Goal: Task Accomplishment & Management: Manage account settings

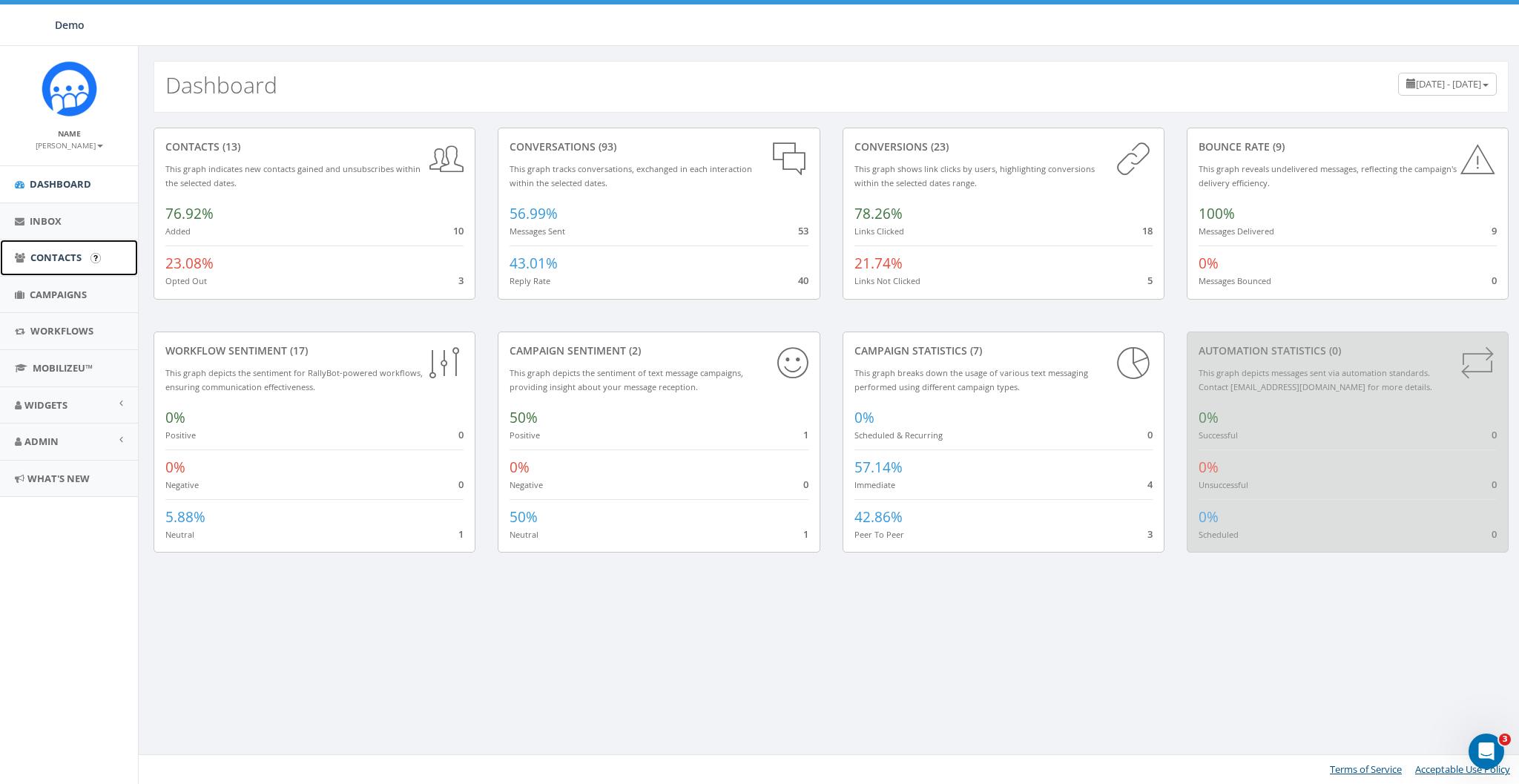
click at [56, 262] on span "Contacts" at bounding box center [56, 257] width 51 height 13
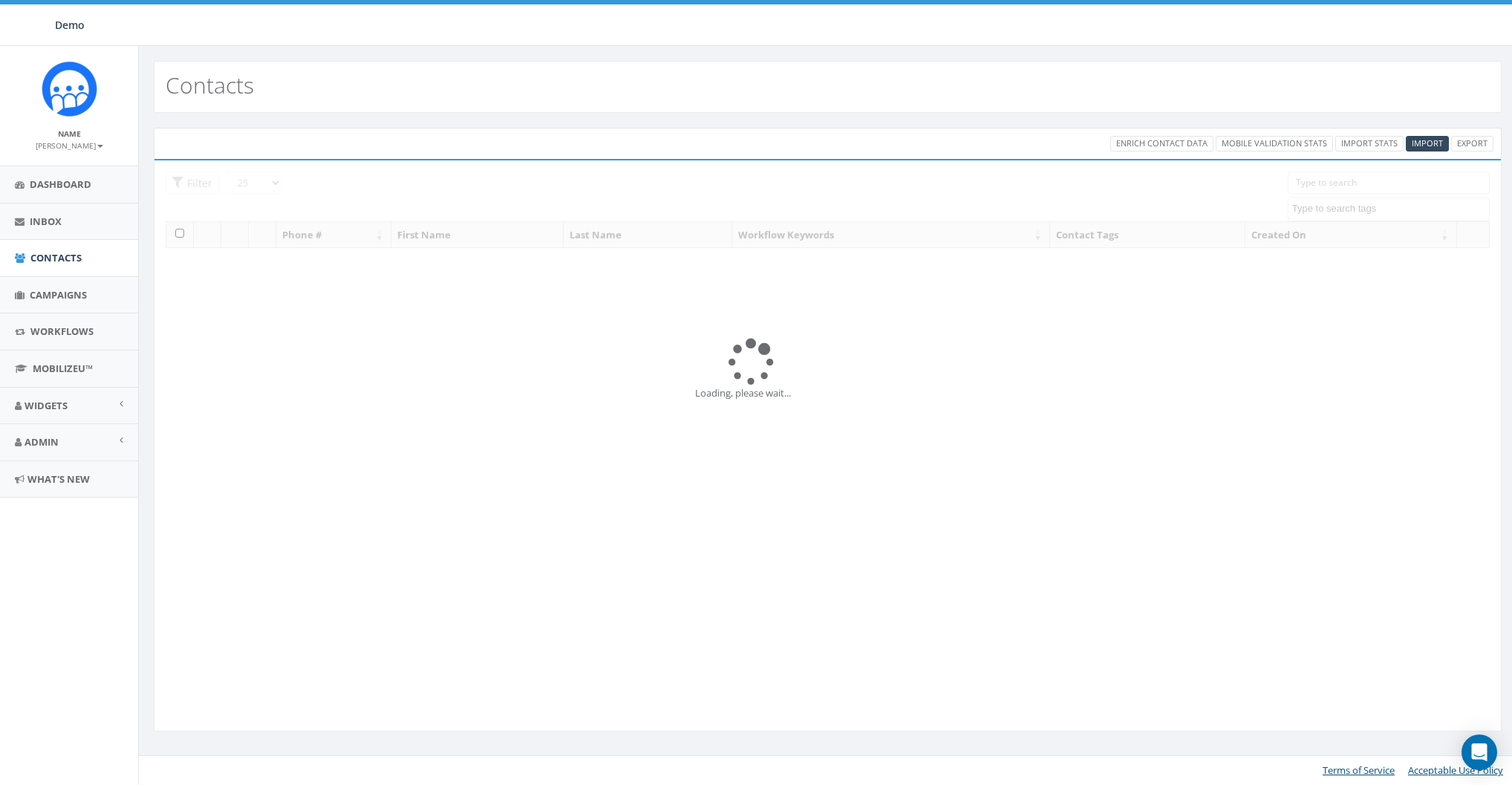
select select
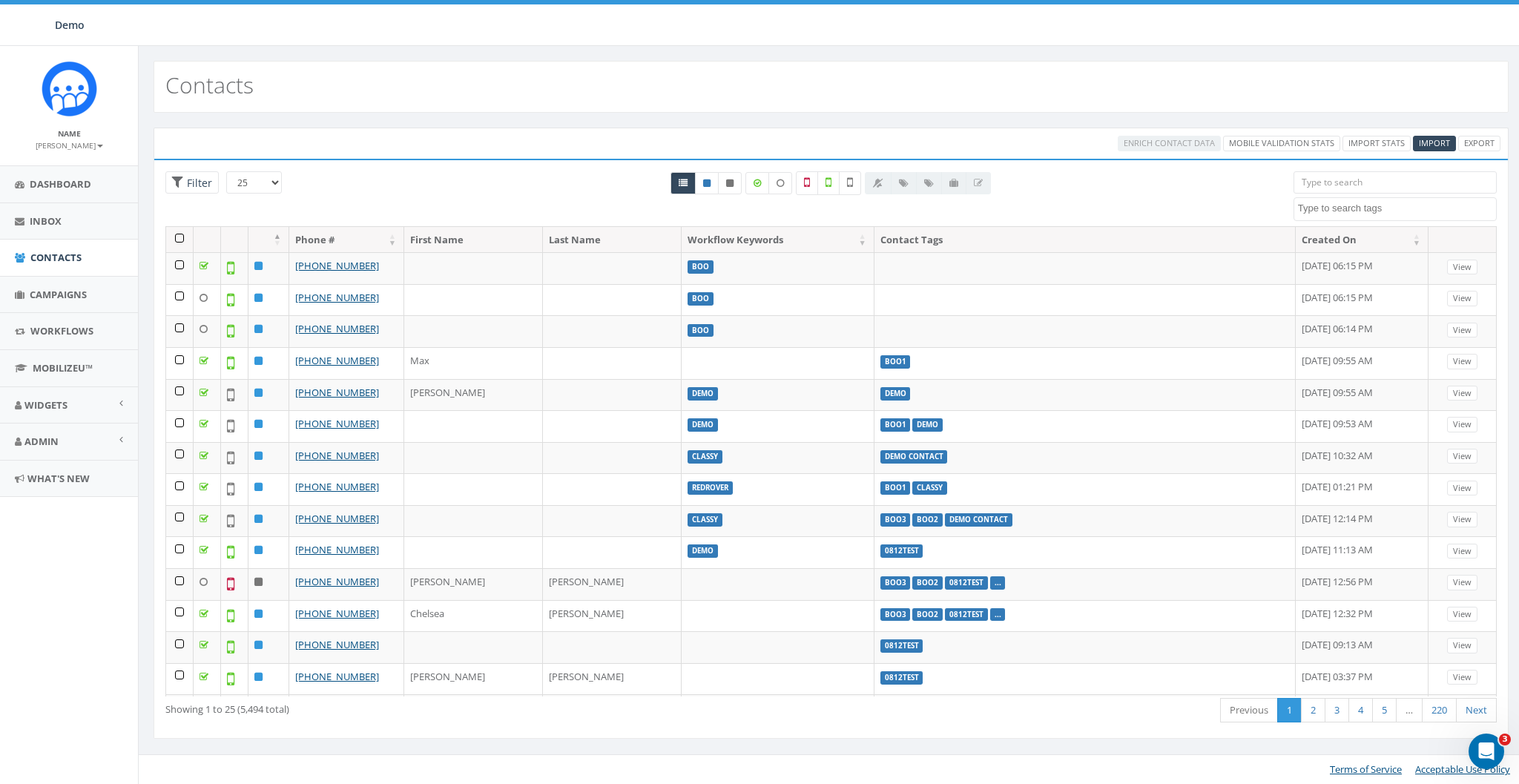
click at [176, 242] on th at bounding box center [179, 239] width 28 height 26
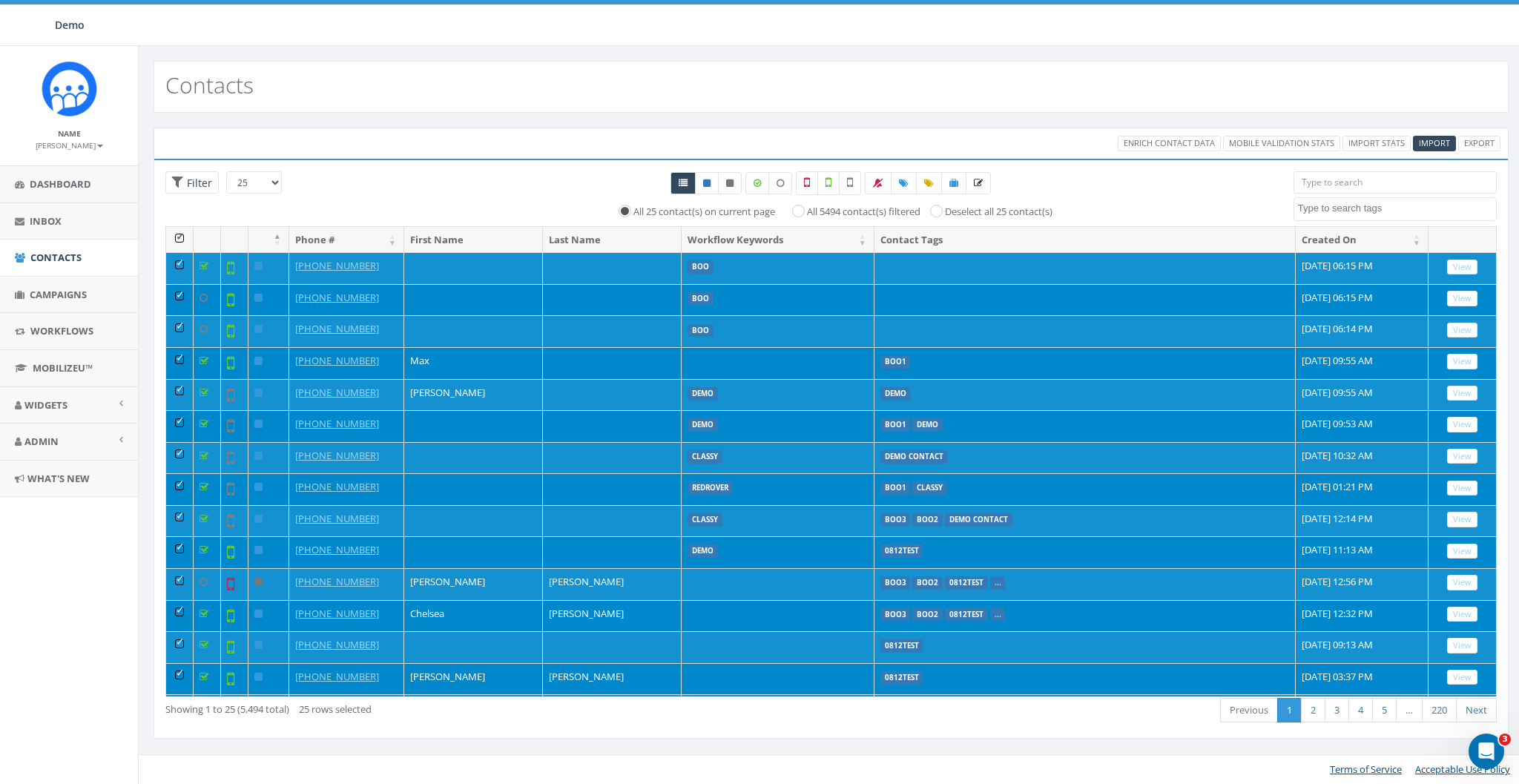
click at [271, 184] on select "25 50 100" at bounding box center [254, 182] width 56 height 22
click at [800, 205] on input "All 5494 contact(s) filtered" at bounding box center [802, 210] width 9 height 9
radio input "true"
click at [654, 206] on label "All 25 contact(s) on current page" at bounding box center [699, 212] width 142 height 15
click at [629, 206] on input "All 25 contact(s) on current page" at bounding box center [623, 210] width 9 height 9
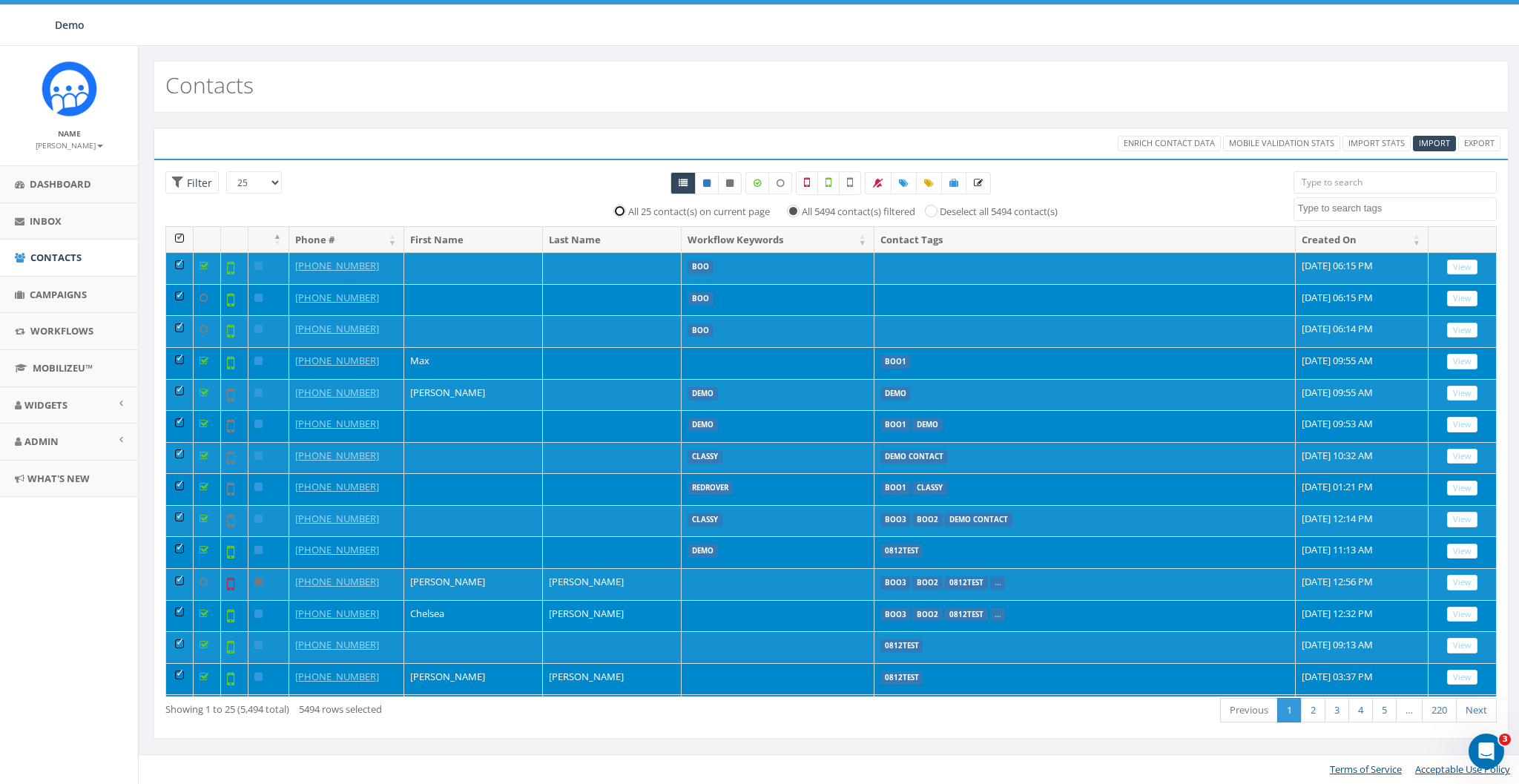
radio input "true"
click at [183, 240] on th at bounding box center [179, 239] width 28 height 26
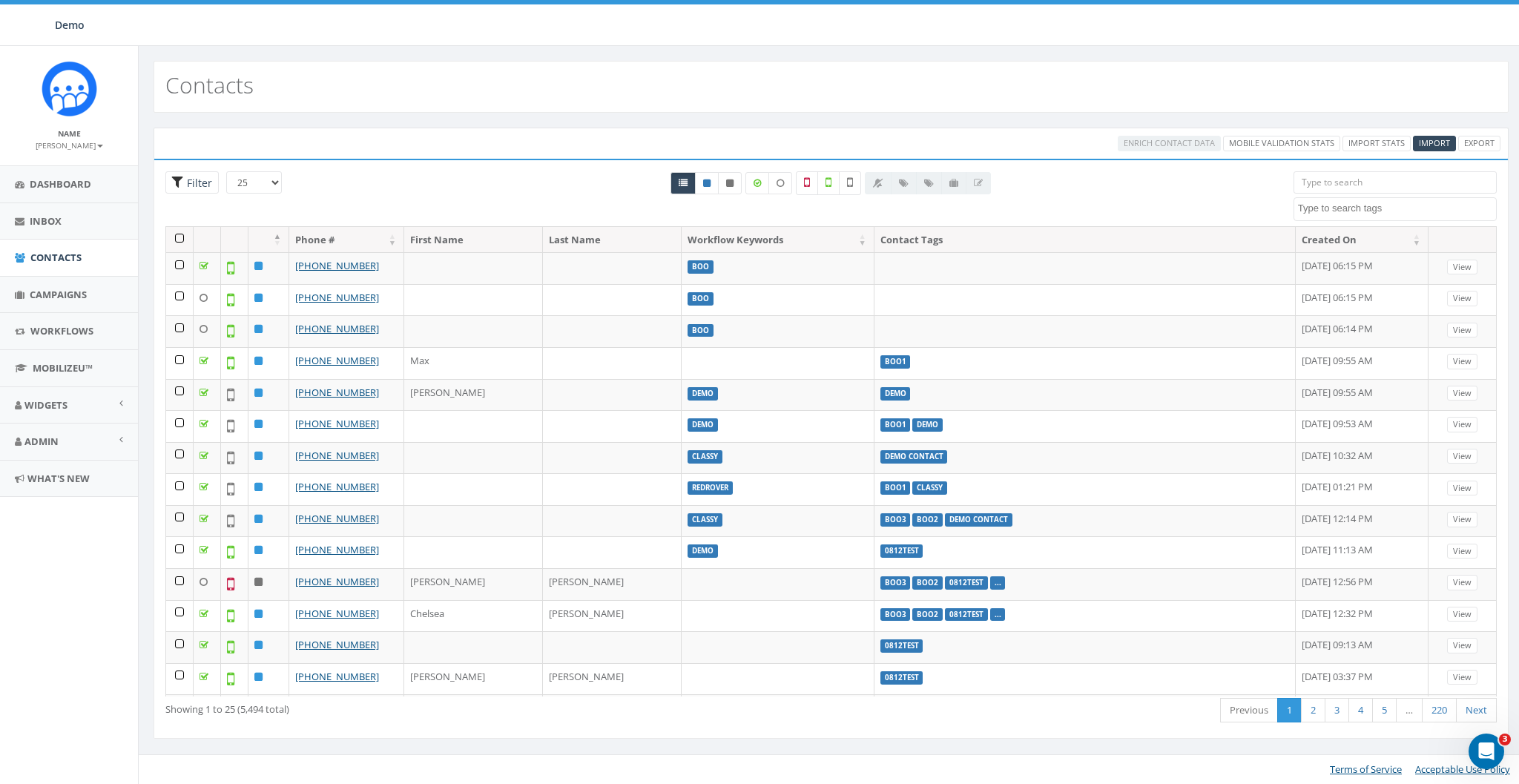
click at [189, 185] on span "Filter" at bounding box center [197, 182] width 29 height 14
radio input "true"
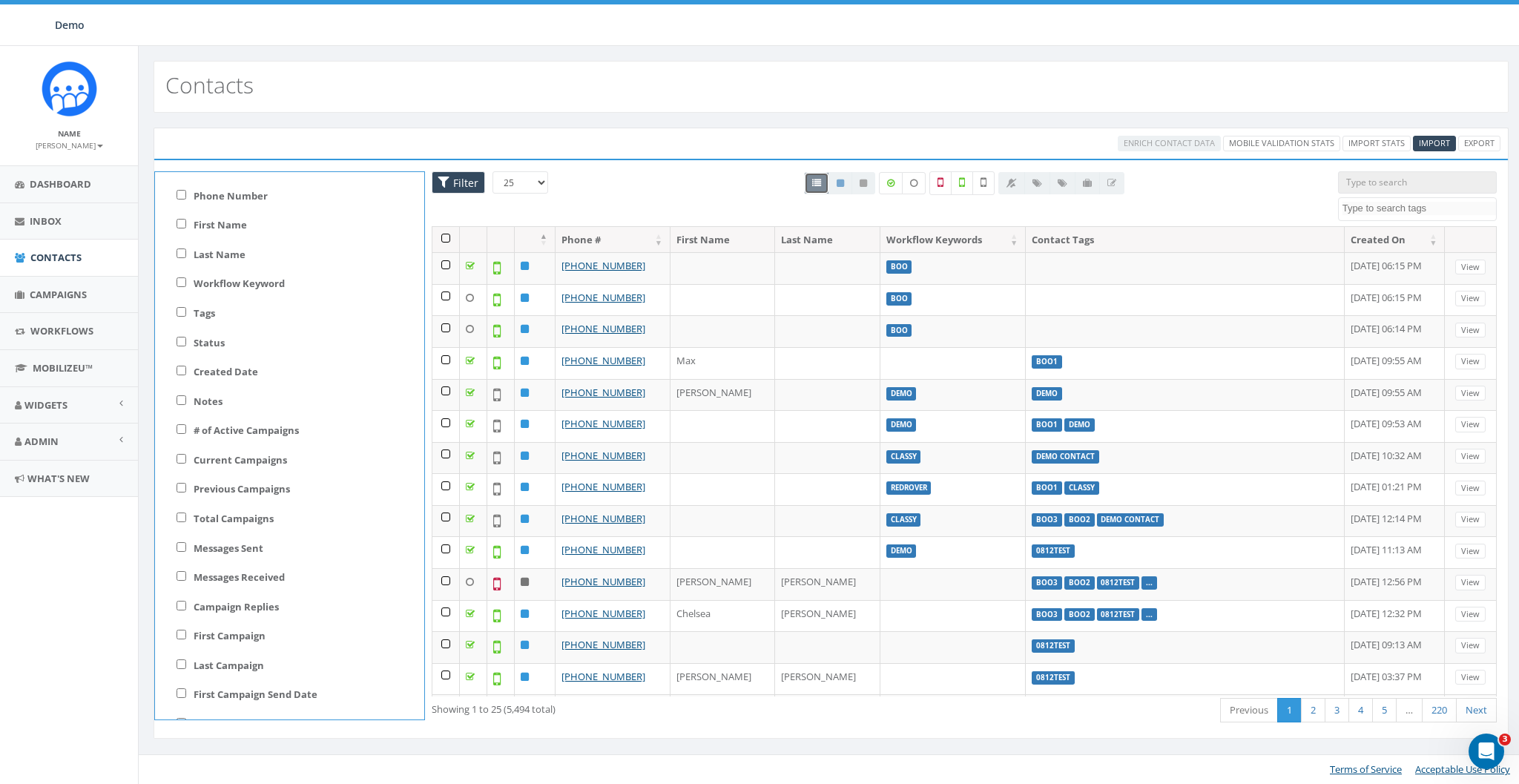
click at [462, 184] on span "Filter" at bounding box center [463, 182] width 29 height 14
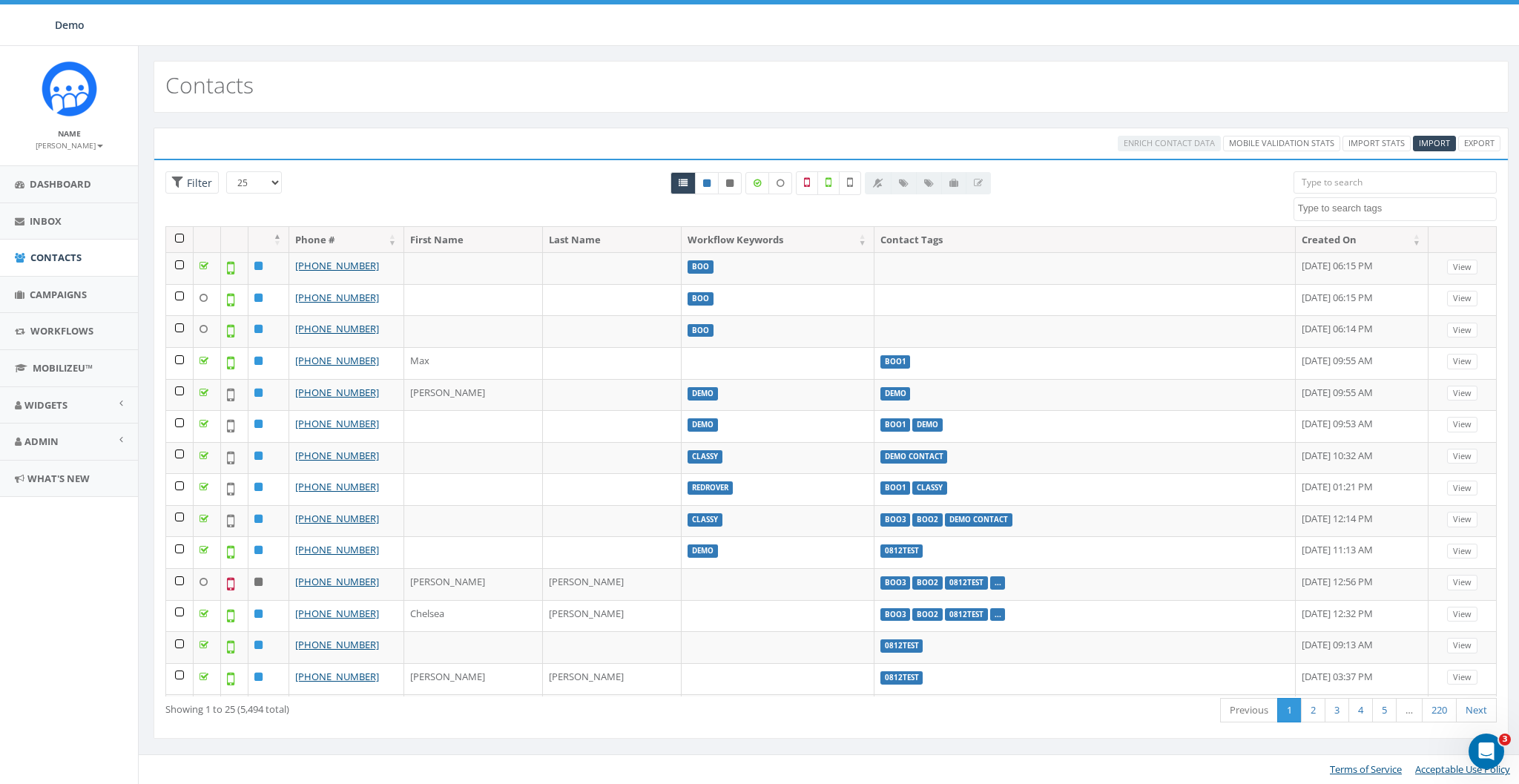
click at [1362, 213] on textarea "Search" at bounding box center [1397, 208] width 198 height 13
select select "Boo"
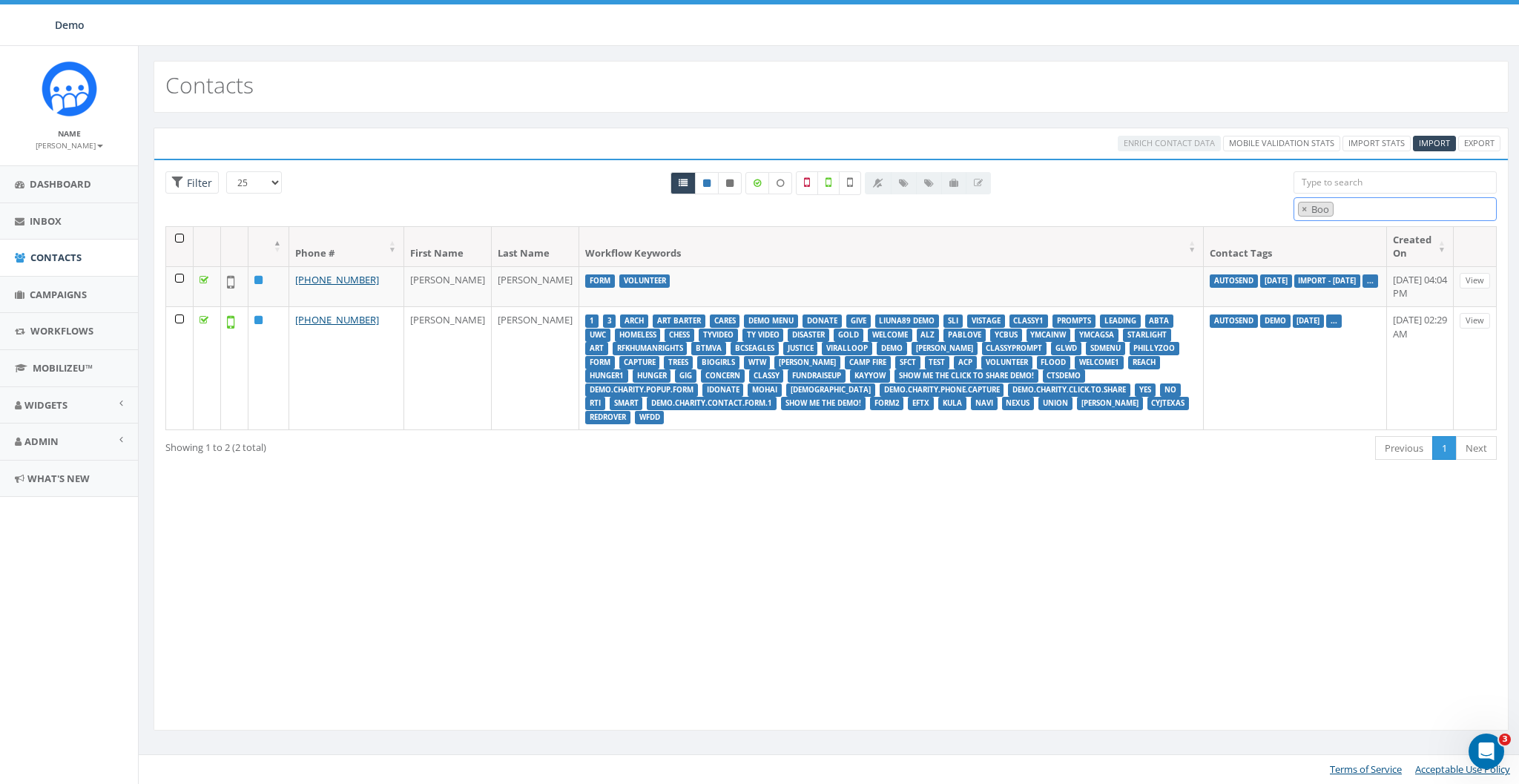
click at [1353, 212] on span "× Boo" at bounding box center [1395, 209] width 203 height 24
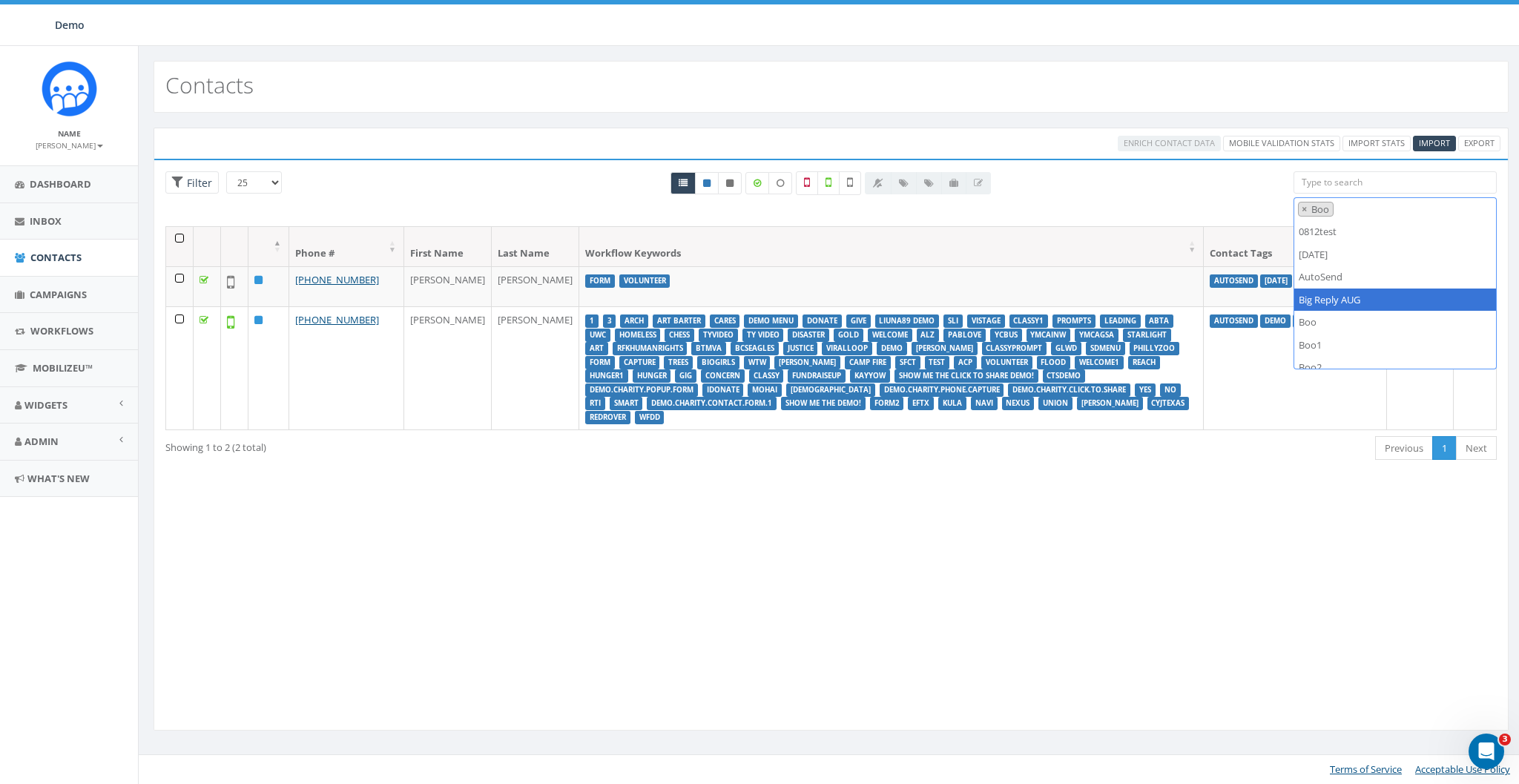
click at [823, 97] on div "Contacts" at bounding box center [831, 86] width 1355 height 52
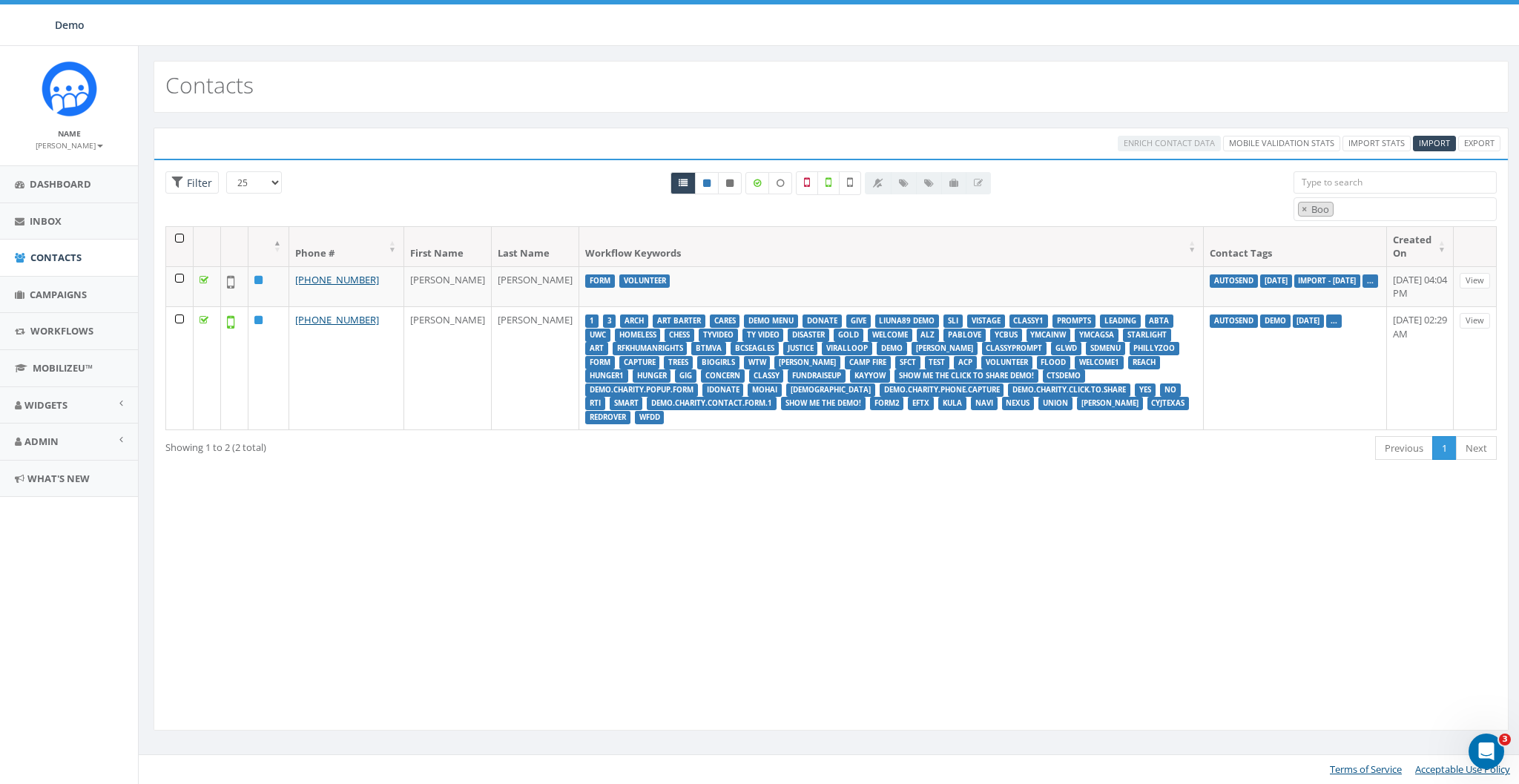
click at [178, 243] on th at bounding box center [179, 246] width 28 height 39
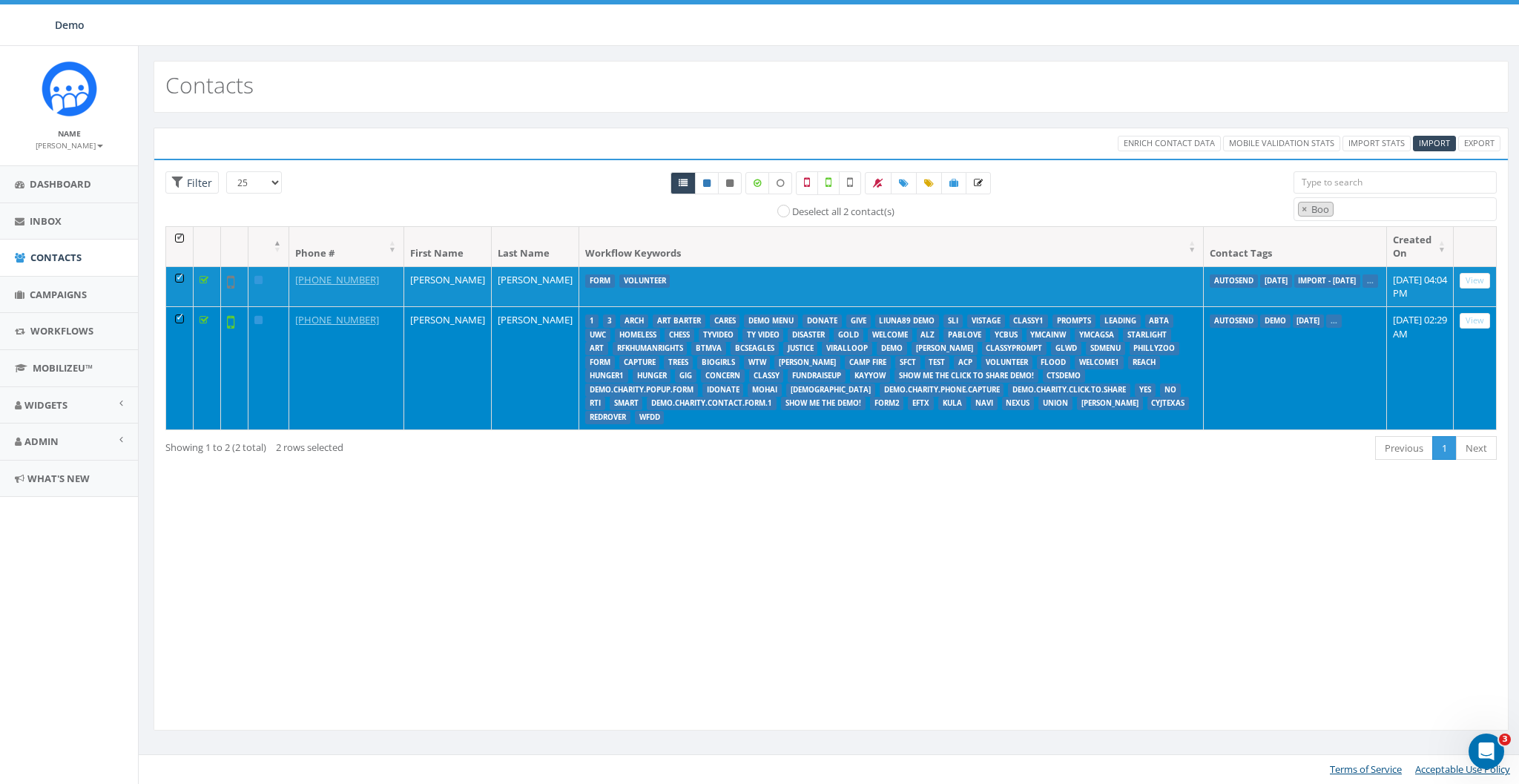
click at [183, 234] on th at bounding box center [179, 246] width 28 height 39
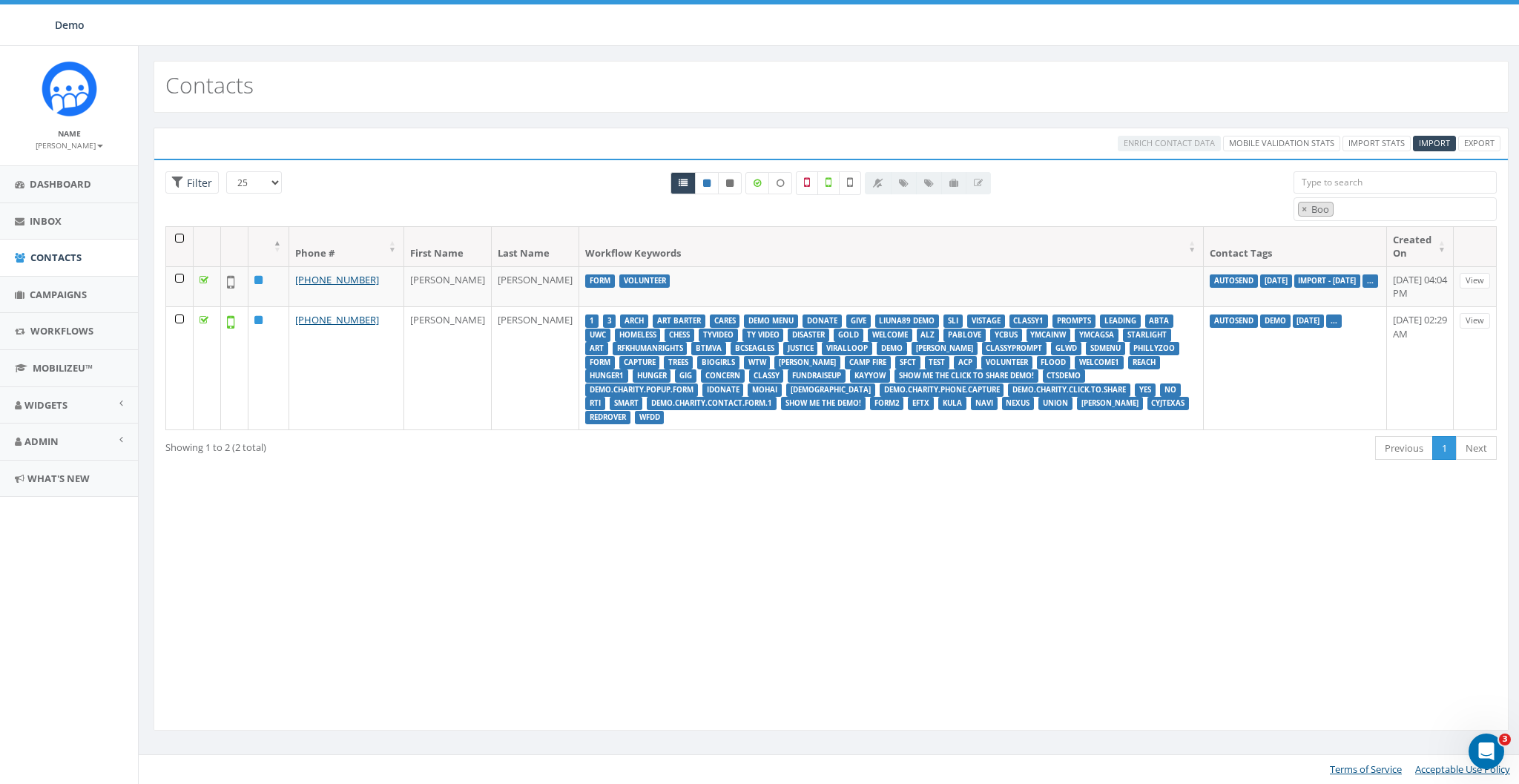
click at [192, 193] on div "25 50 100 Filter" at bounding box center [258, 184] width 186 height 26
click at [194, 190] on span "Filter" at bounding box center [192, 182] width 53 height 23
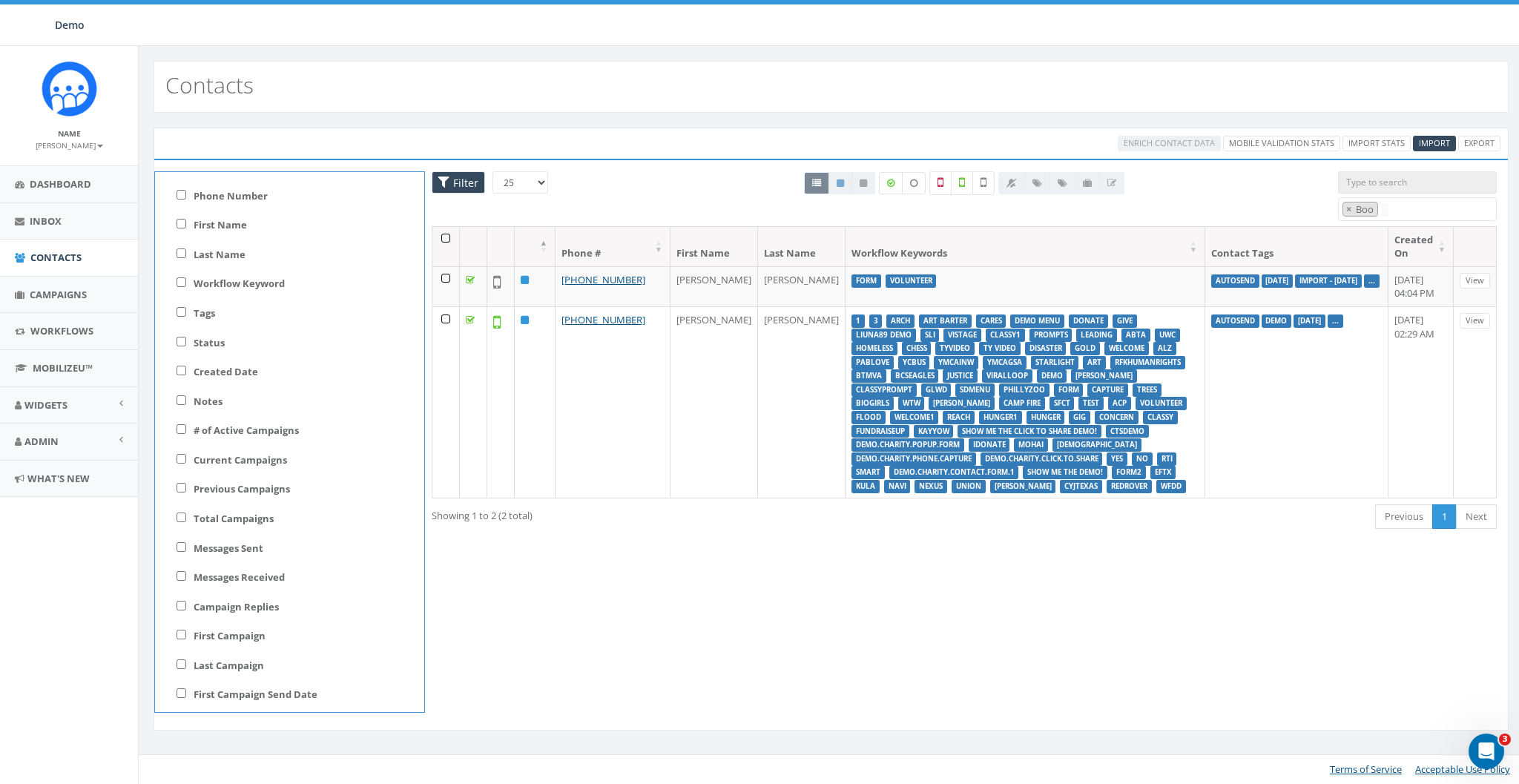
click at [661, 188] on div "All 0 contact(s) on current page All 2 contact(s) filtered Deselect all 2 conta…" at bounding box center [964, 199] width 724 height 55
click at [1348, 209] on span "×" at bounding box center [1348, 208] width 6 height 13
click at [1348, 204] on span "×" at bounding box center [1348, 208] width 6 height 13
click at [465, 175] on span "Filter" at bounding box center [463, 182] width 29 height 14
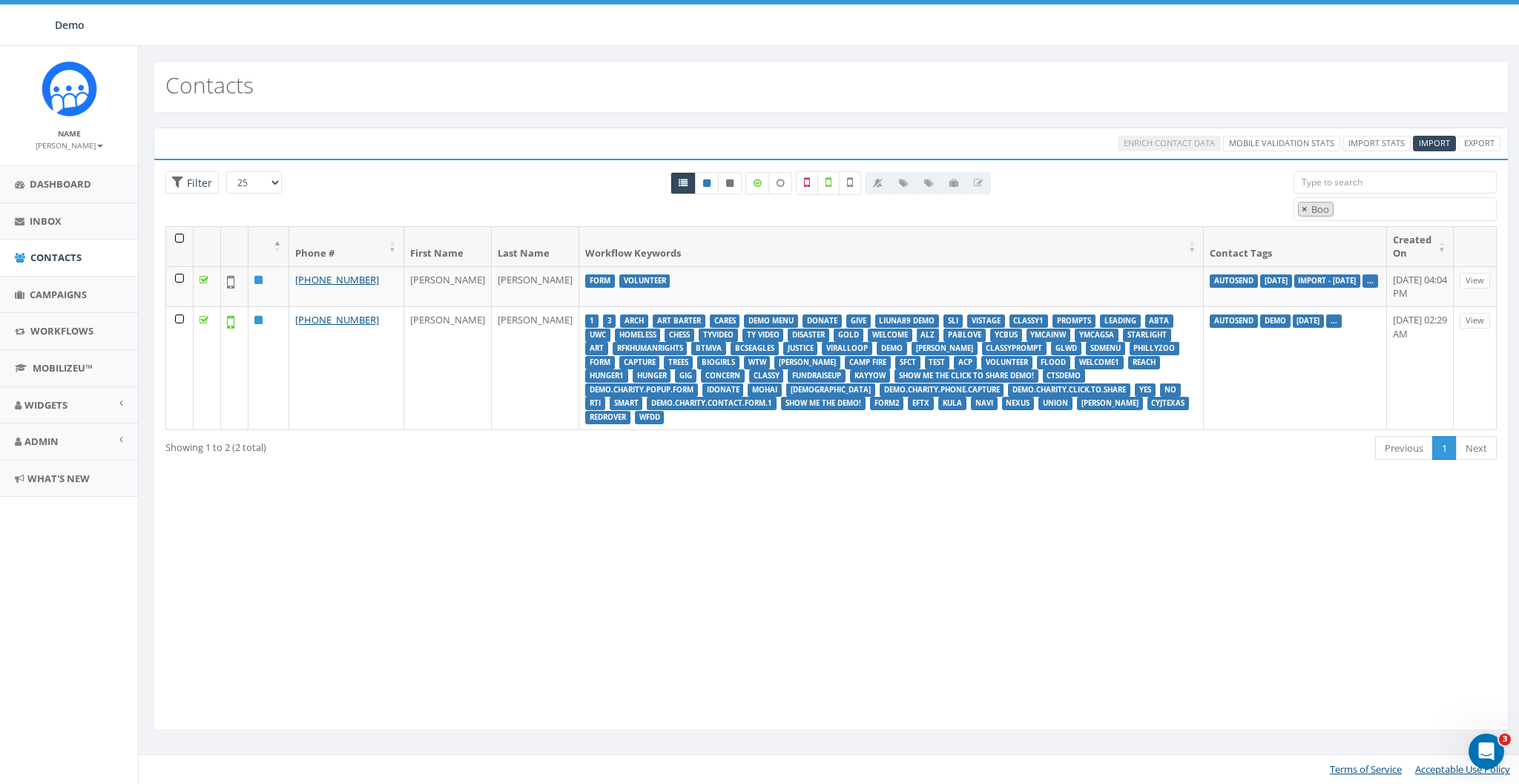
click at [1303, 207] on span "×" at bounding box center [1304, 208] width 6 height 13
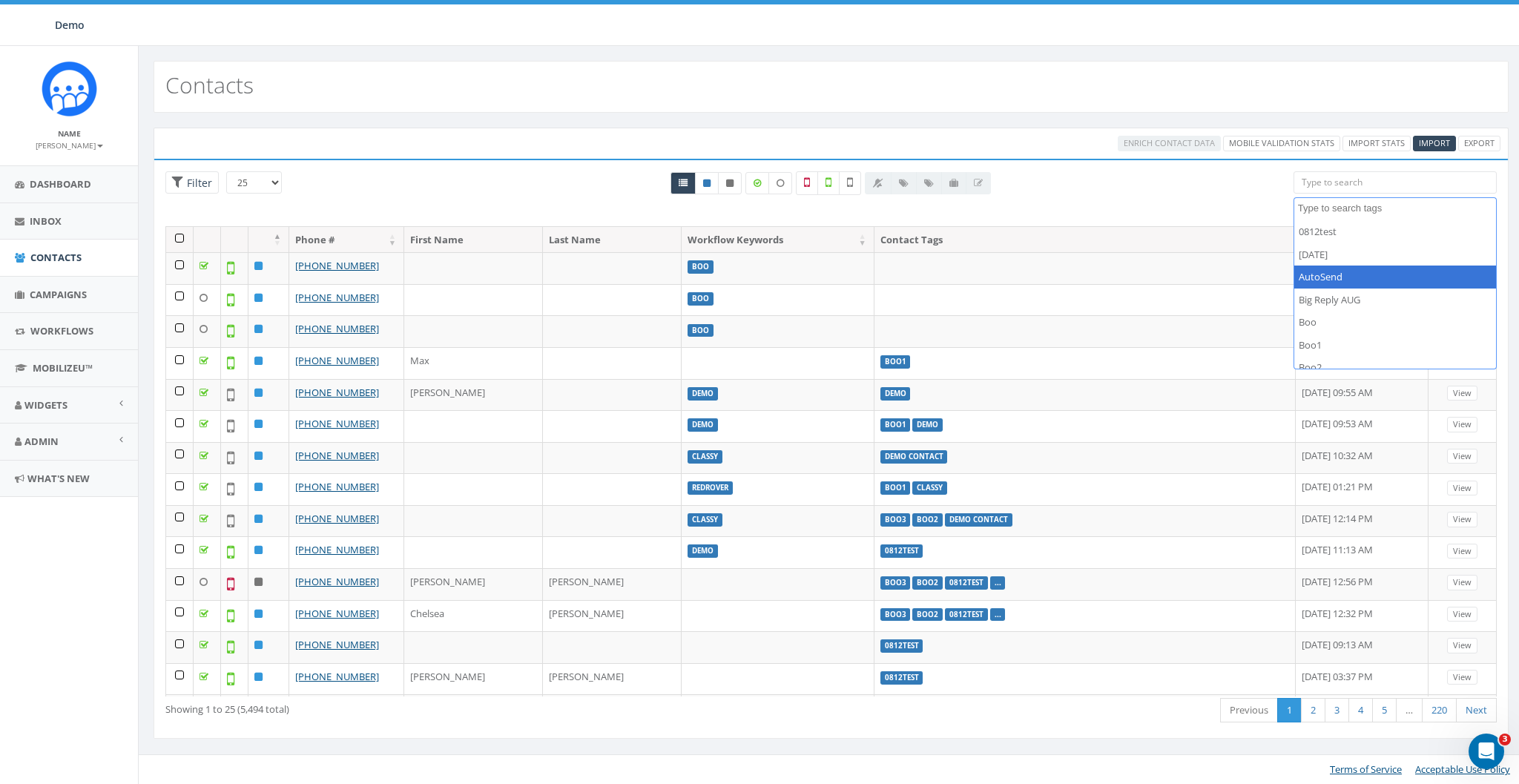
scroll to position [79, 0]
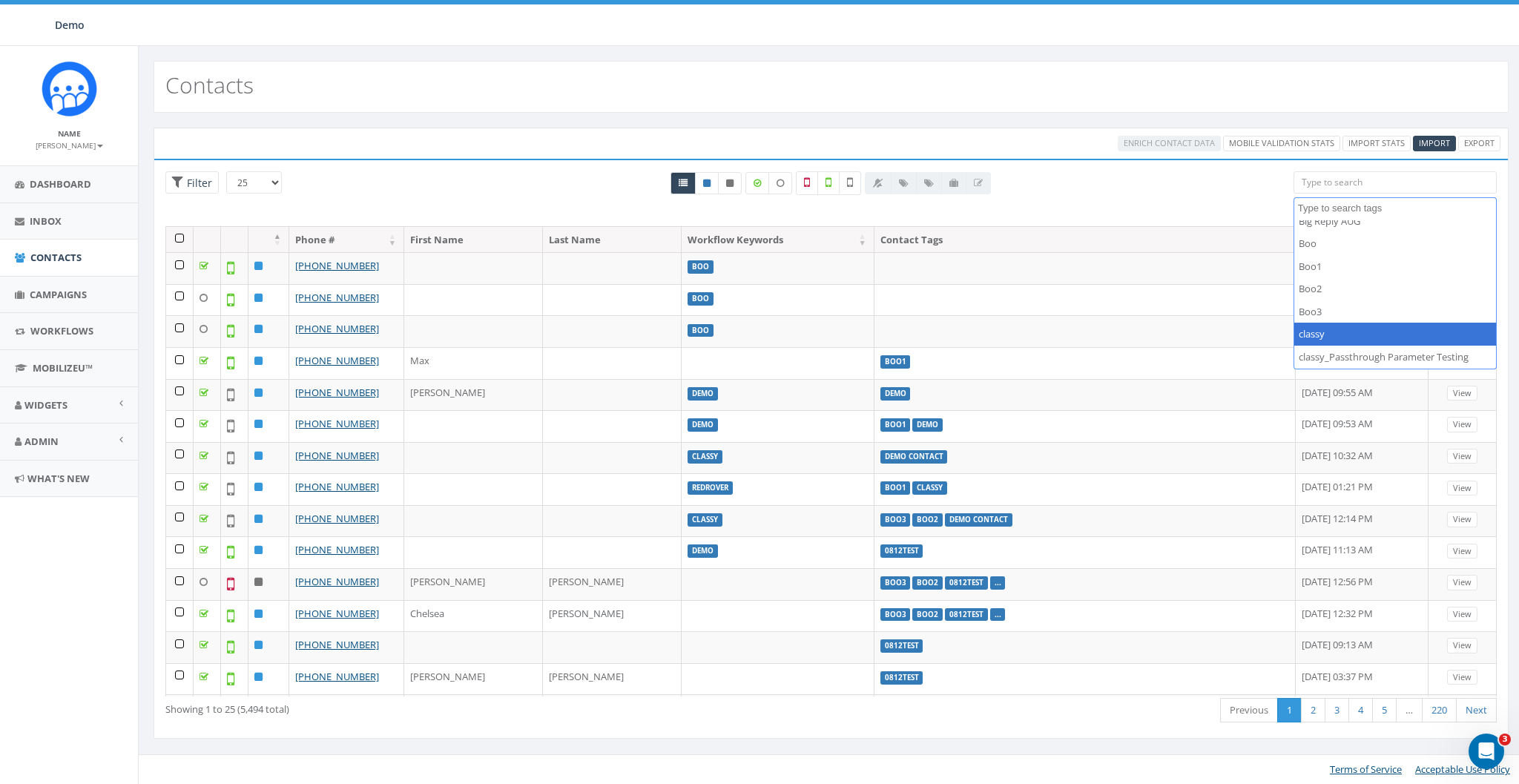
select select "classy"
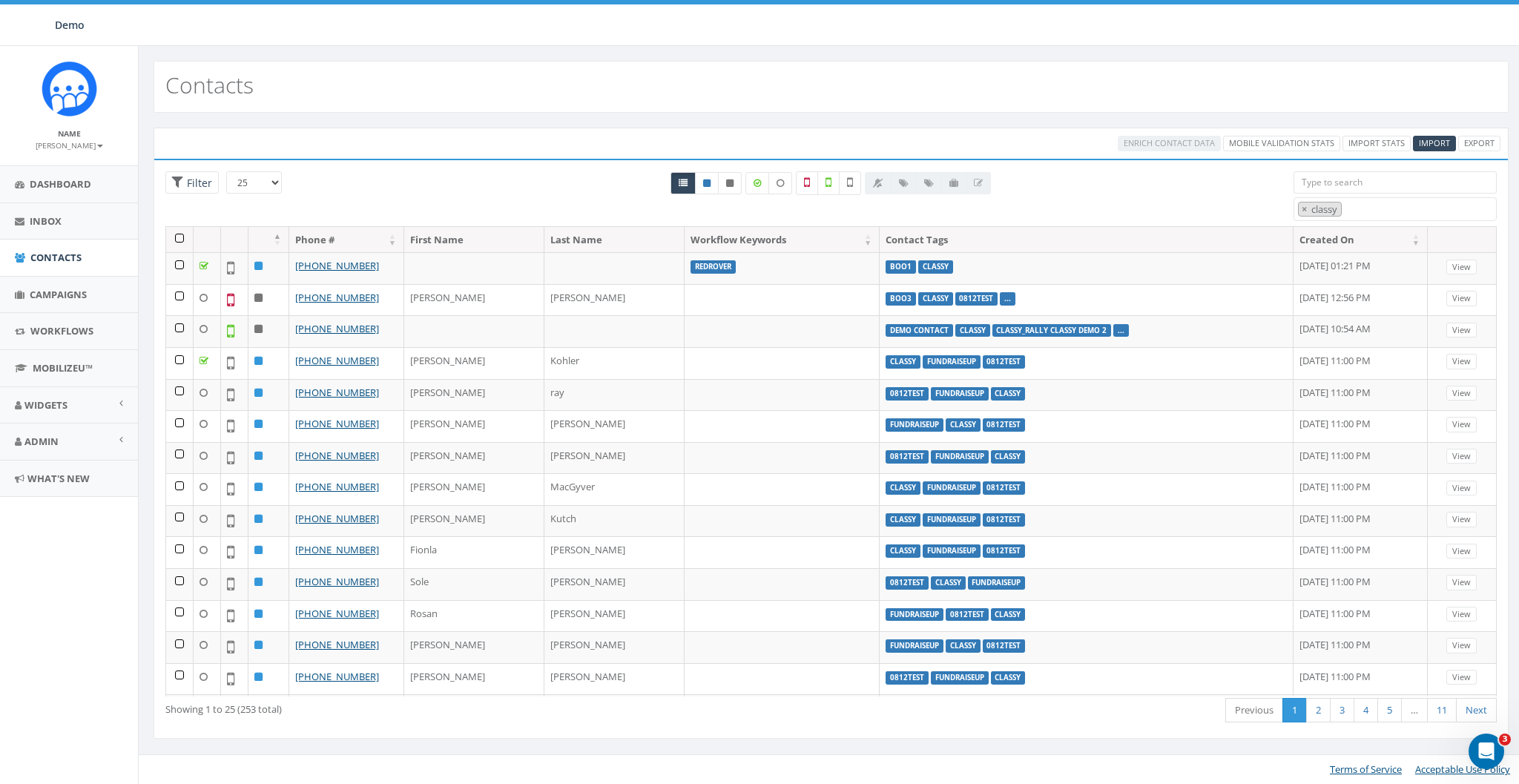
click at [182, 241] on th at bounding box center [179, 239] width 28 height 26
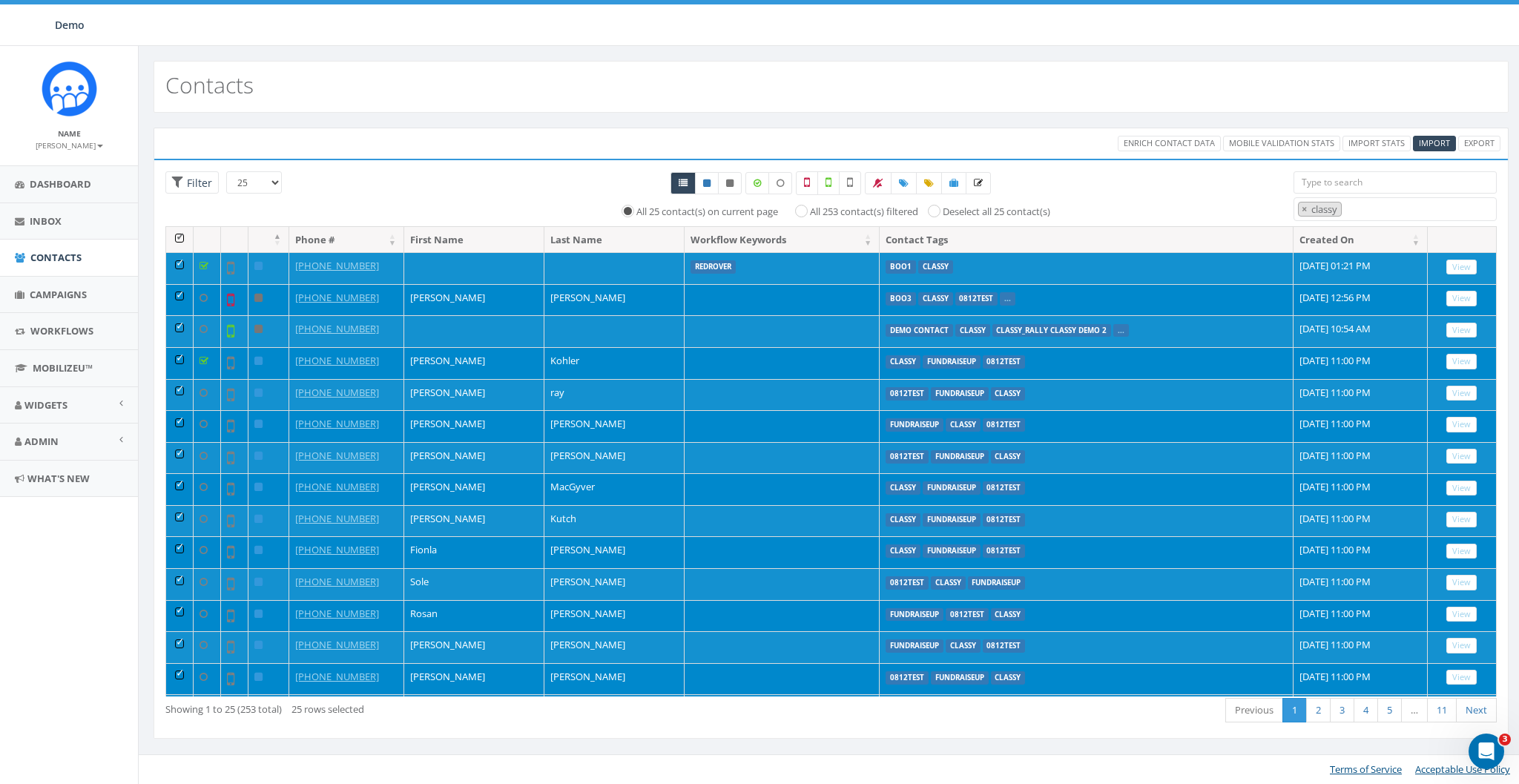
click at [843, 209] on label "All 253 contact(s) filtered" at bounding box center [865, 212] width 109 height 15
click at [810, 209] on input "All 253 contact(s) filtered" at bounding box center [805, 210] width 9 height 9
radio input "true"
click at [640, 211] on label "All 25 contact(s) on current page" at bounding box center [704, 212] width 142 height 15
click at [633, 211] on input "All 25 contact(s) on current page" at bounding box center [629, 210] width 9 height 9
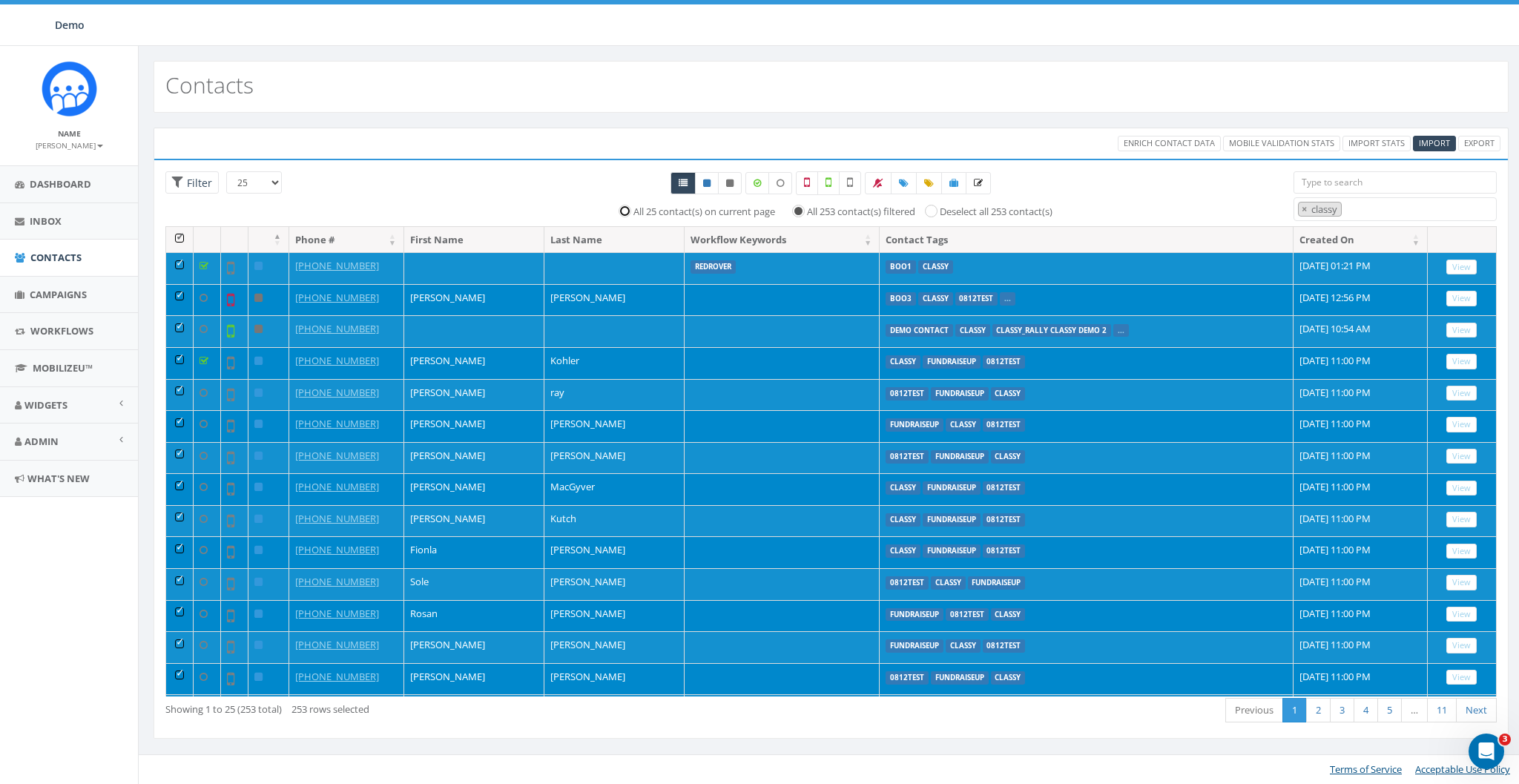
radio input "true"
click at [853, 208] on label "All 253 contact(s) filtered" at bounding box center [865, 212] width 109 height 15
click at [810, 208] on input "All 253 contact(s) filtered" at bounding box center [805, 210] width 9 height 9
radio input "true"
click at [951, 212] on label "Deselect all 253 contact(s)" at bounding box center [996, 212] width 112 height 15
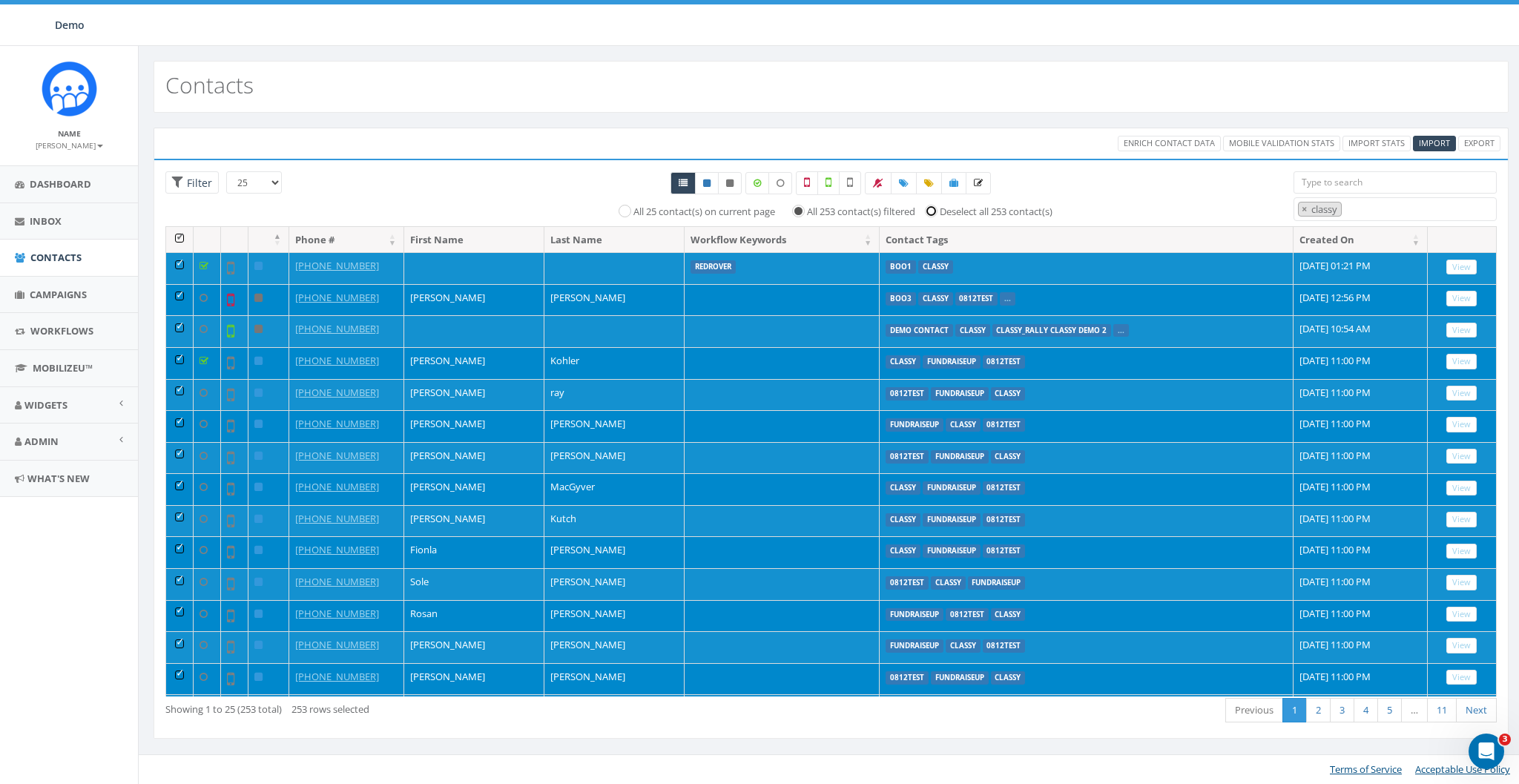
click at [940, 212] on input "Deselect all 253 contact(s)" at bounding box center [935, 210] width 9 height 9
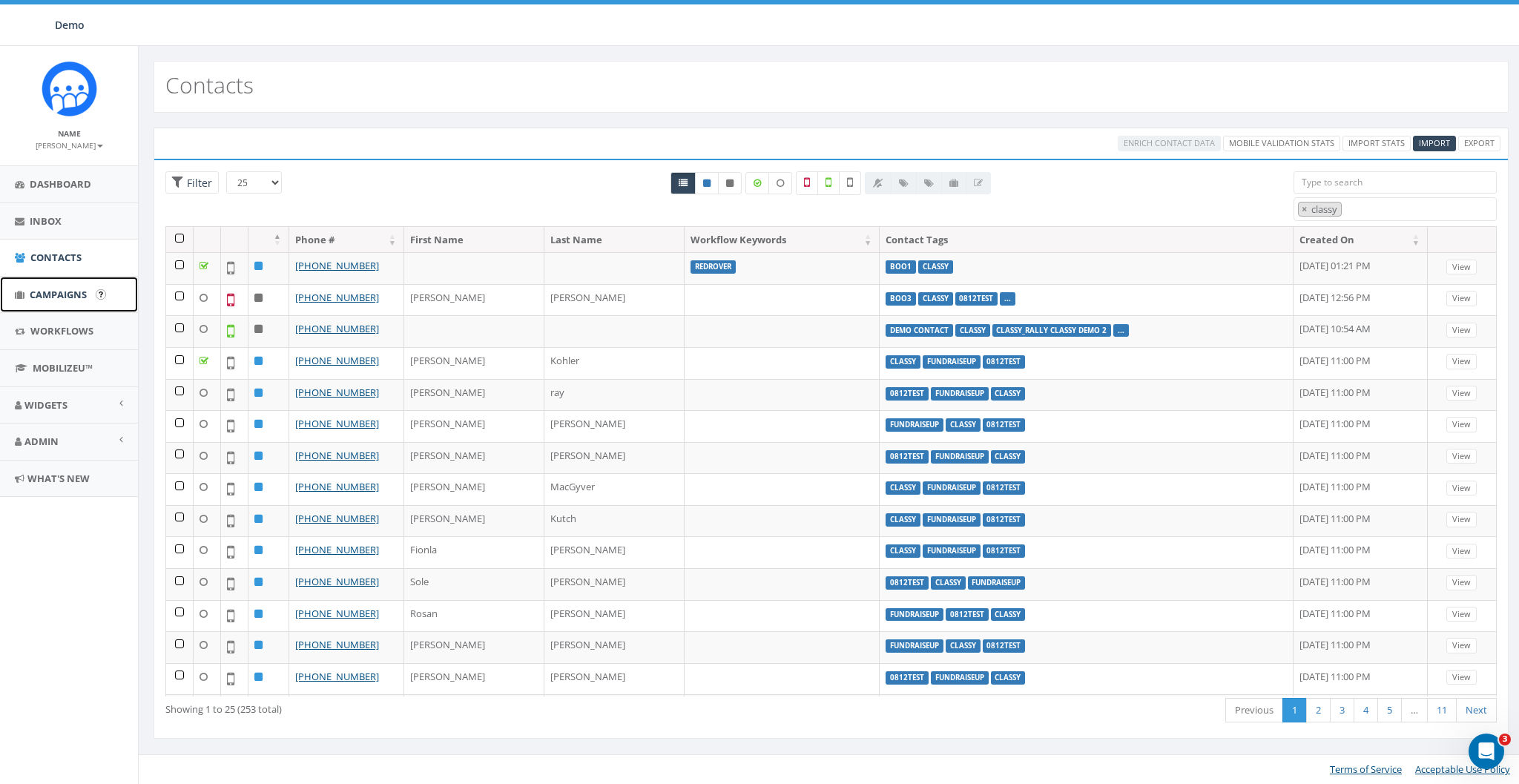
click at [48, 294] on span "Campaigns" at bounding box center [58, 294] width 57 height 13
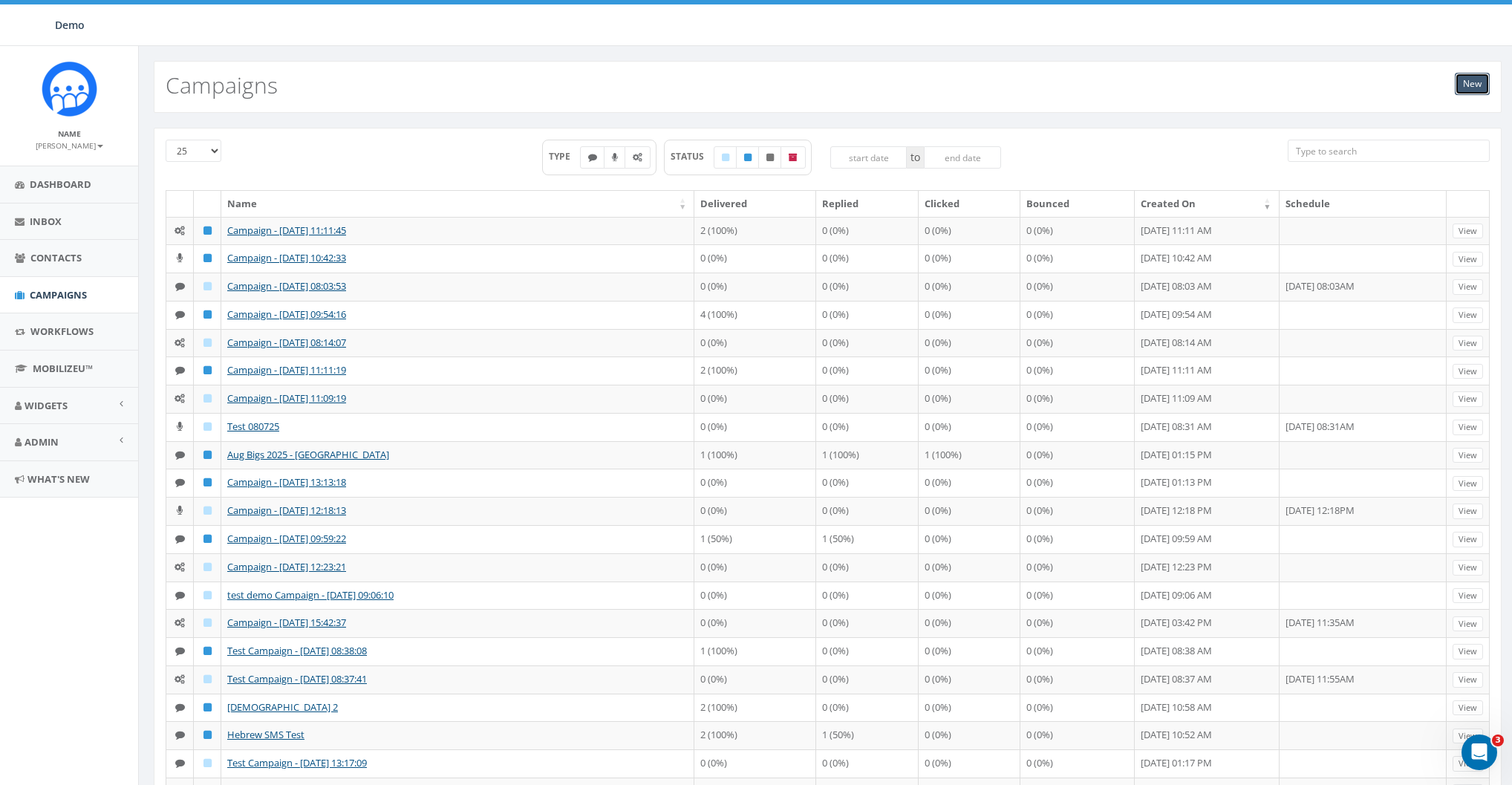
click at [1467, 83] on link "New" at bounding box center [1472, 83] width 35 height 22
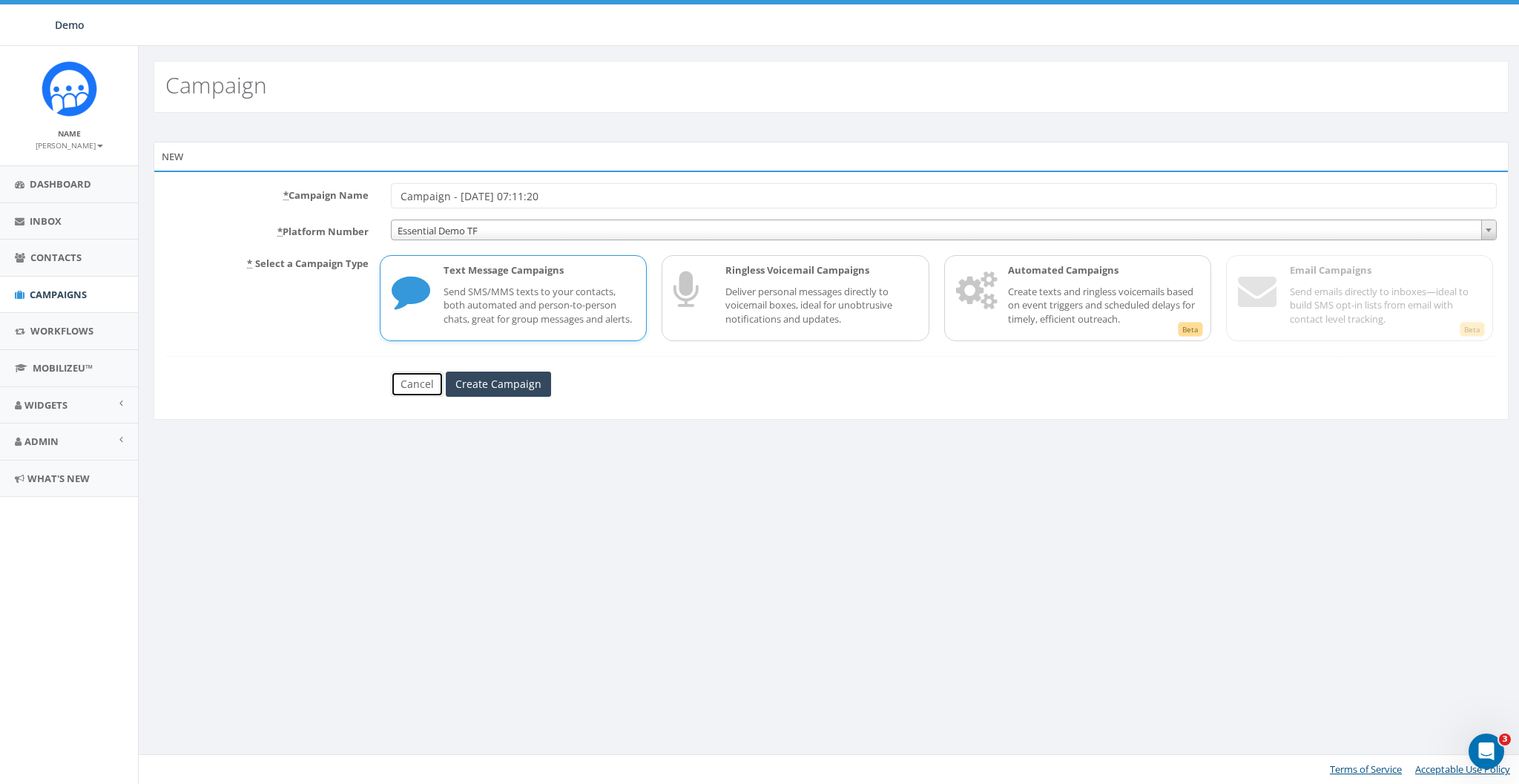
click at [427, 395] on link "Cancel" at bounding box center [417, 384] width 53 height 25
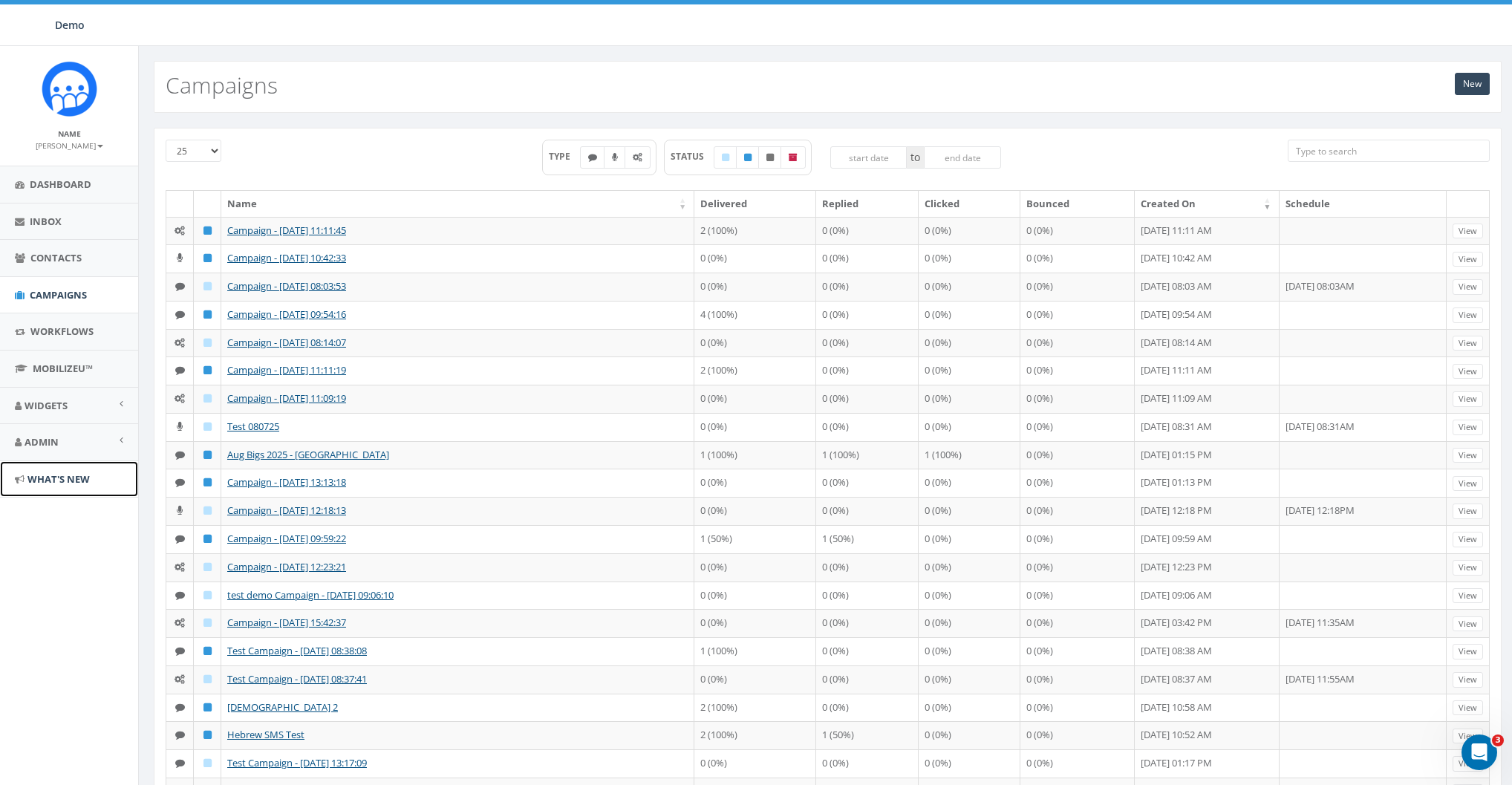
click at [46, 483] on span "What's New" at bounding box center [58, 479] width 62 height 13
click at [57, 260] on span "Contacts" at bounding box center [56, 257] width 51 height 13
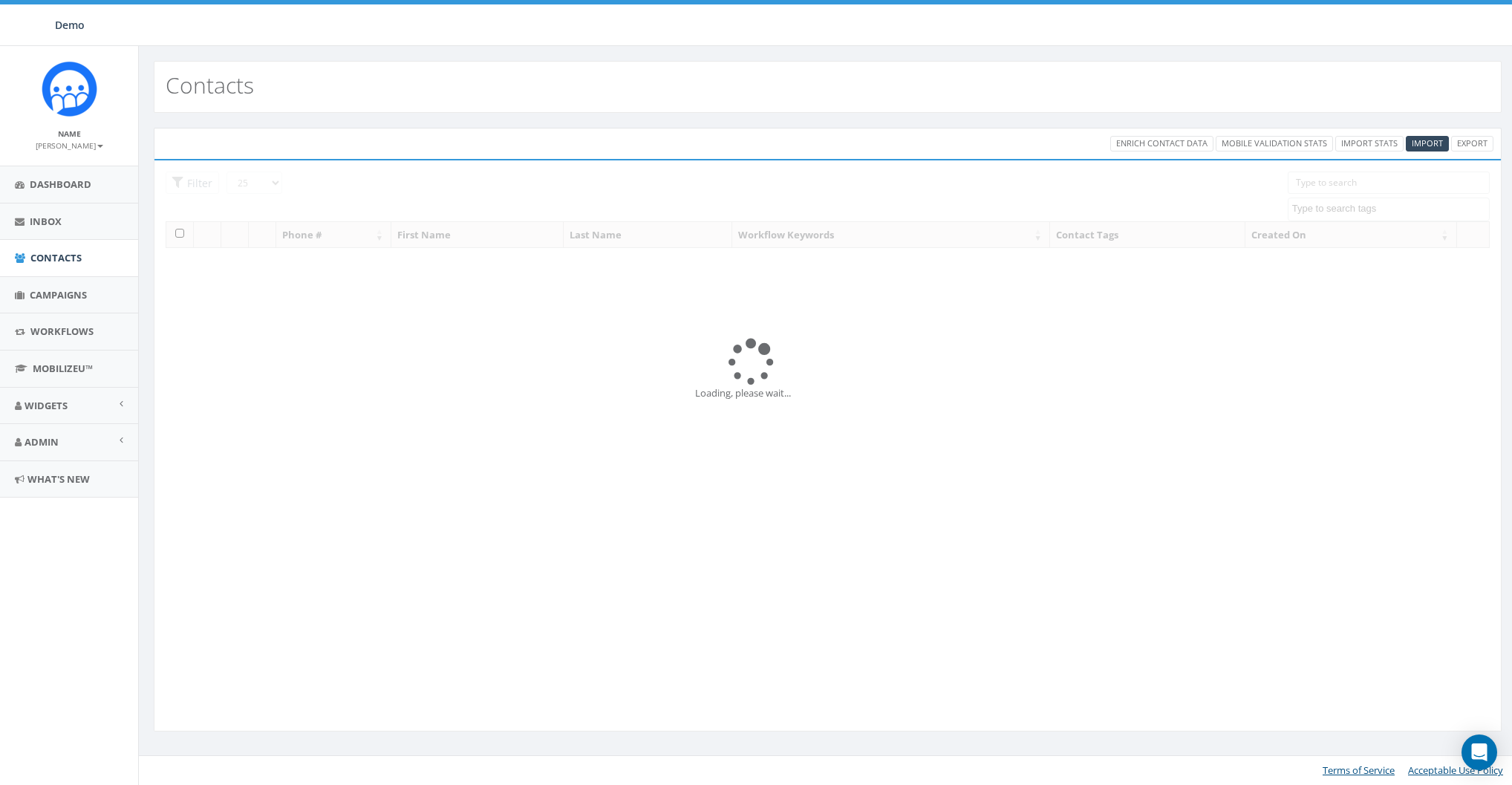
select select
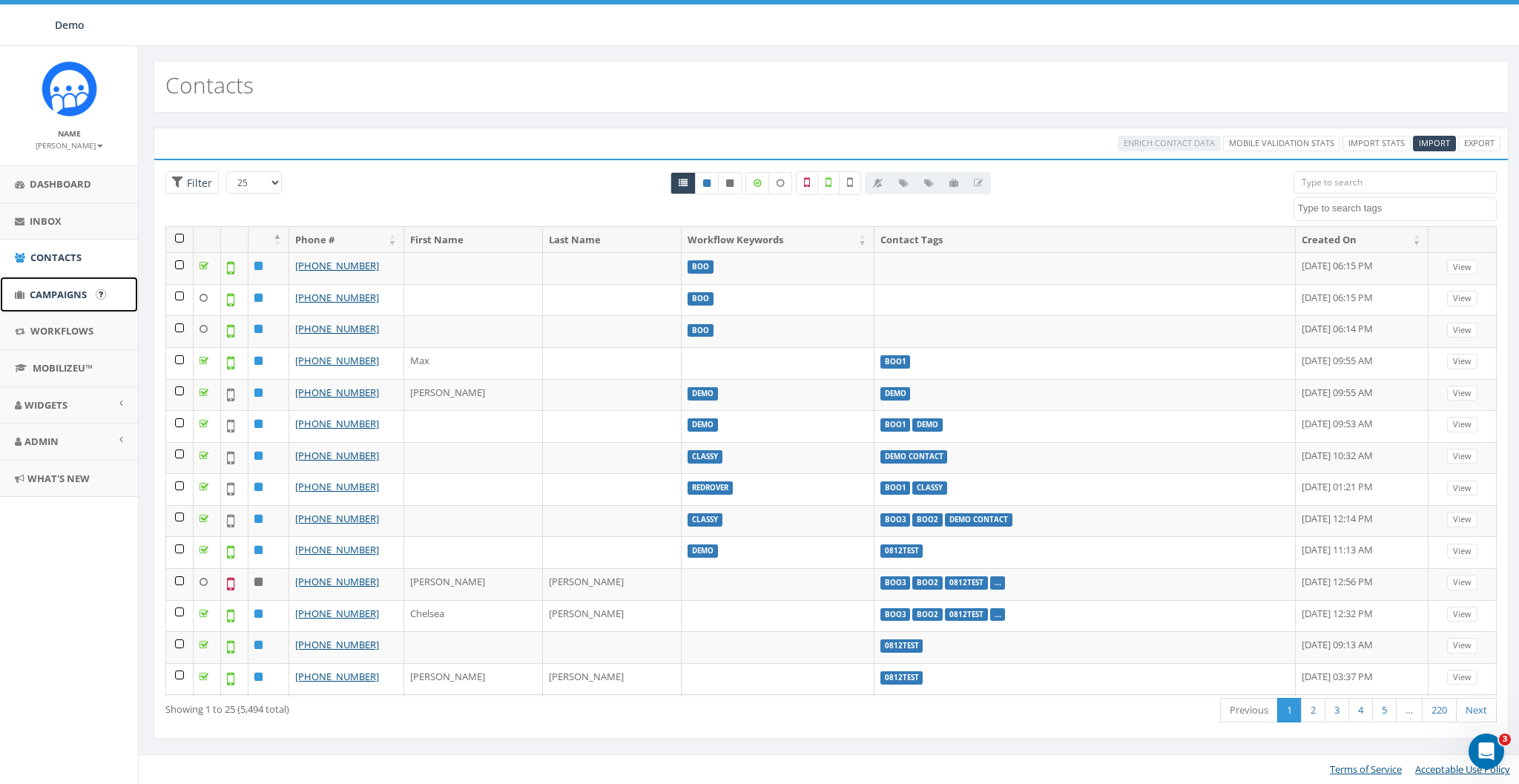
click at [49, 293] on span "Campaigns" at bounding box center [58, 294] width 57 height 13
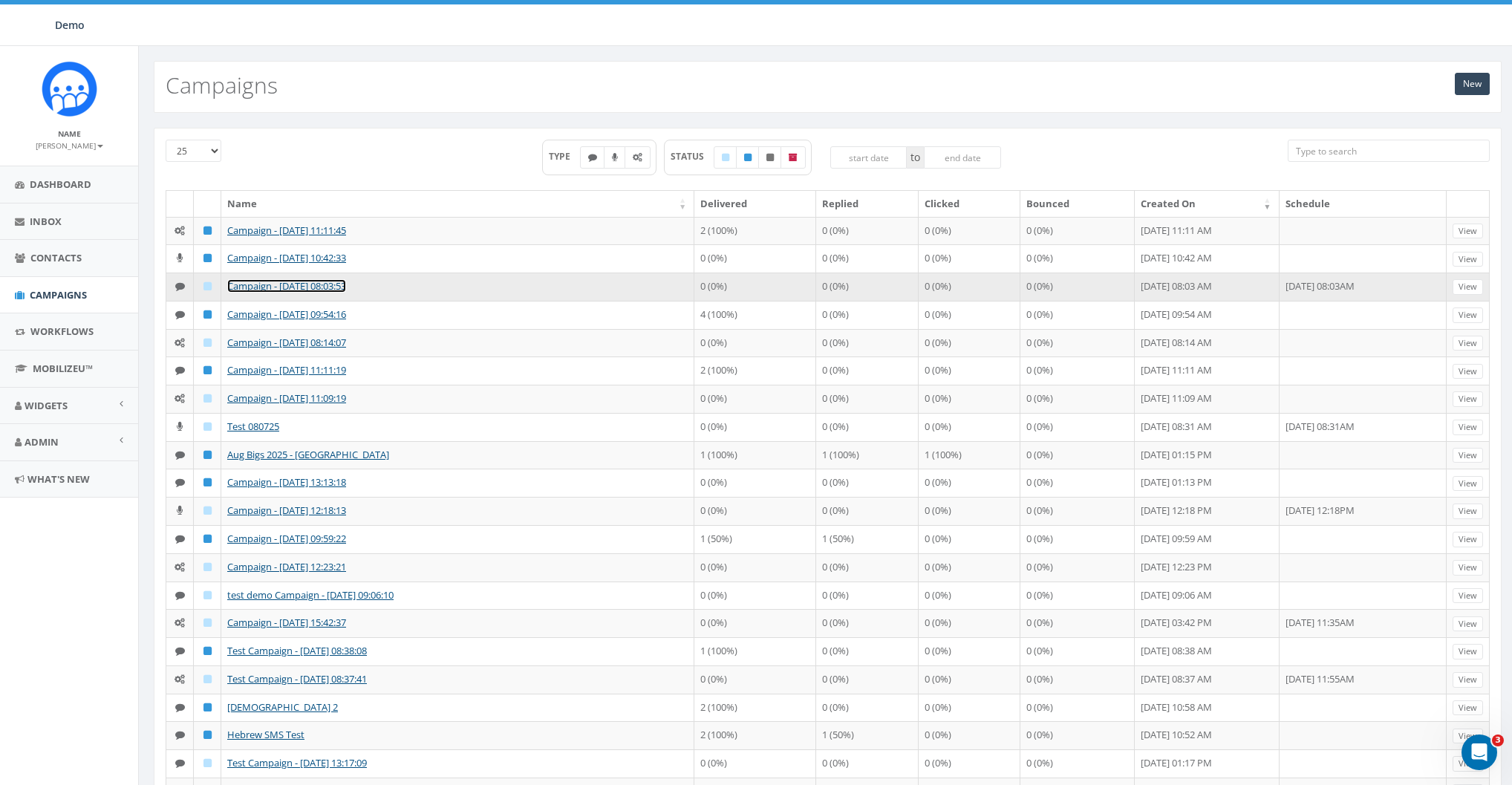
click at [294, 292] on link "Campaign - [DATE] 08:03:53" at bounding box center [286, 285] width 119 height 13
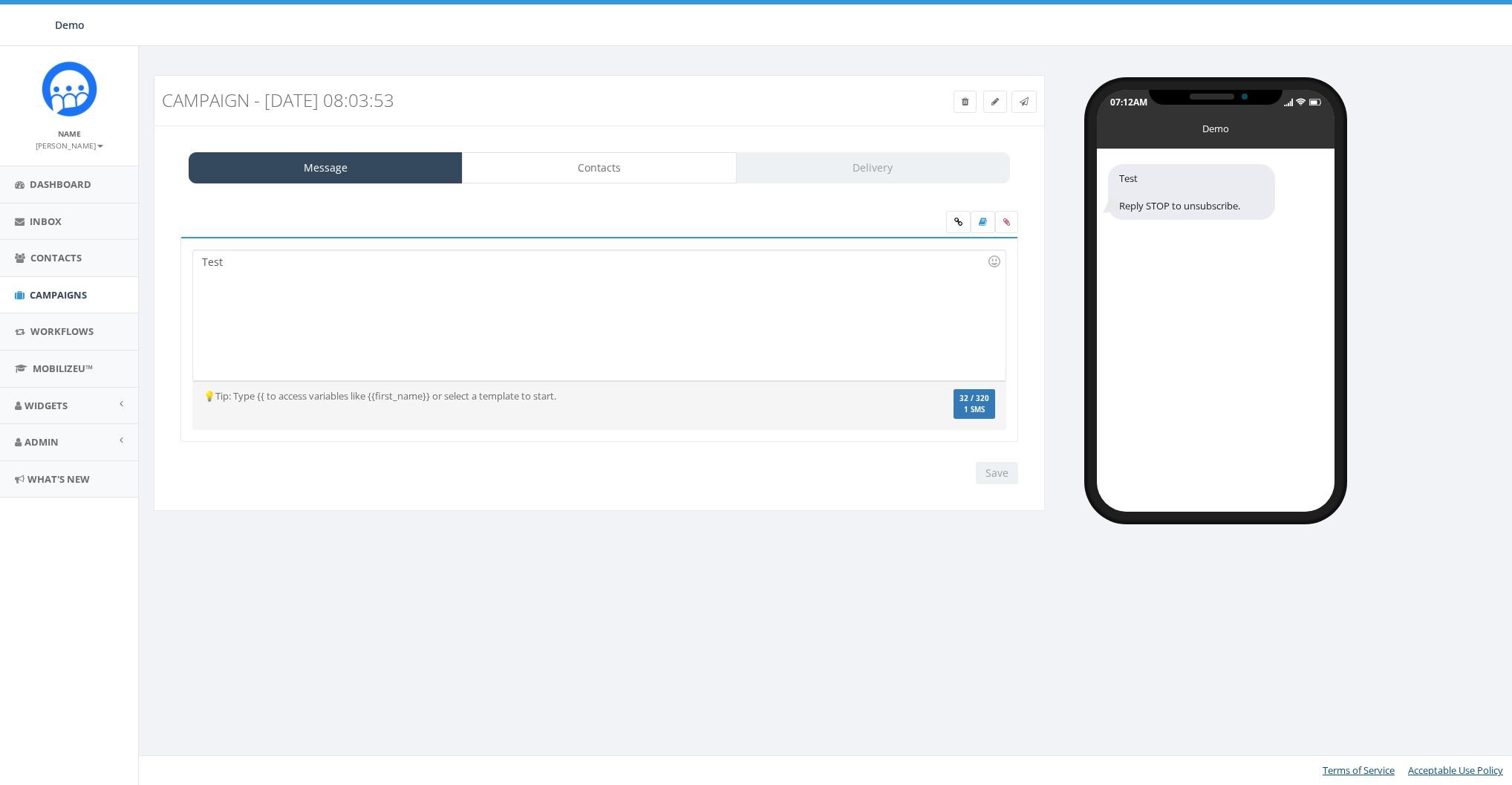
select select "81"
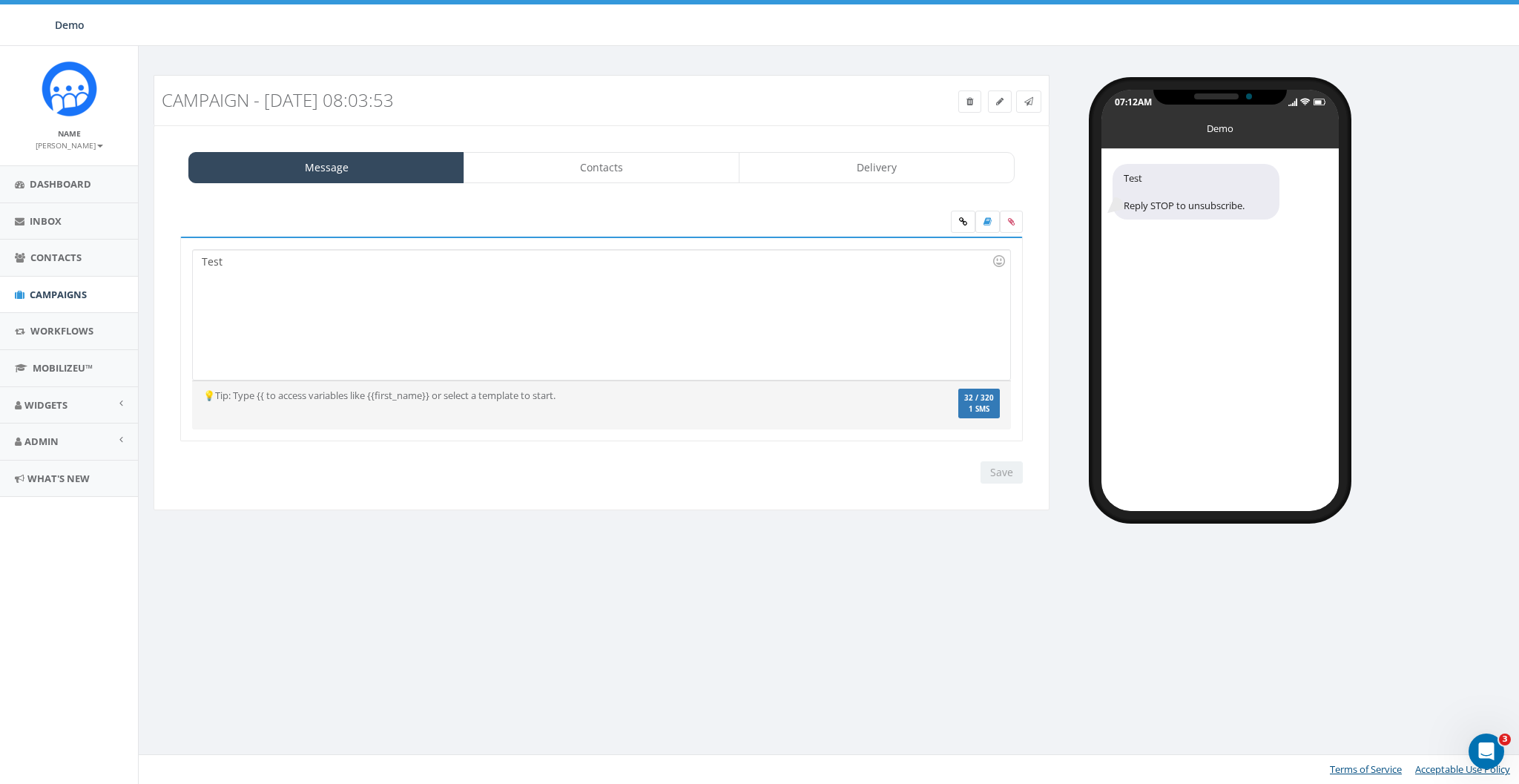
click at [582, 148] on div "Message Contacts Delivery Test Reply STOP to unsubscribe. Test Recent Smileys &…" at bounding box center [601, 318] width 896 height 385
click at [587, 154] on link "Contacts" at bounding box center [601, 167] width 276 height 31
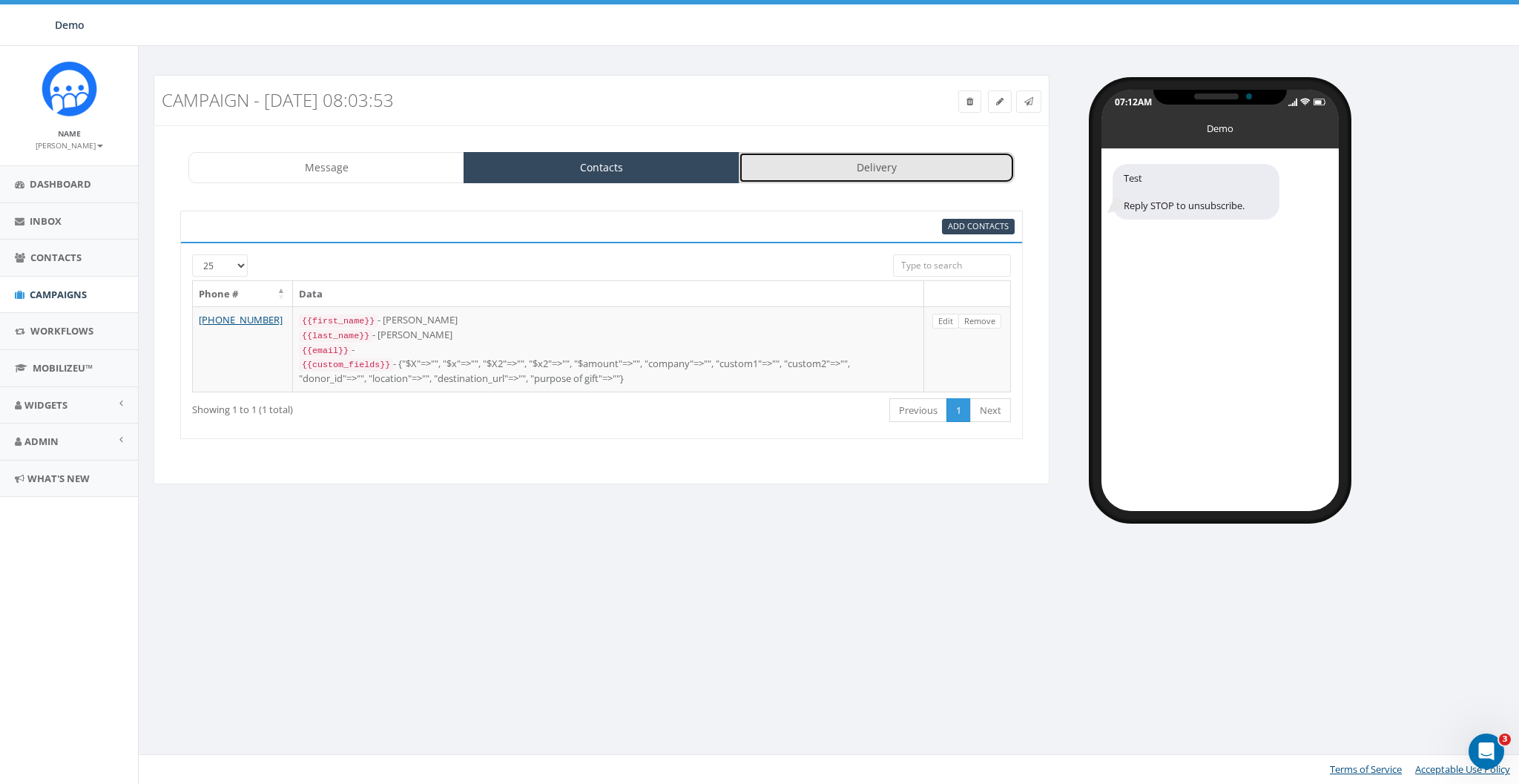
click at [790, 162] on link "Delivery" at bounding box center [876, 167] width 276 height 31
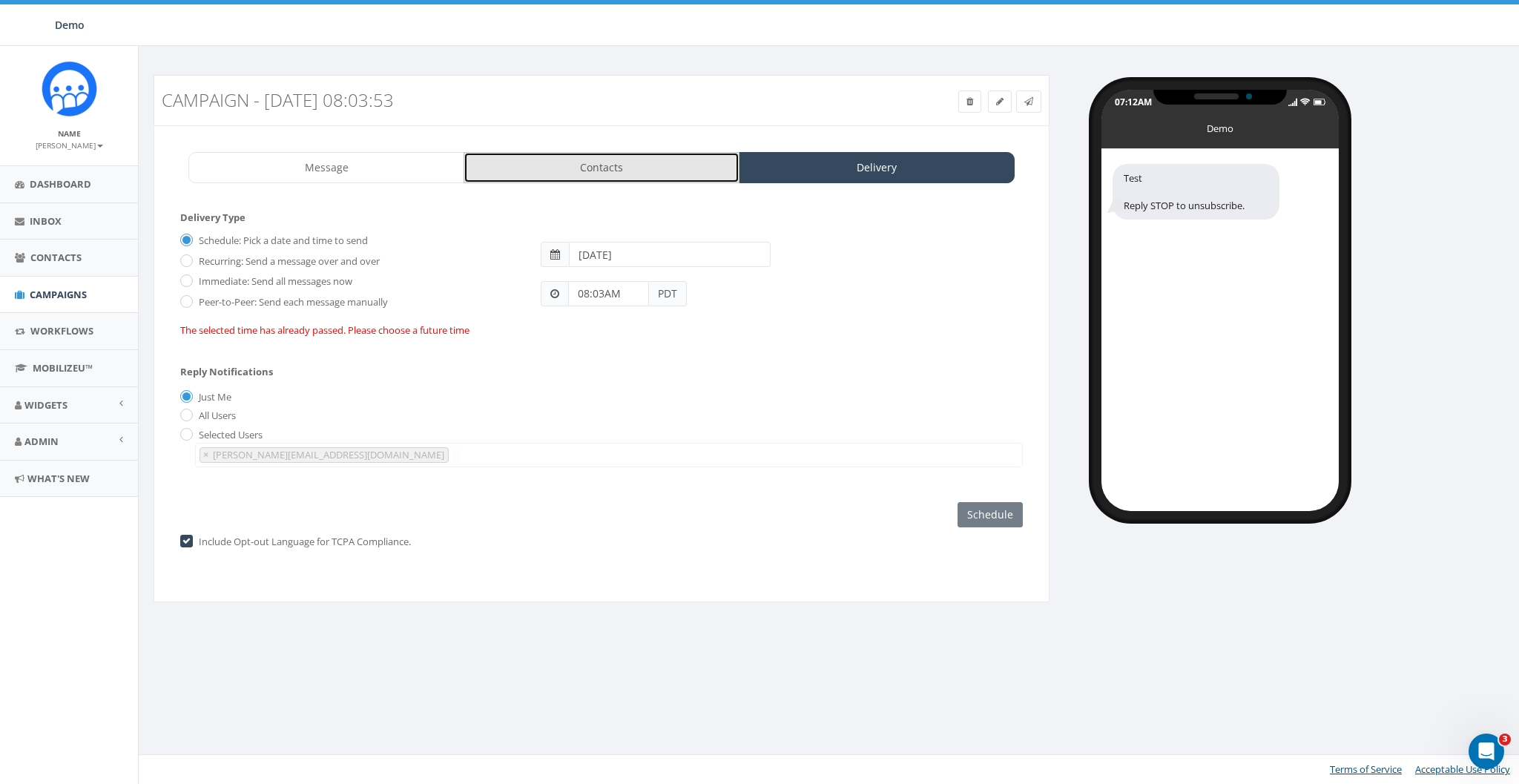
click at [677, 168] on link "Contacts" at bounding box center [601, 167] width 276 height 31
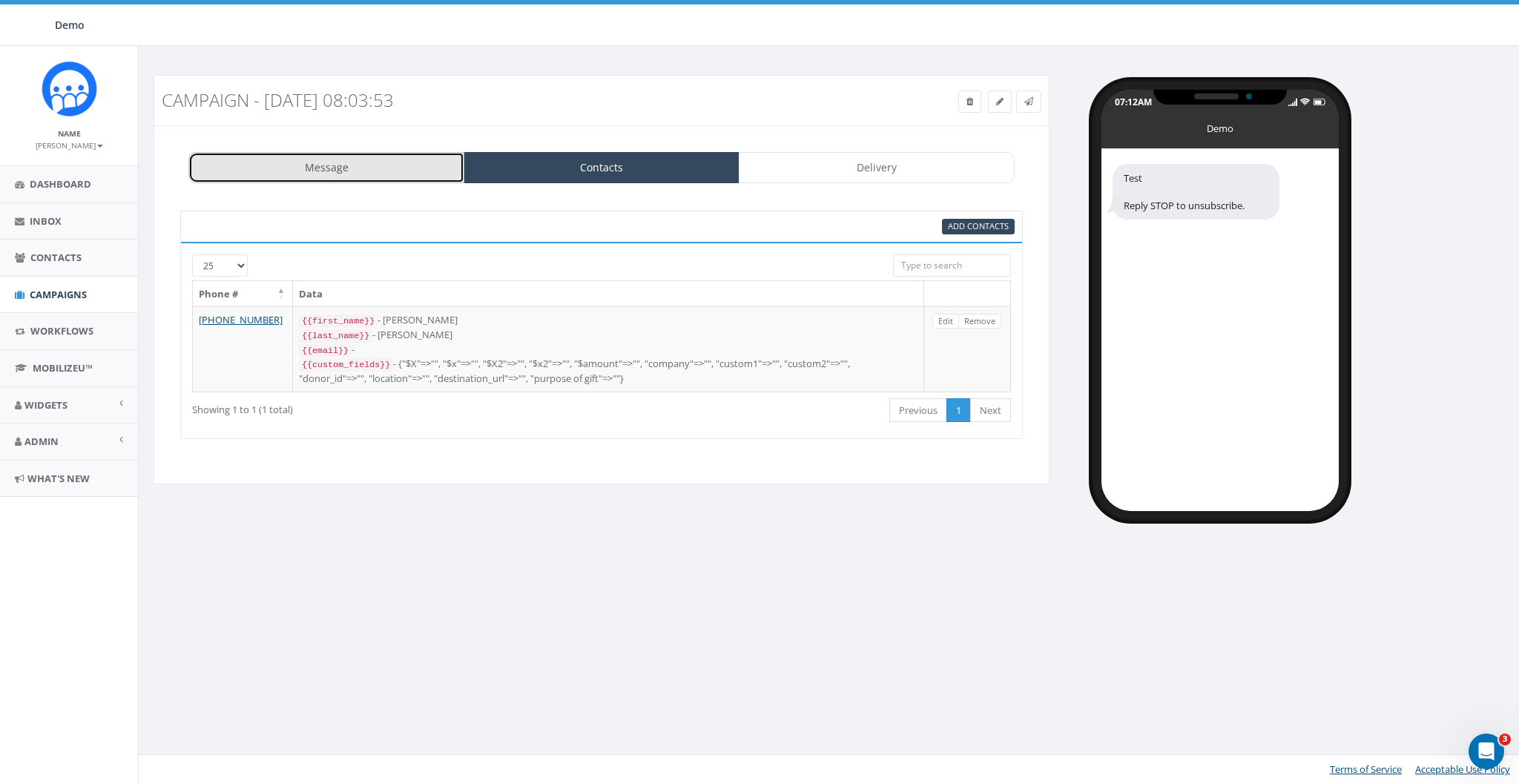
click at [405, 175] on link "Message" at bounding box center [326, 167] width 276 height 31
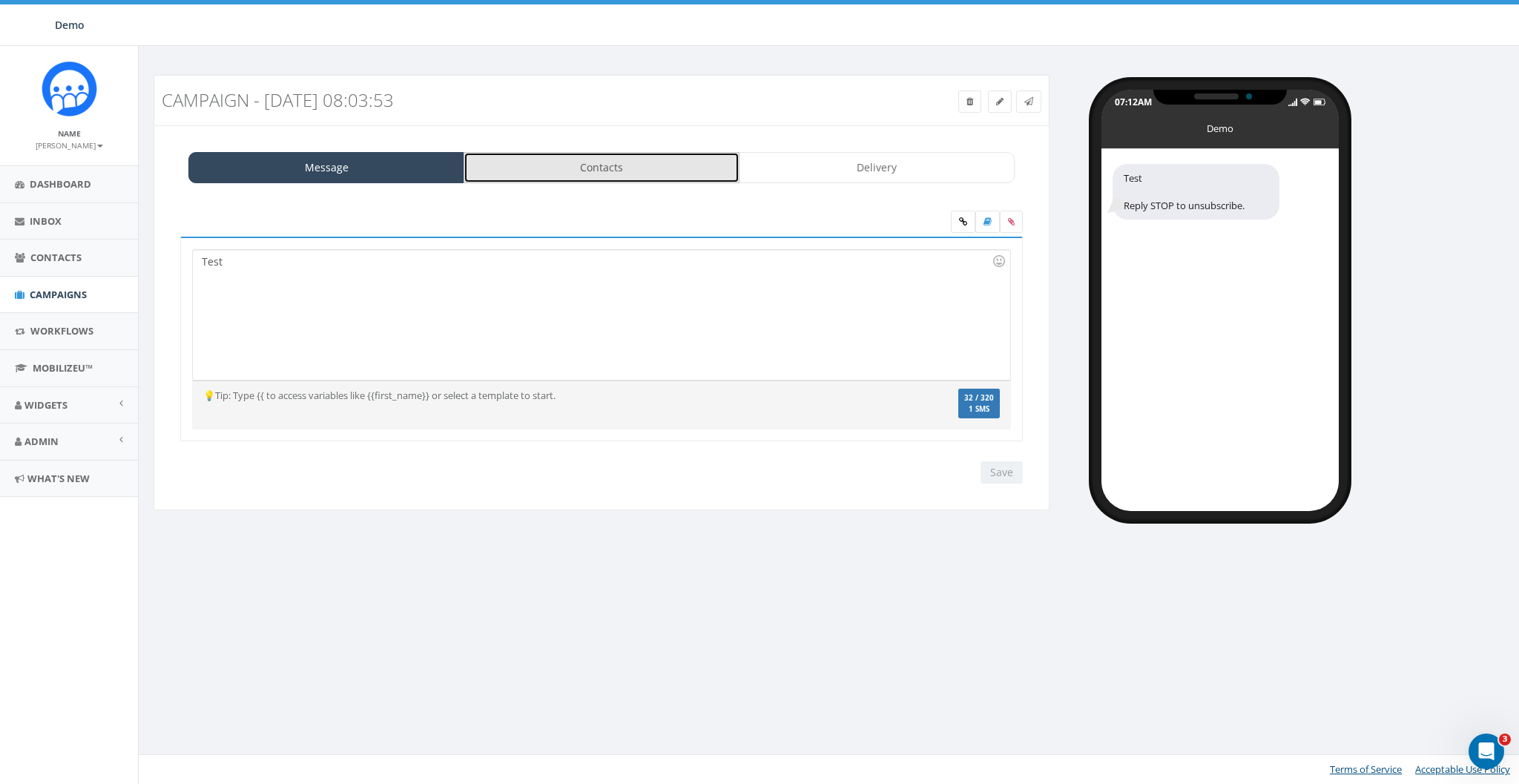
click at [595, 168] on link "Contacts" at bounding box center [601, 167] width 276 height 31
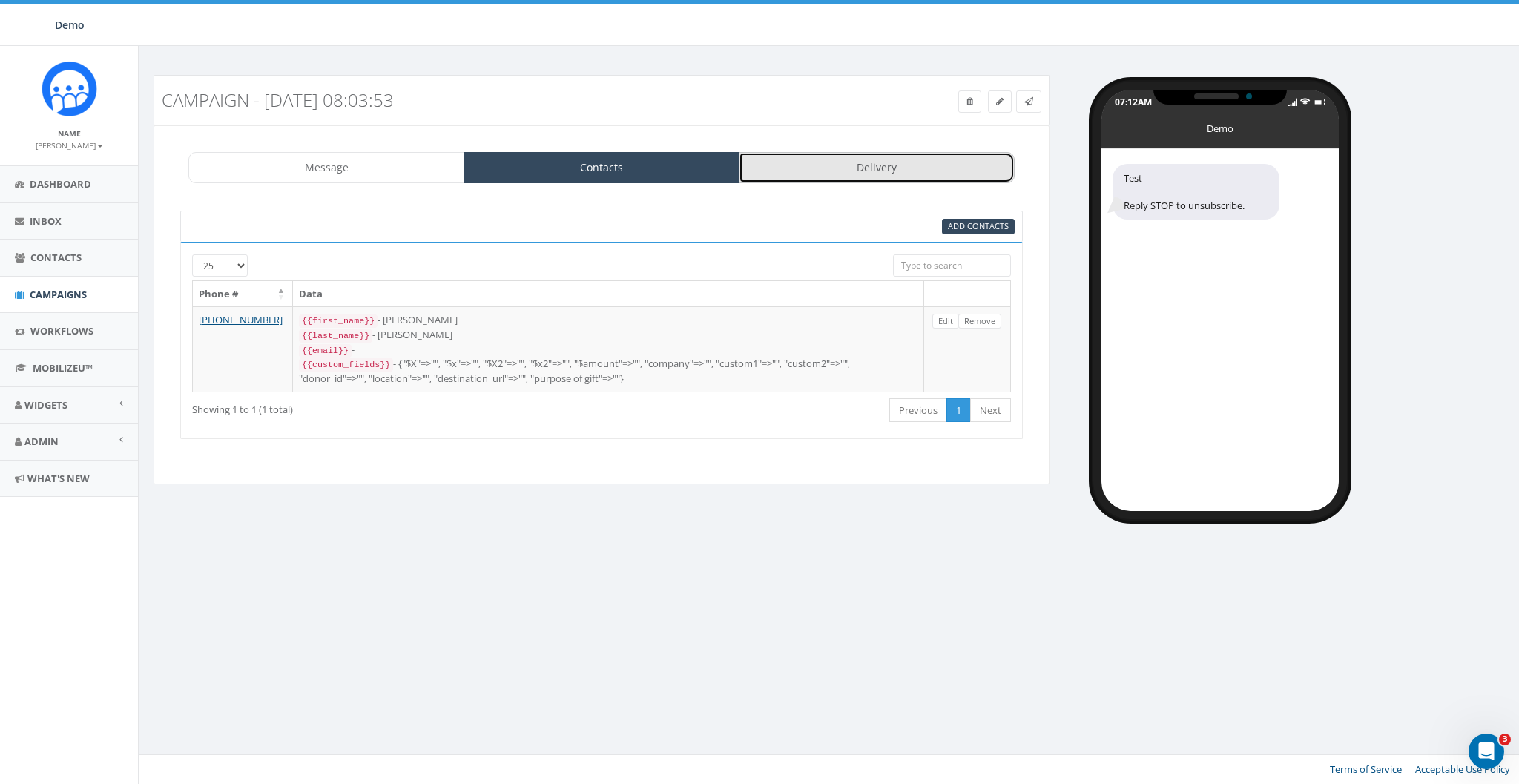
click at [865, 175] on link "Delivery" at bounding box center [876, 167] width 276 height 31
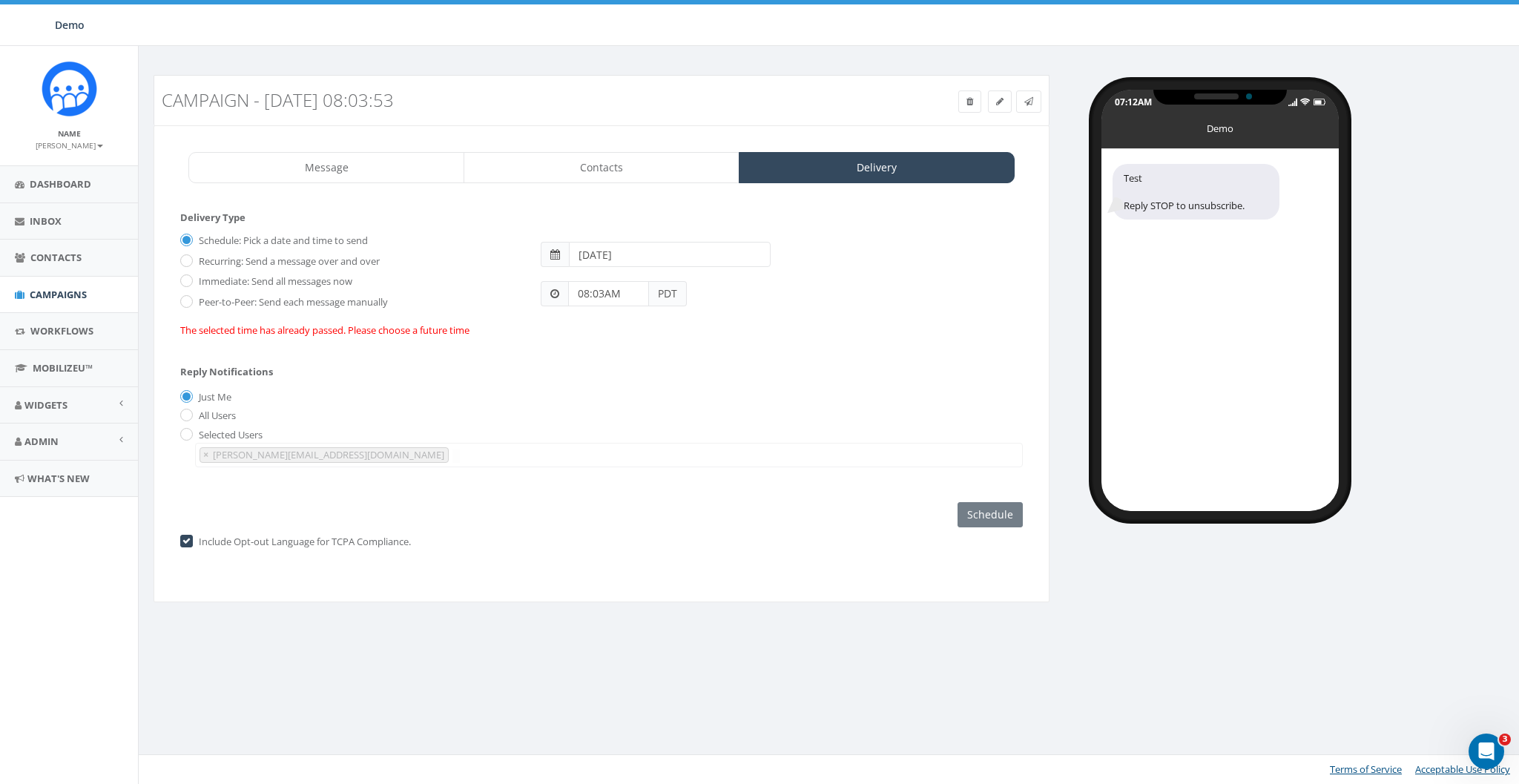
click at [684, 182] on div "Message Contacts Delivery Test Reply STOP to unsubscribe. Test Recent Smileys &…" at bounding box center [601, 363] width 896 height 477
click at [370, 156] on link "Message" at bounding box center [326, 167] width 276 height 31
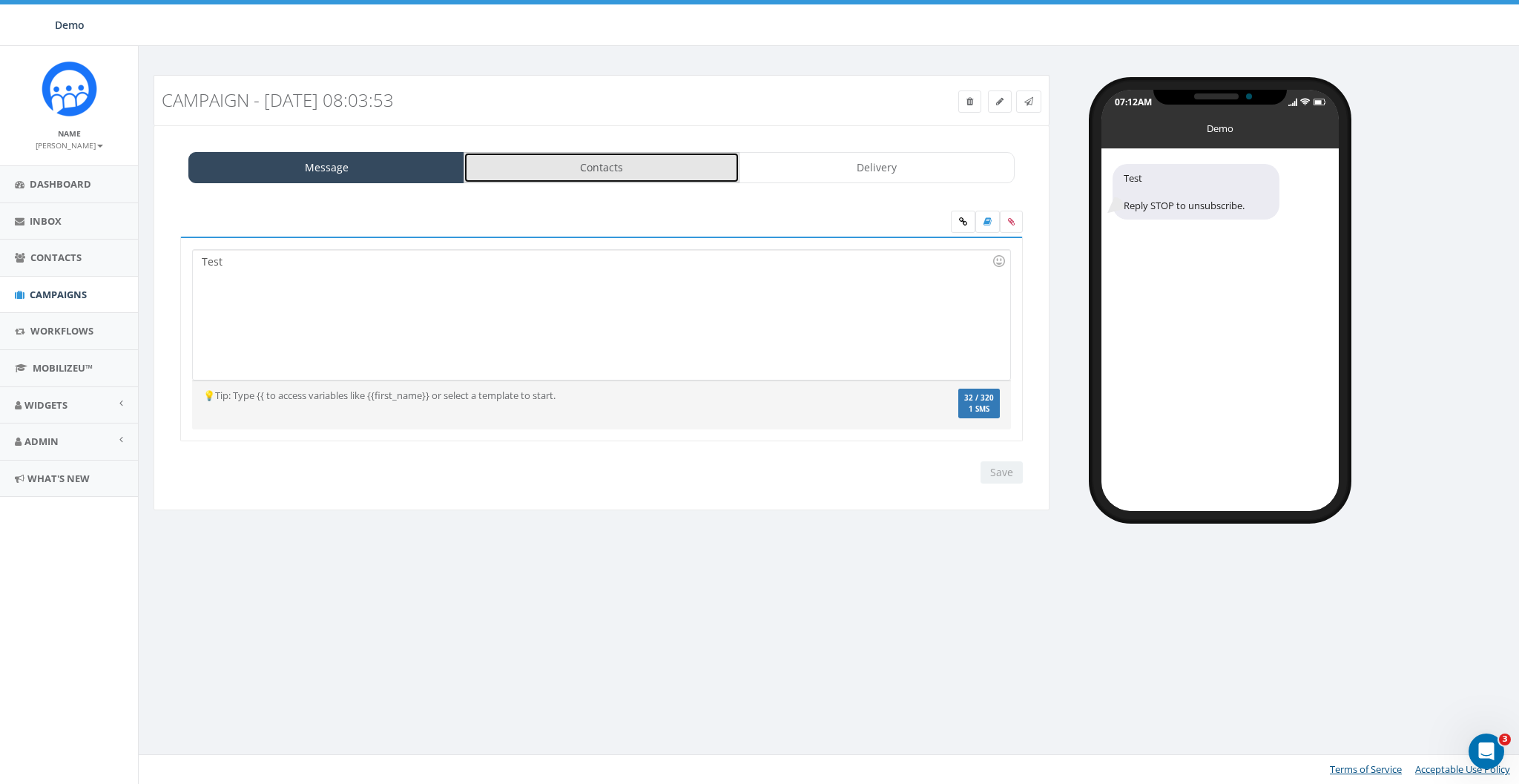
click at [584, 161] on link "Contacts" at bounding box center [601, 167] width 276 height 31
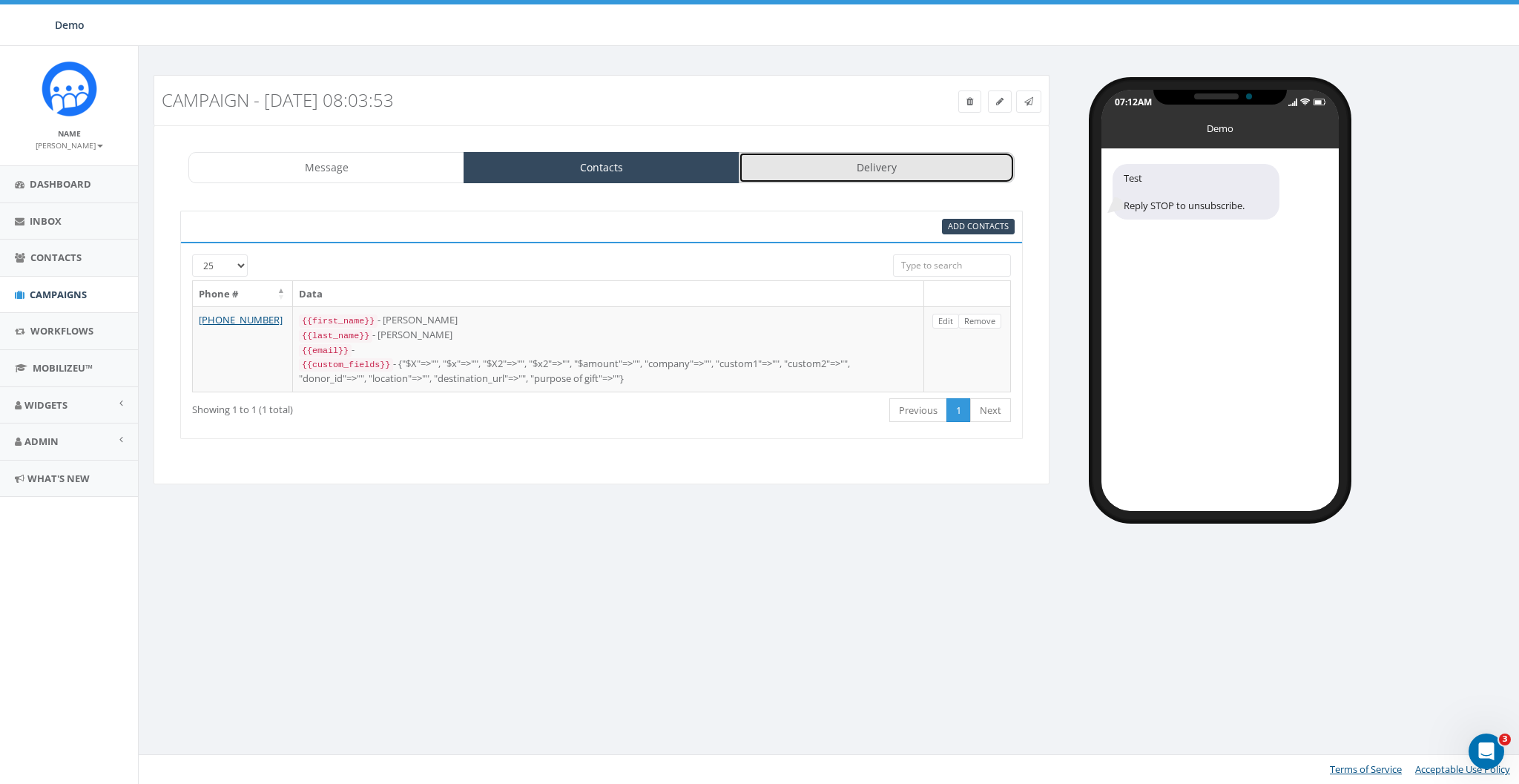
click at [769, 162] on link "Delivery" at bounding box center [876, 167] width 276 height 31
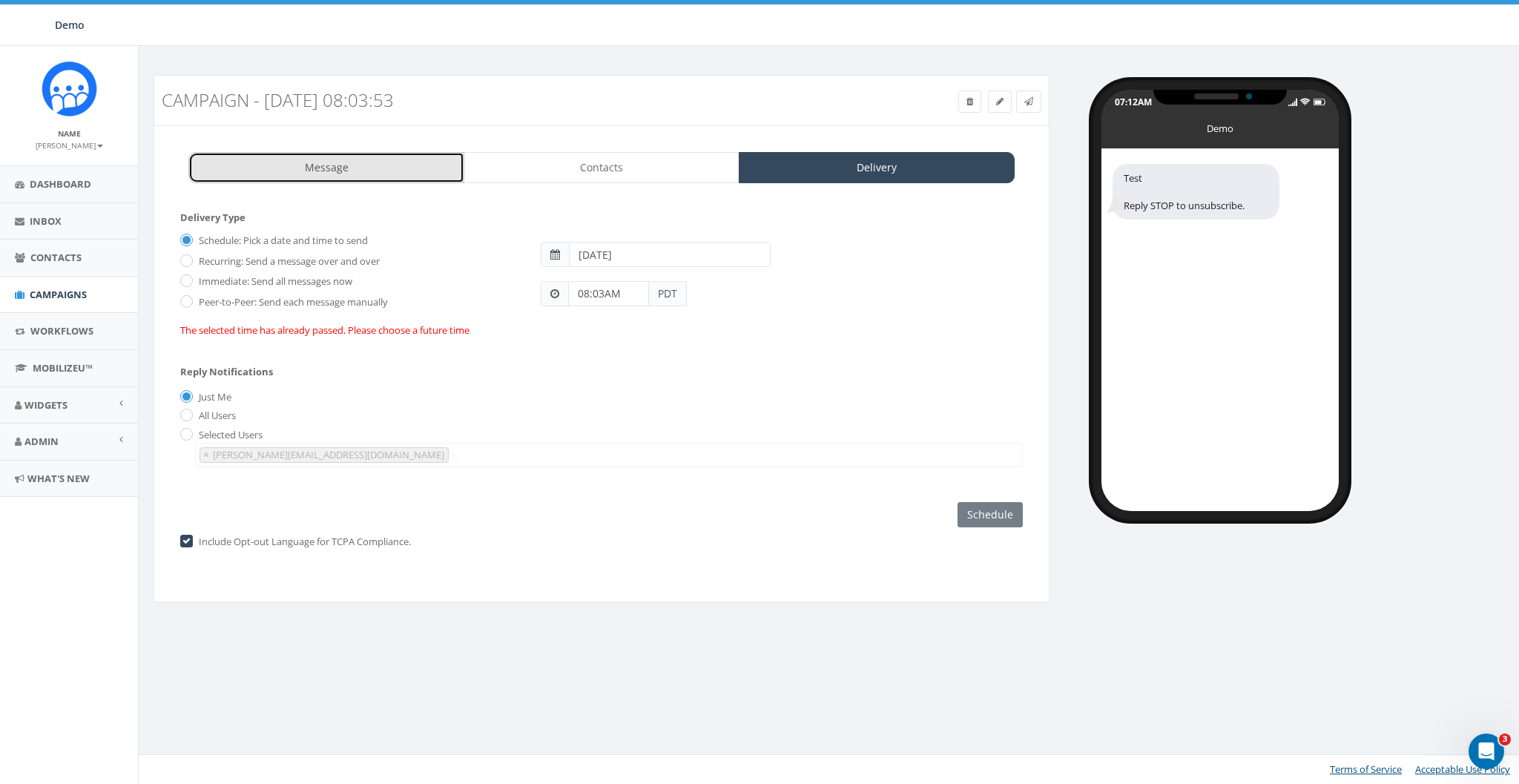
click at [348, 165] on link "Message" at bounding box center [326, 167] width 276 height 31
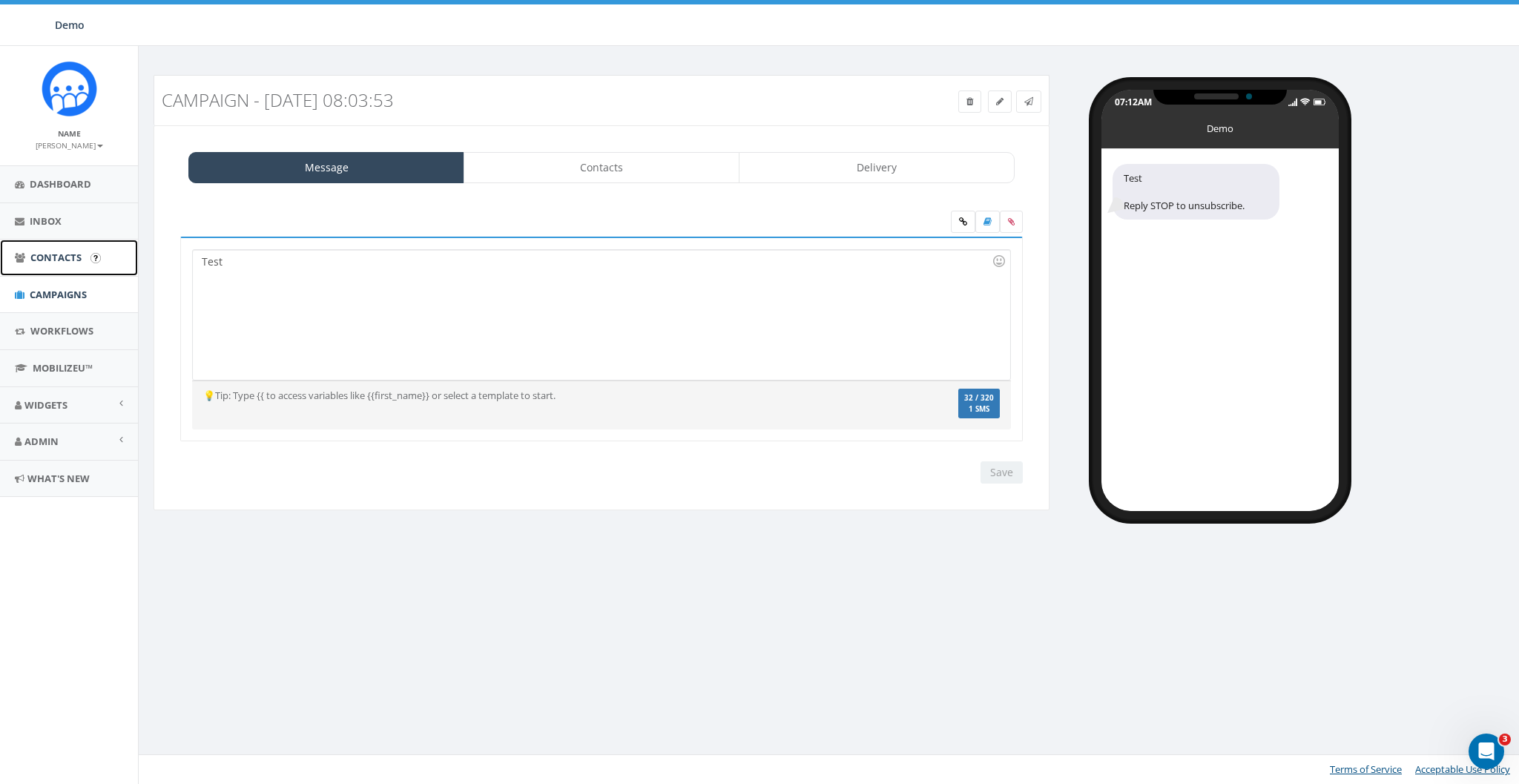
click at [50, 259] on span "Contacts" at bounding box center [56, 257] width 51 height 13
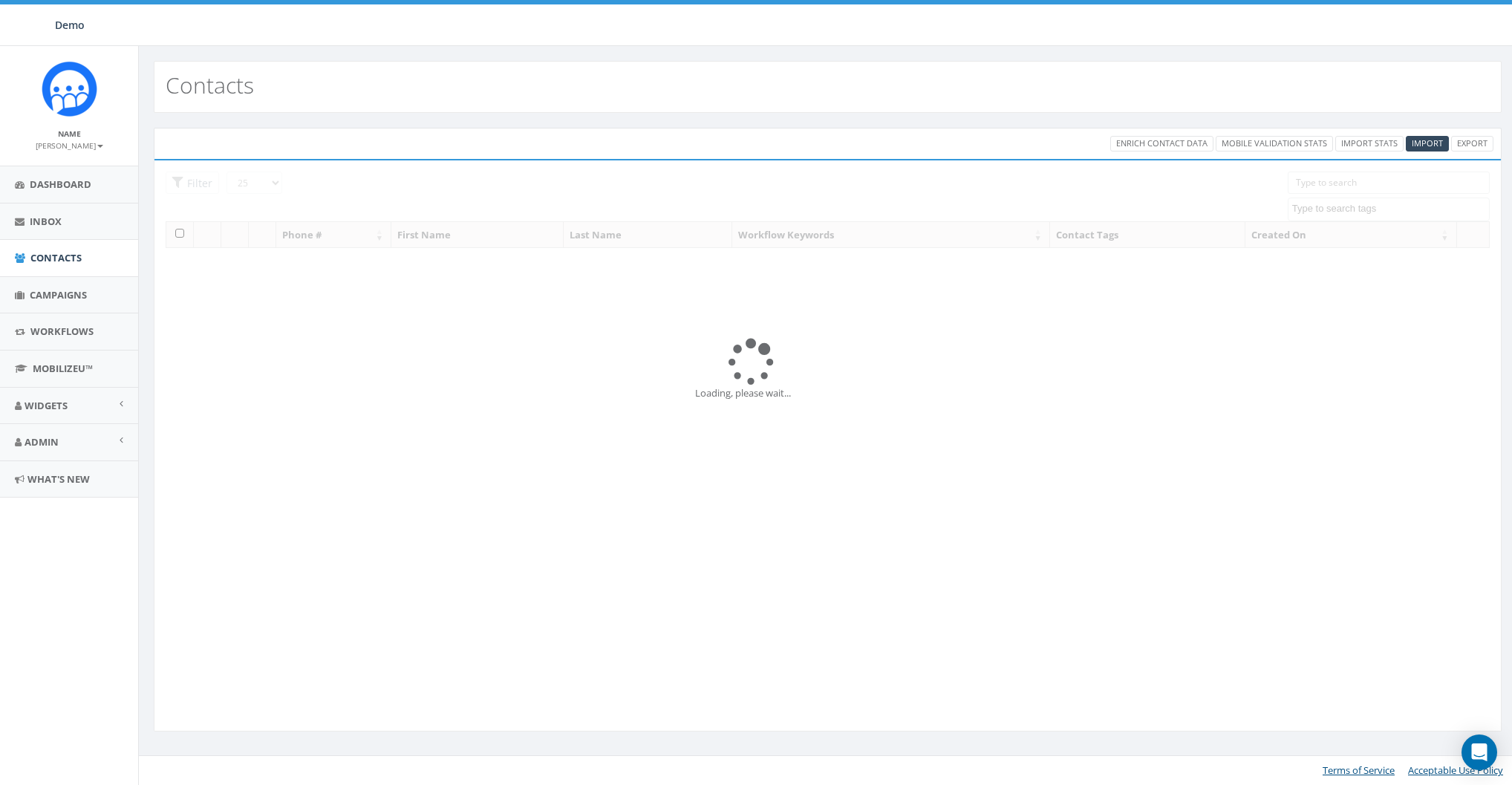
select select
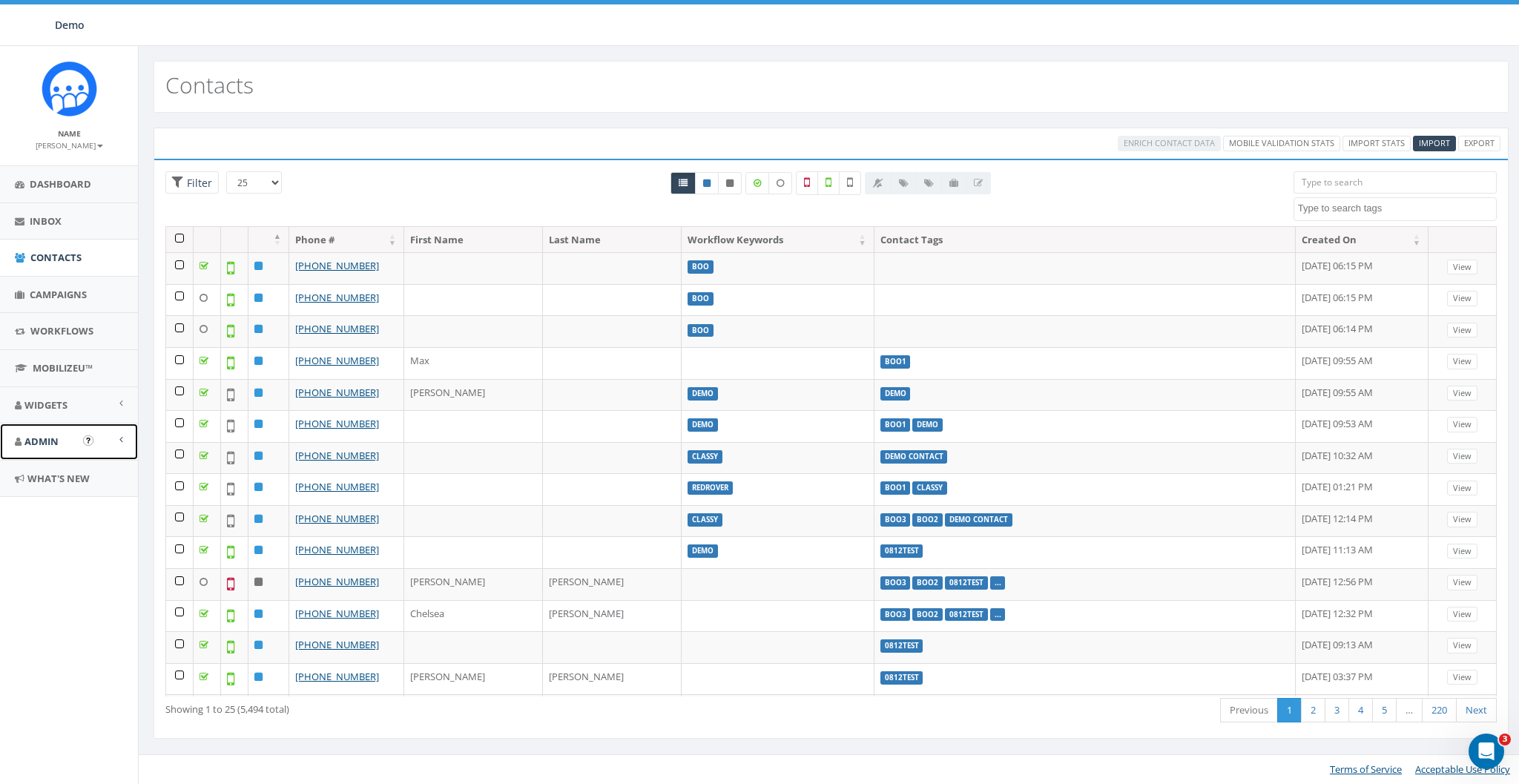
click at [36, 434] on span "Admin" at bounding box center [41, 440] width 34 height 13
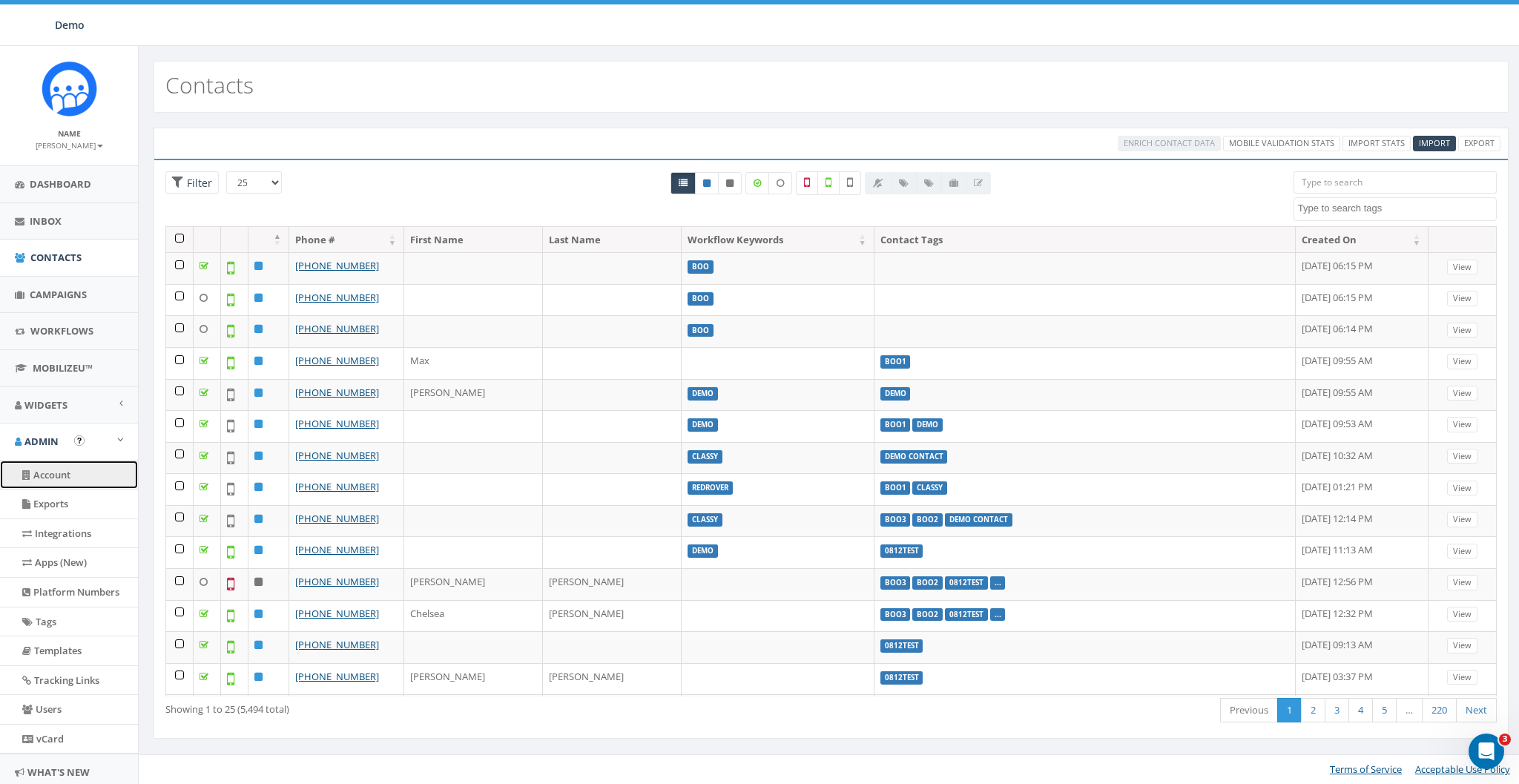
click at [49, 469] on link "Account" at bounding box center [68, 474] width 138 height 29
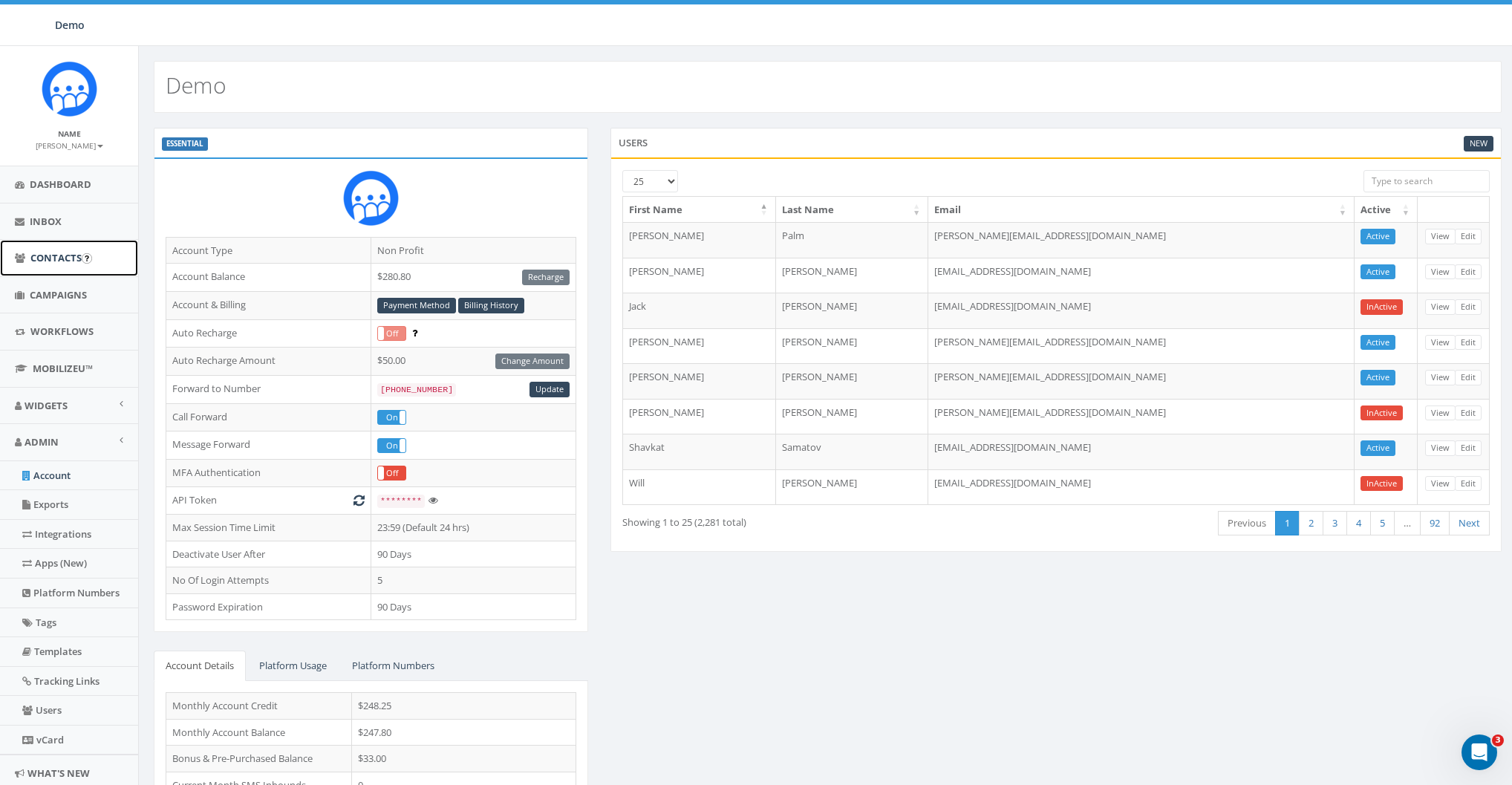
click at [43, 251] on span "Contacts" at bounding box center [56, 257] width 51 height 13
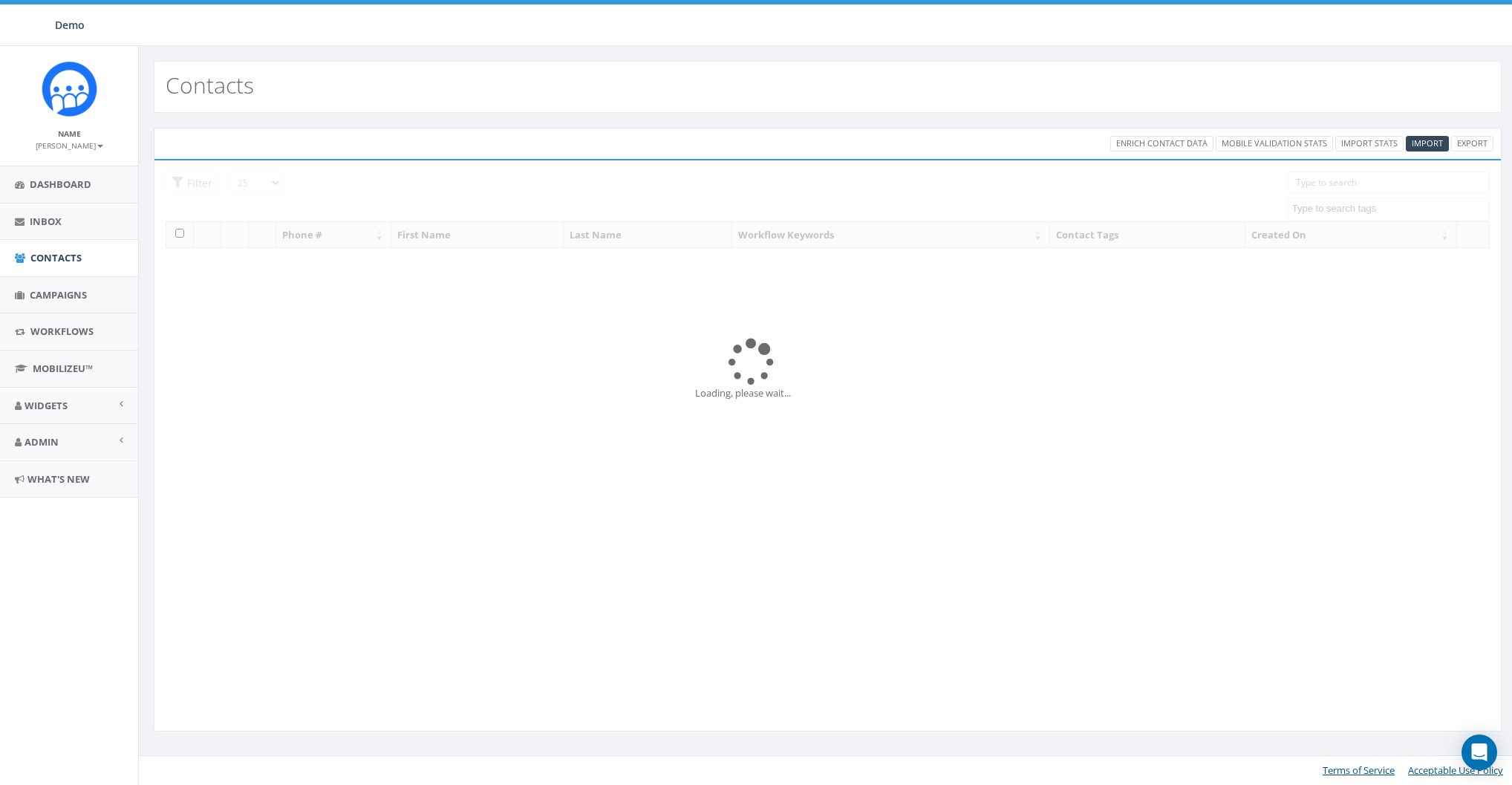
select select
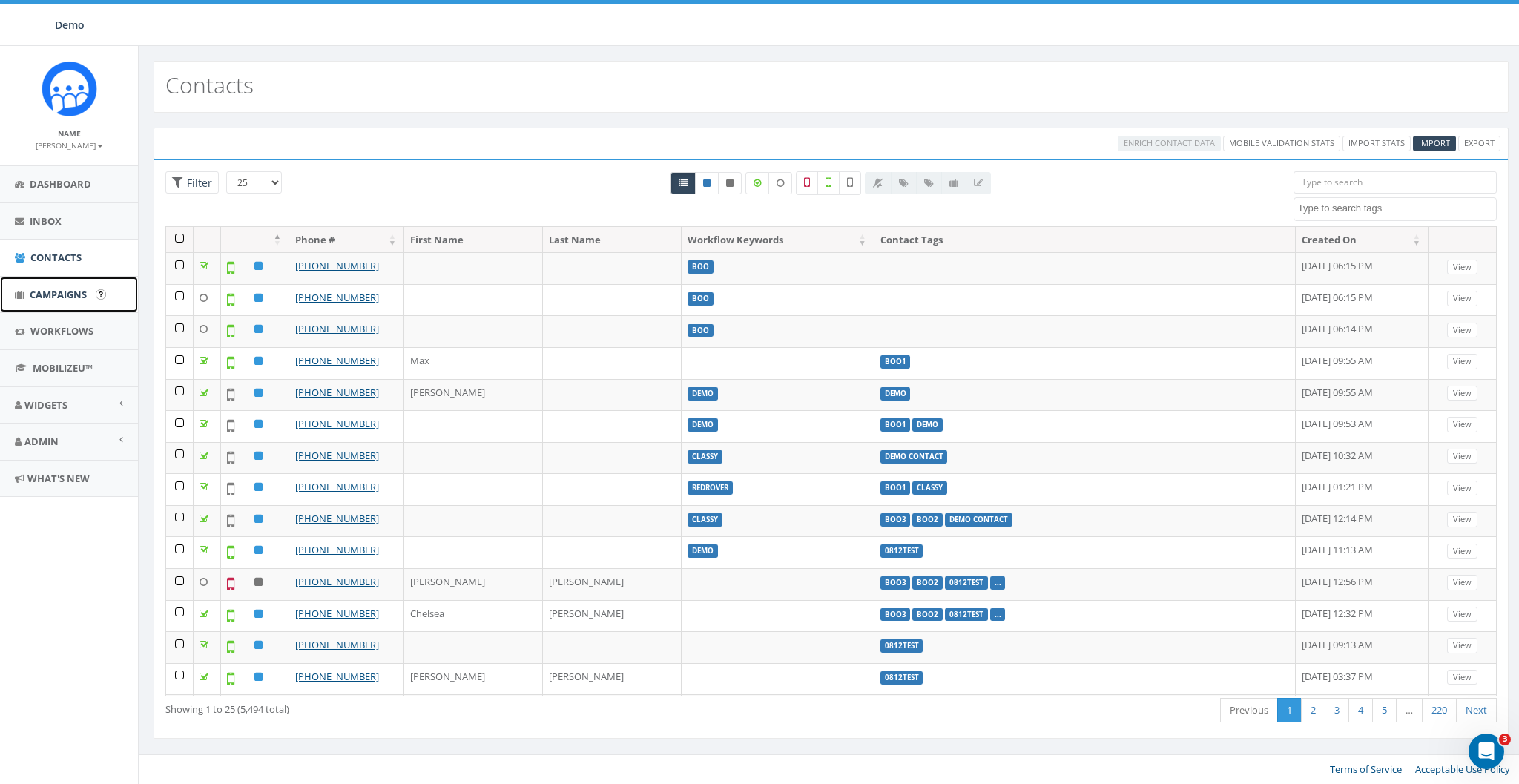
click at [61, 300] on span "Campaigns" at bounding box center [58, 294] width 57 height 13
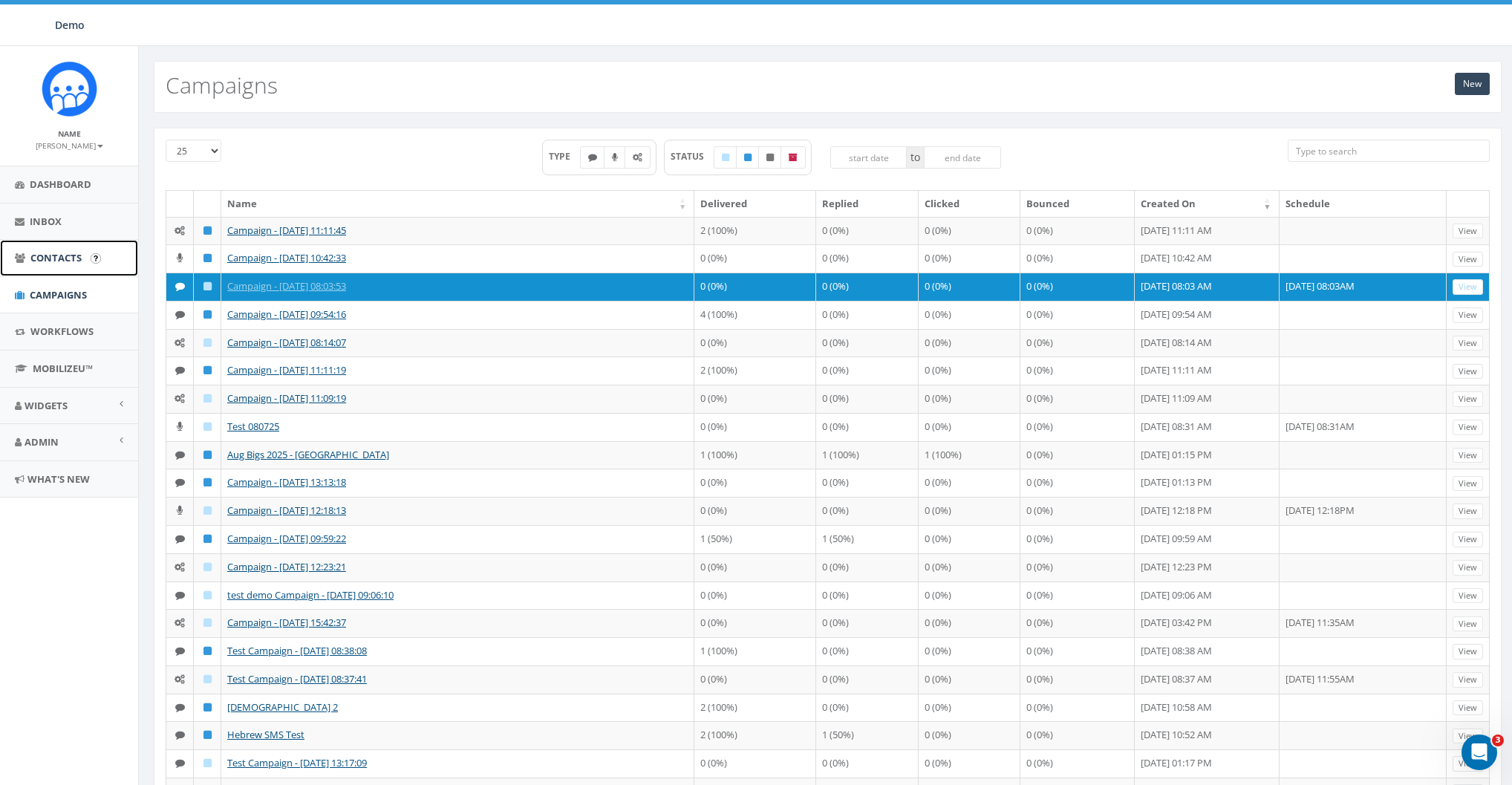
click at [54, 265] on link "Contacts" at bounding box center [69, 258] width 138 height 36
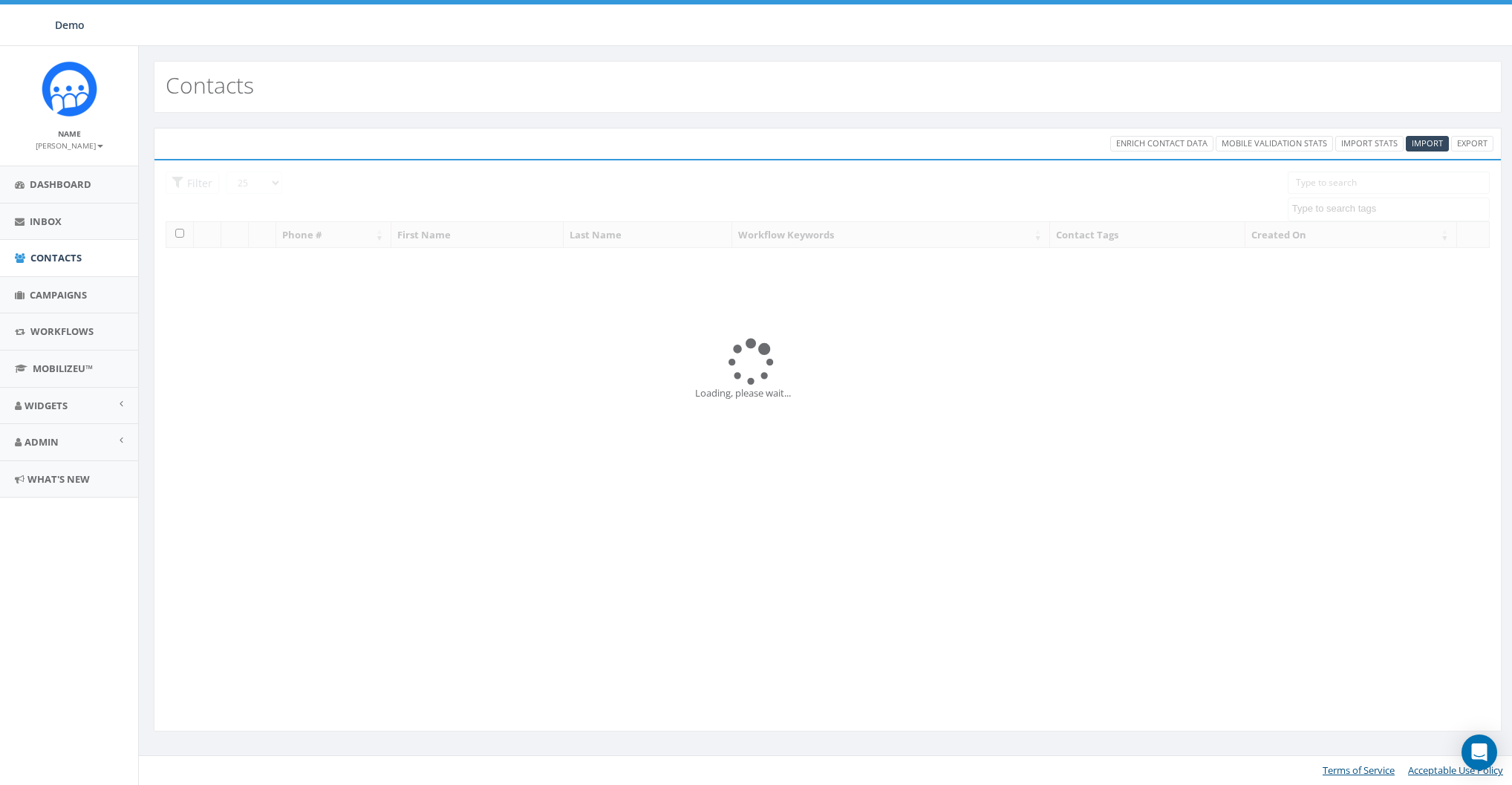
select select
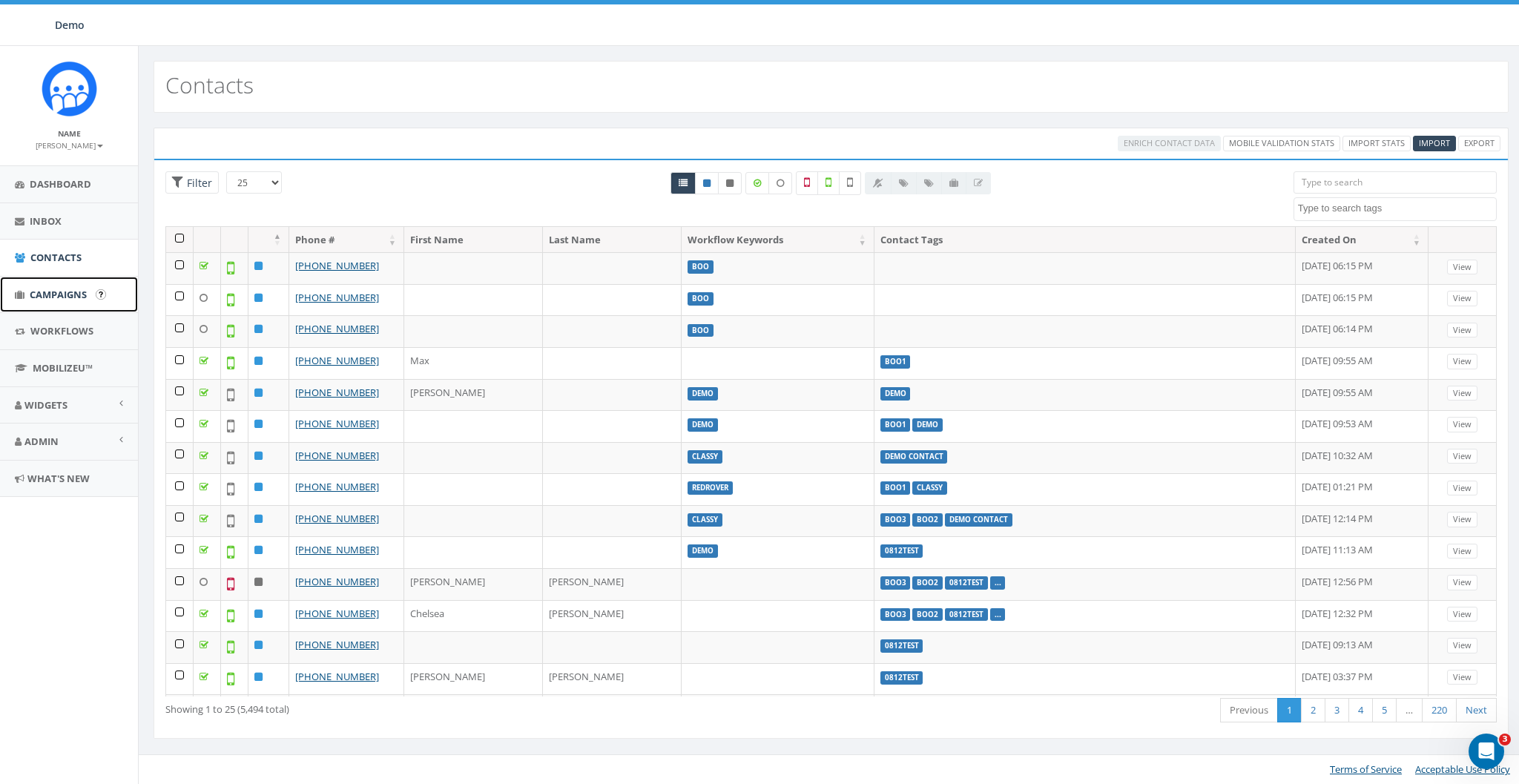
click at [39, 288] on span "Campaigns" at bounding box center [58, 294] width 57 height 13
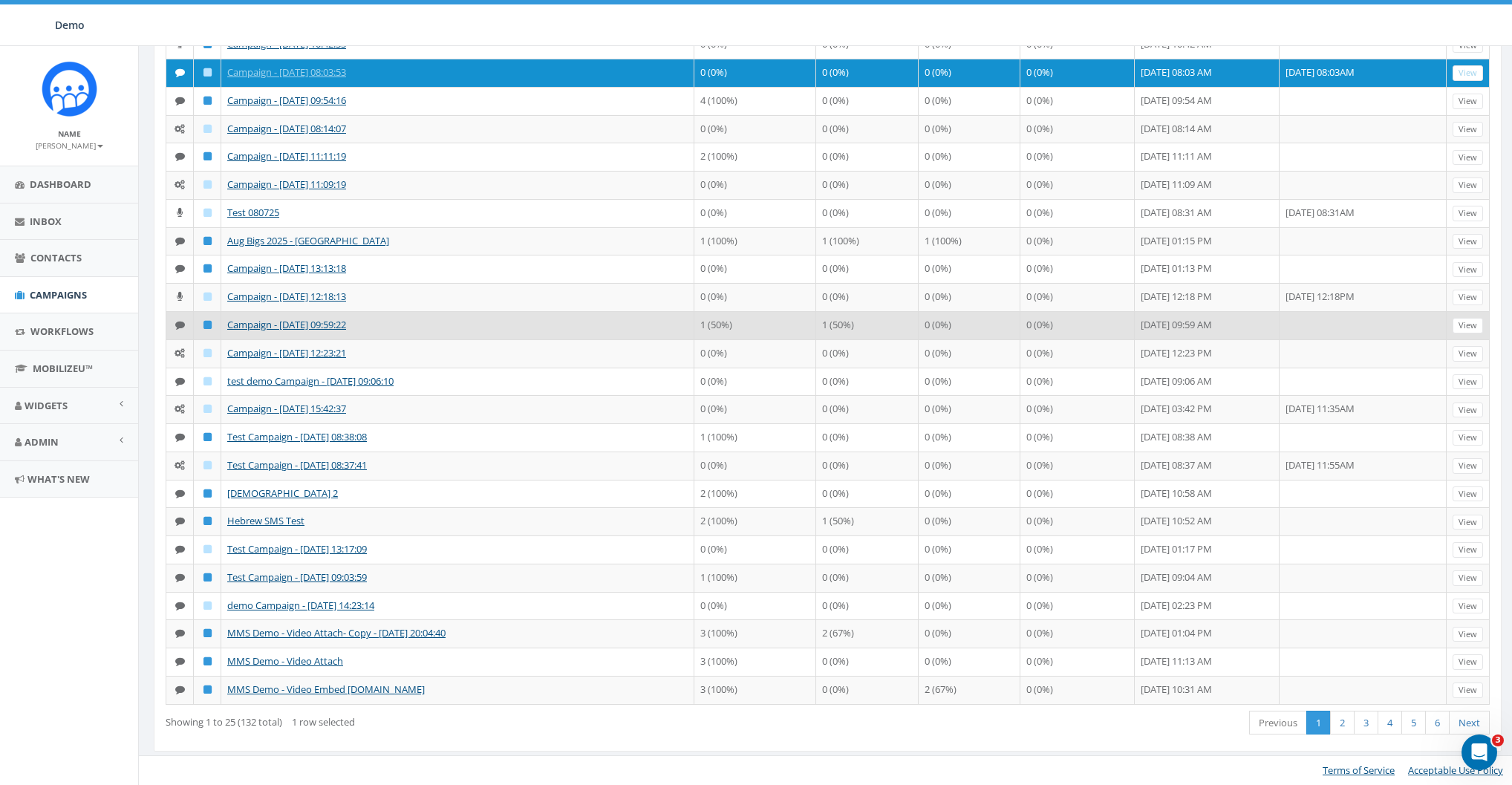
scroll to position [253, 0]
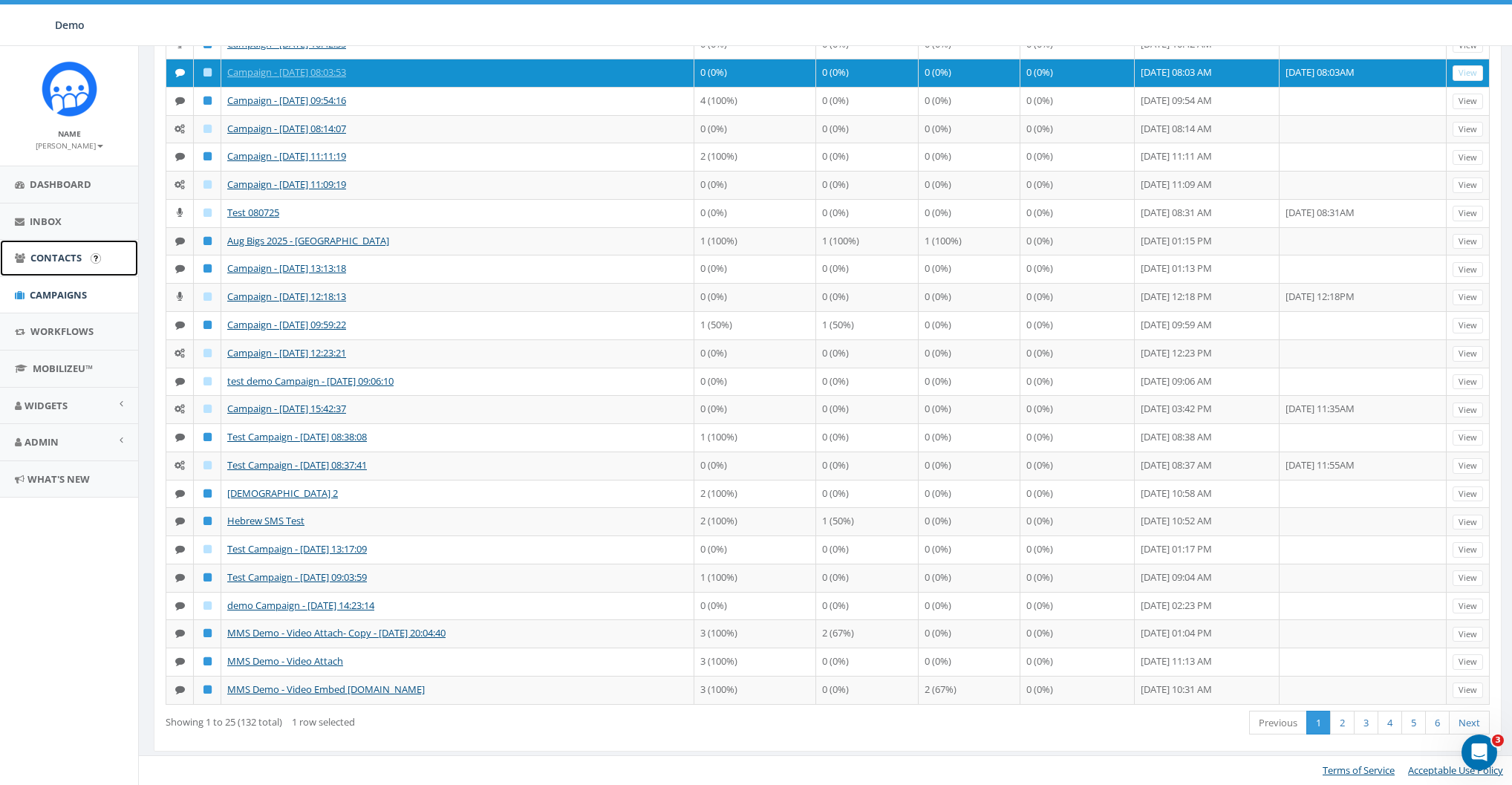
click at [63, 270] on link "Contacts" at bounding box center [69, 258] width 138 height 36
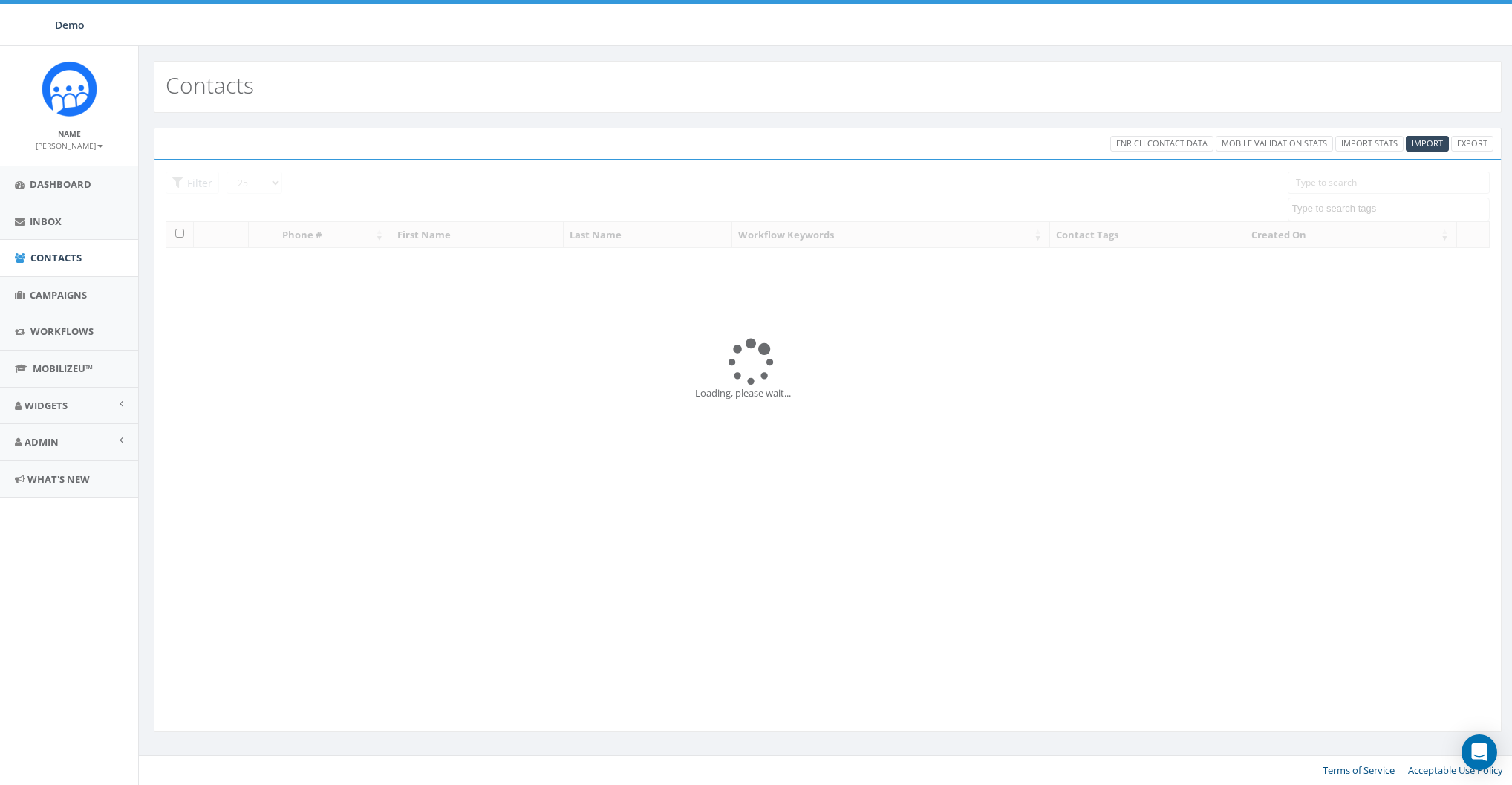
select select
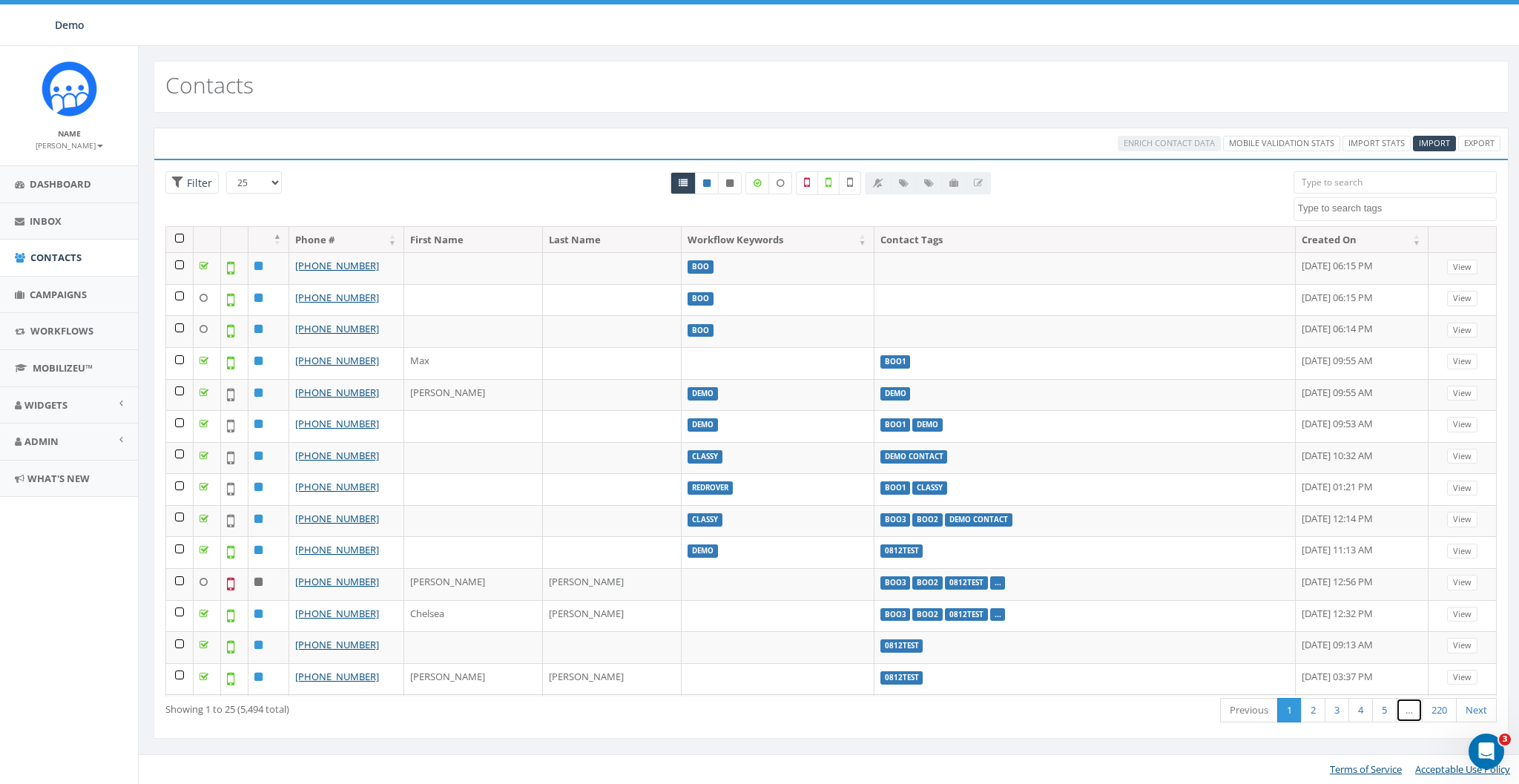
click at [1409, 712] on link "…" at bounding box center [1409, 709] width 27 height 24
click at [58, 297] on span "Campaigns" at bounding box center [58, 294] width 57 height 13
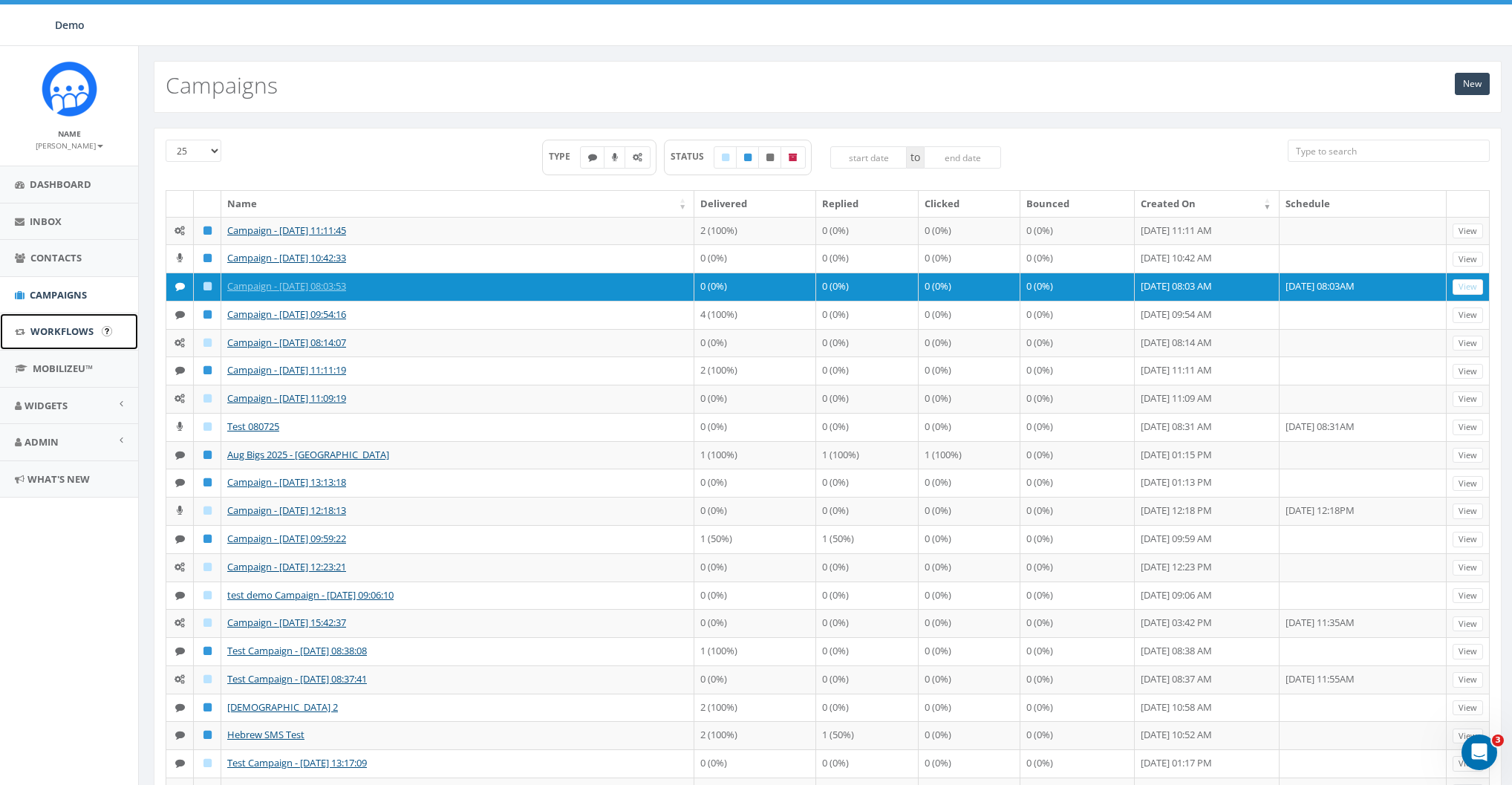
click at [52, 329] on span "Workflows" at bounding box center [62, 331] width 63 height 13
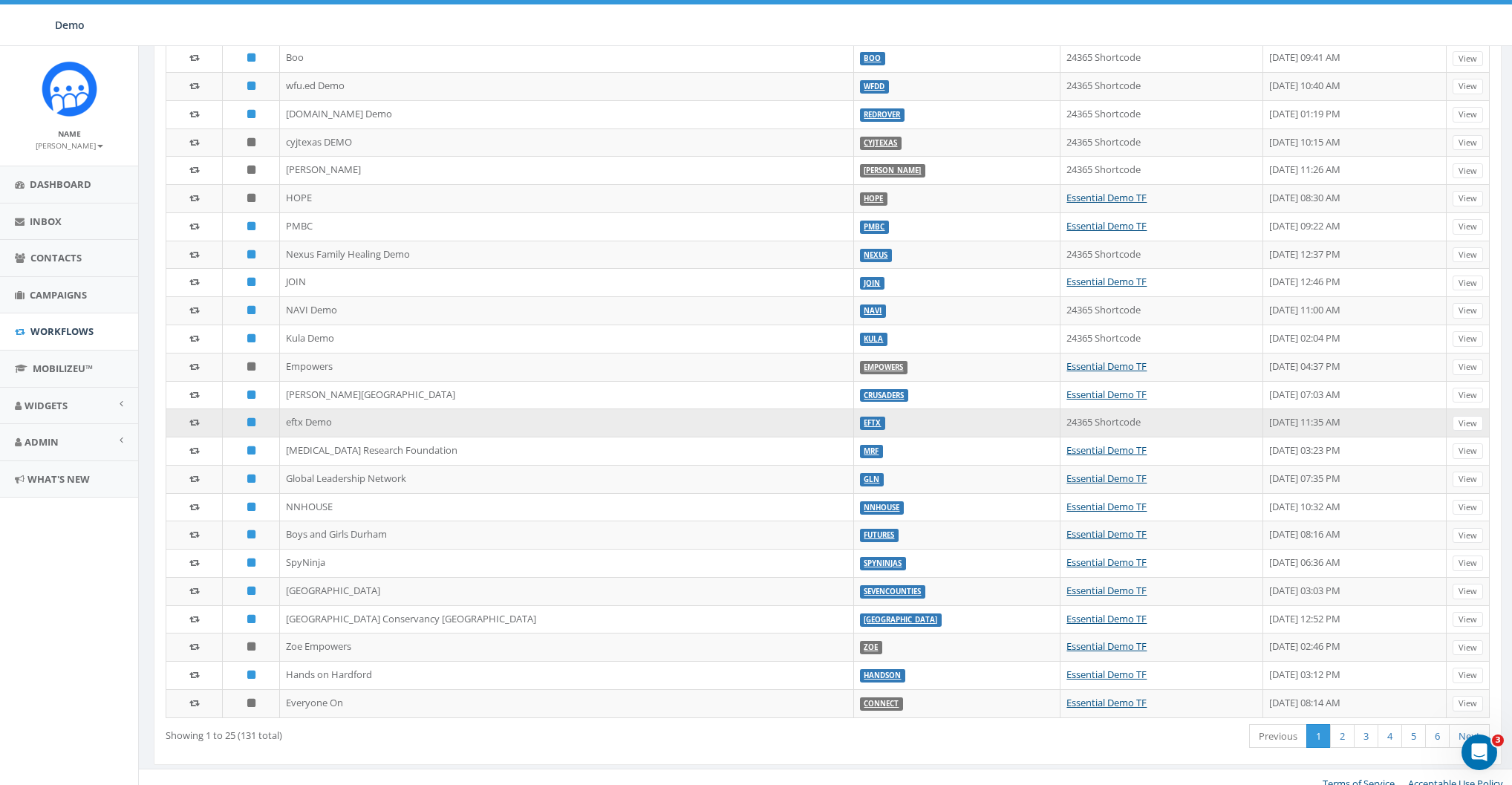
scroll to position [183, 0]
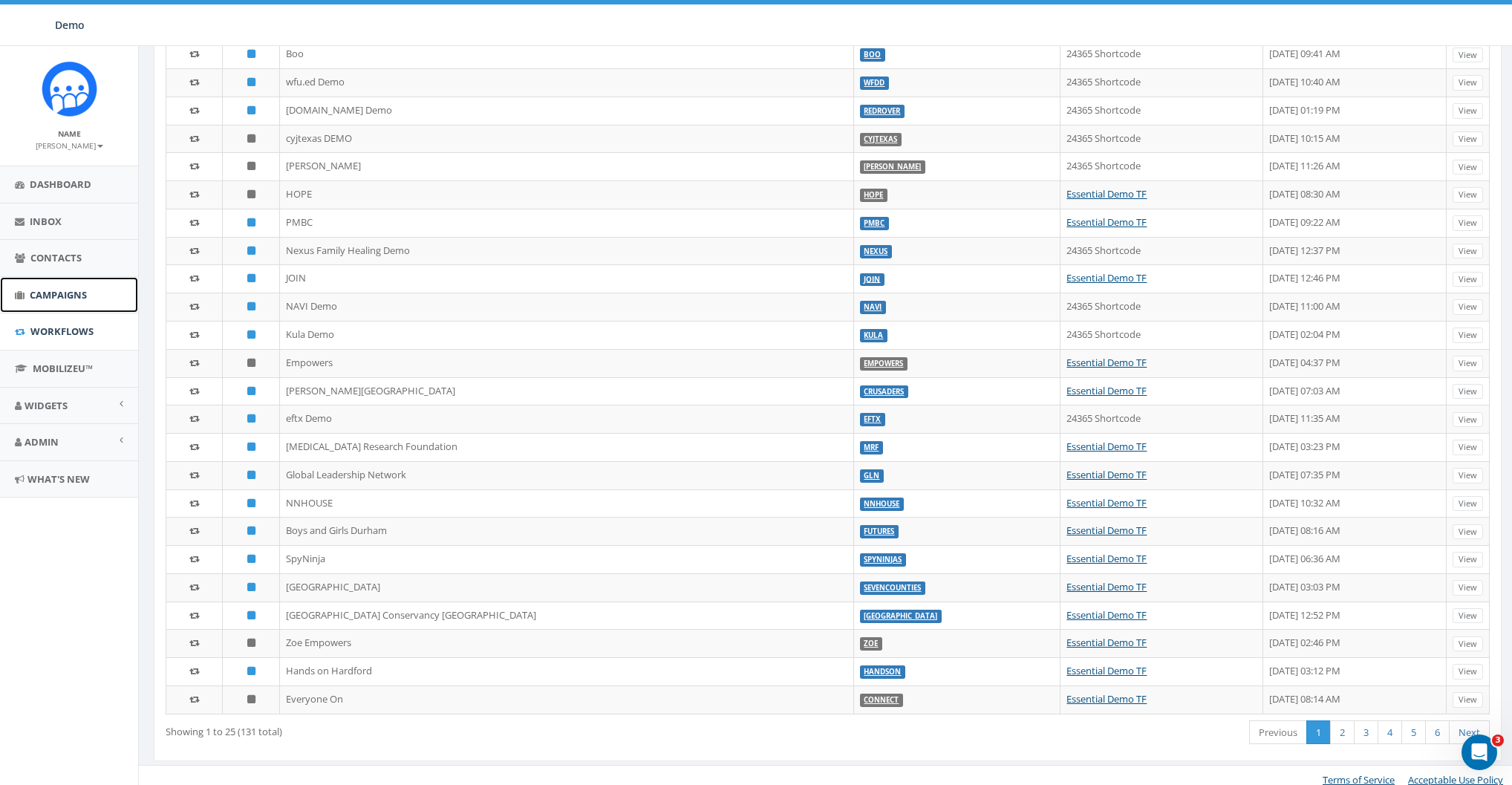
click at [51, 294] on span "Campaigns" at bounding box center [58, 294] width 57 height 13
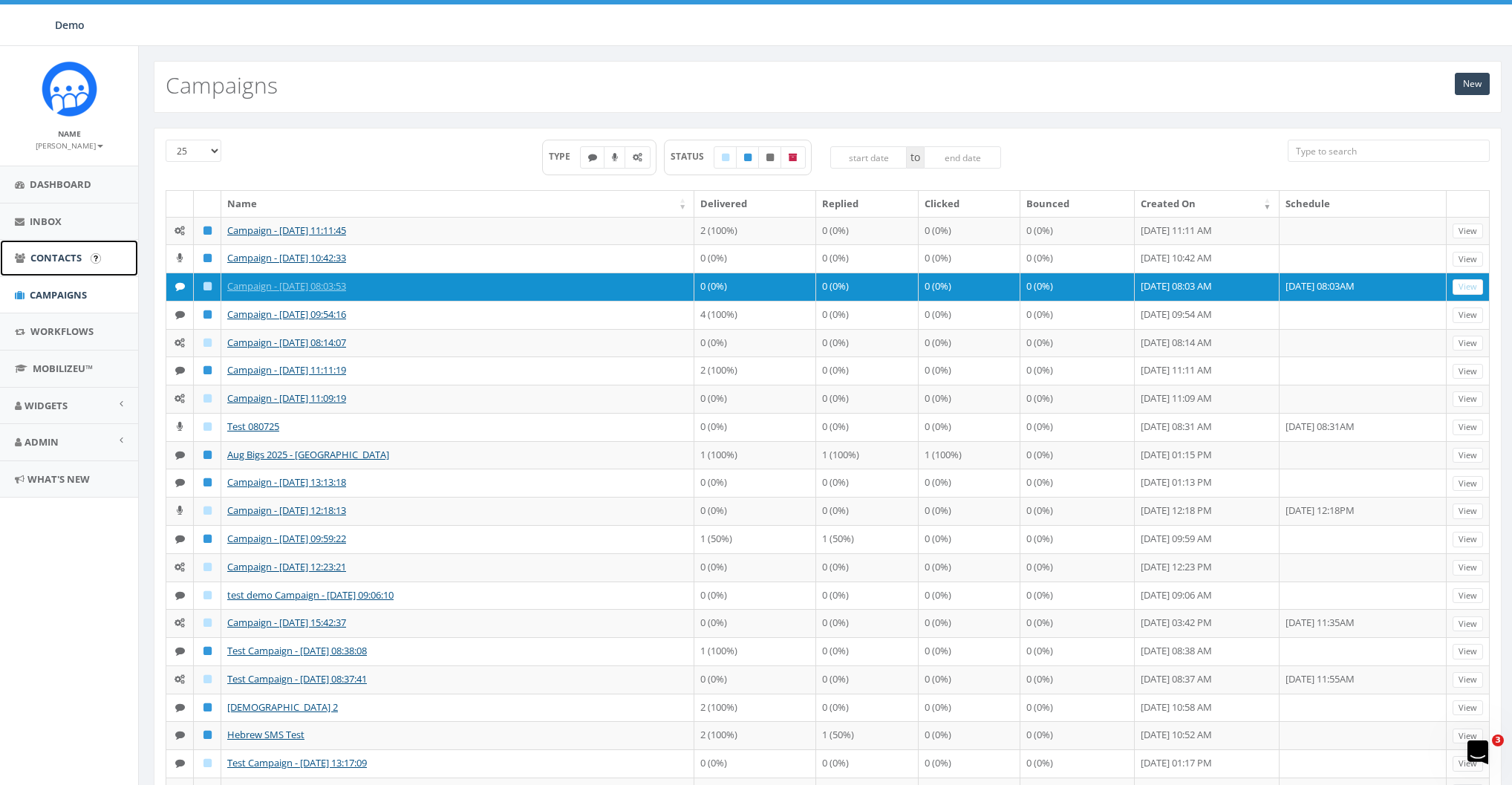
click at [52, 261] on span "Contacts" at bounding box center [56, 257] width 51 height 13
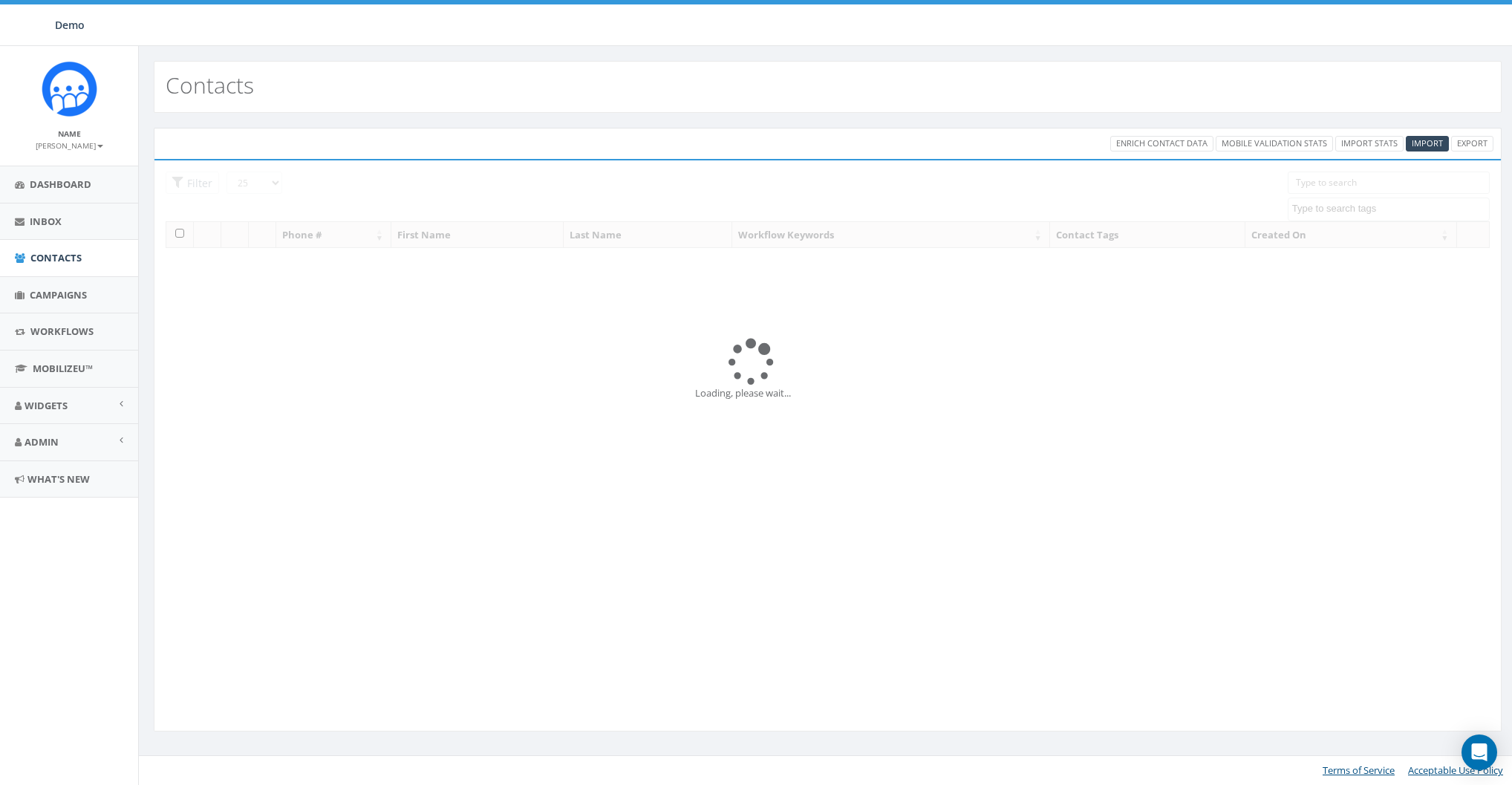
select select
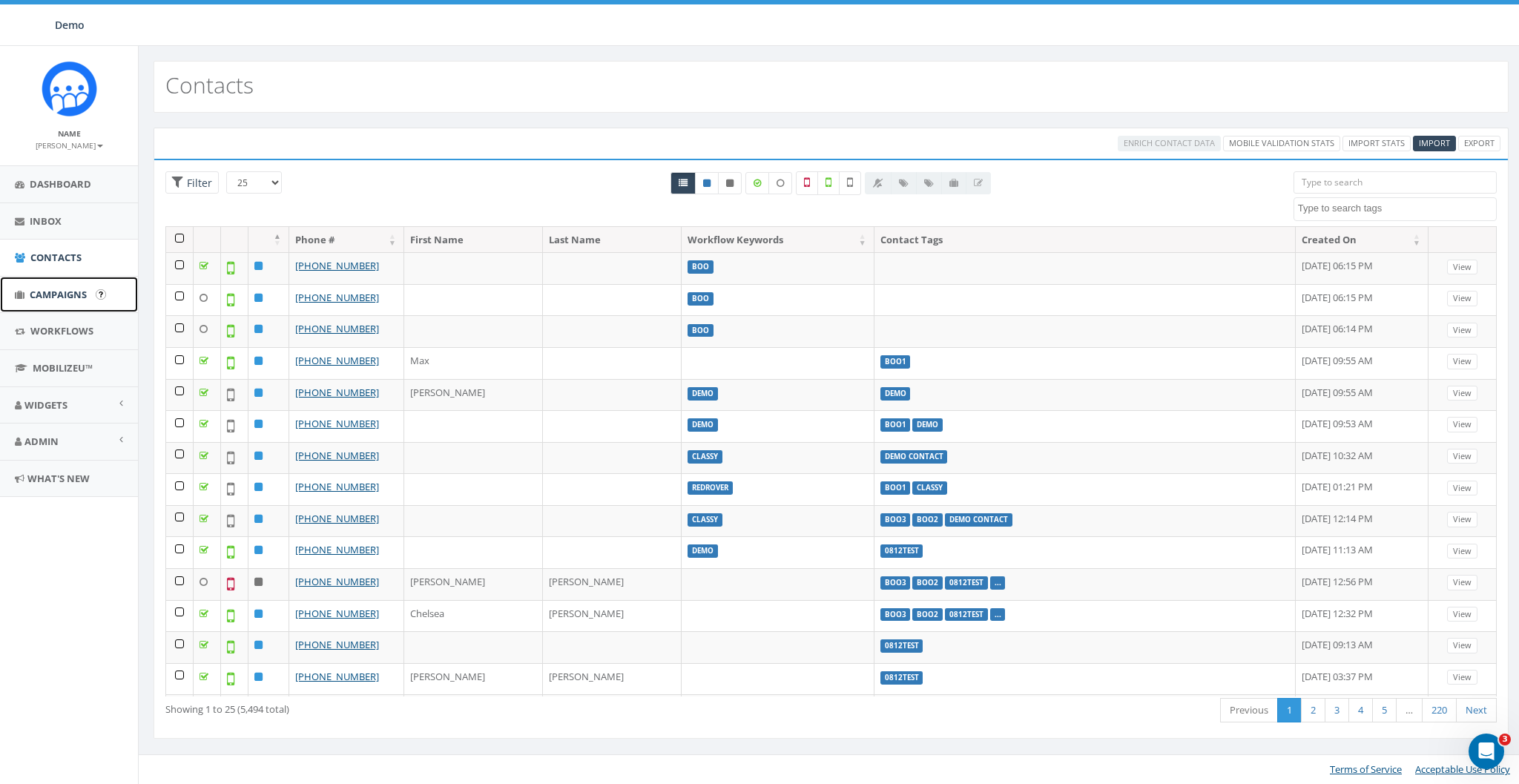
click at [56, 292] on span "Campaigns" at bounding box center [58, 294] width 57 height 13
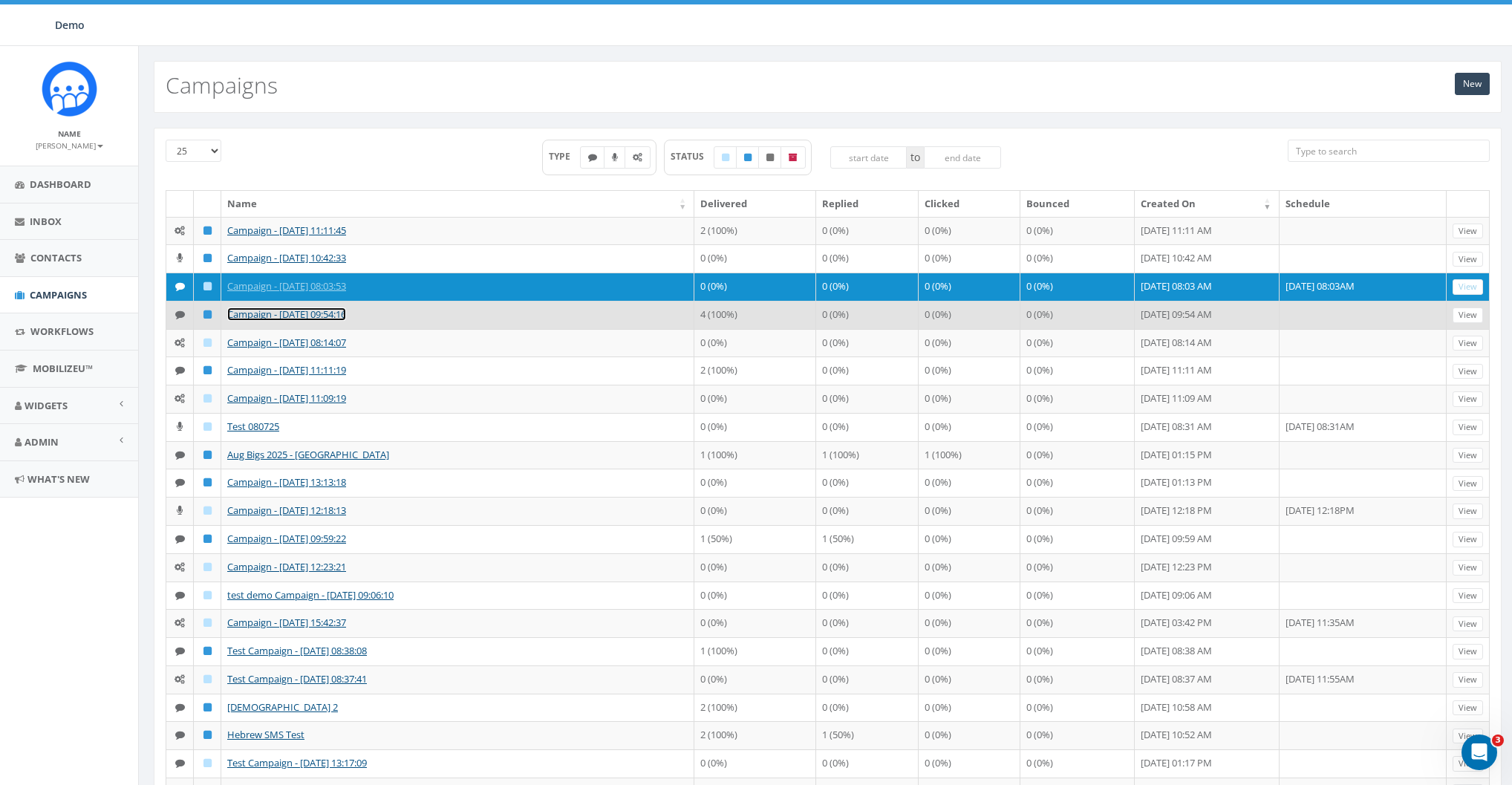
click at [273, 320] on link "Campaign - 09/02/2025, 09:54:16" at bounding box center [286, 313] width 119 height 13
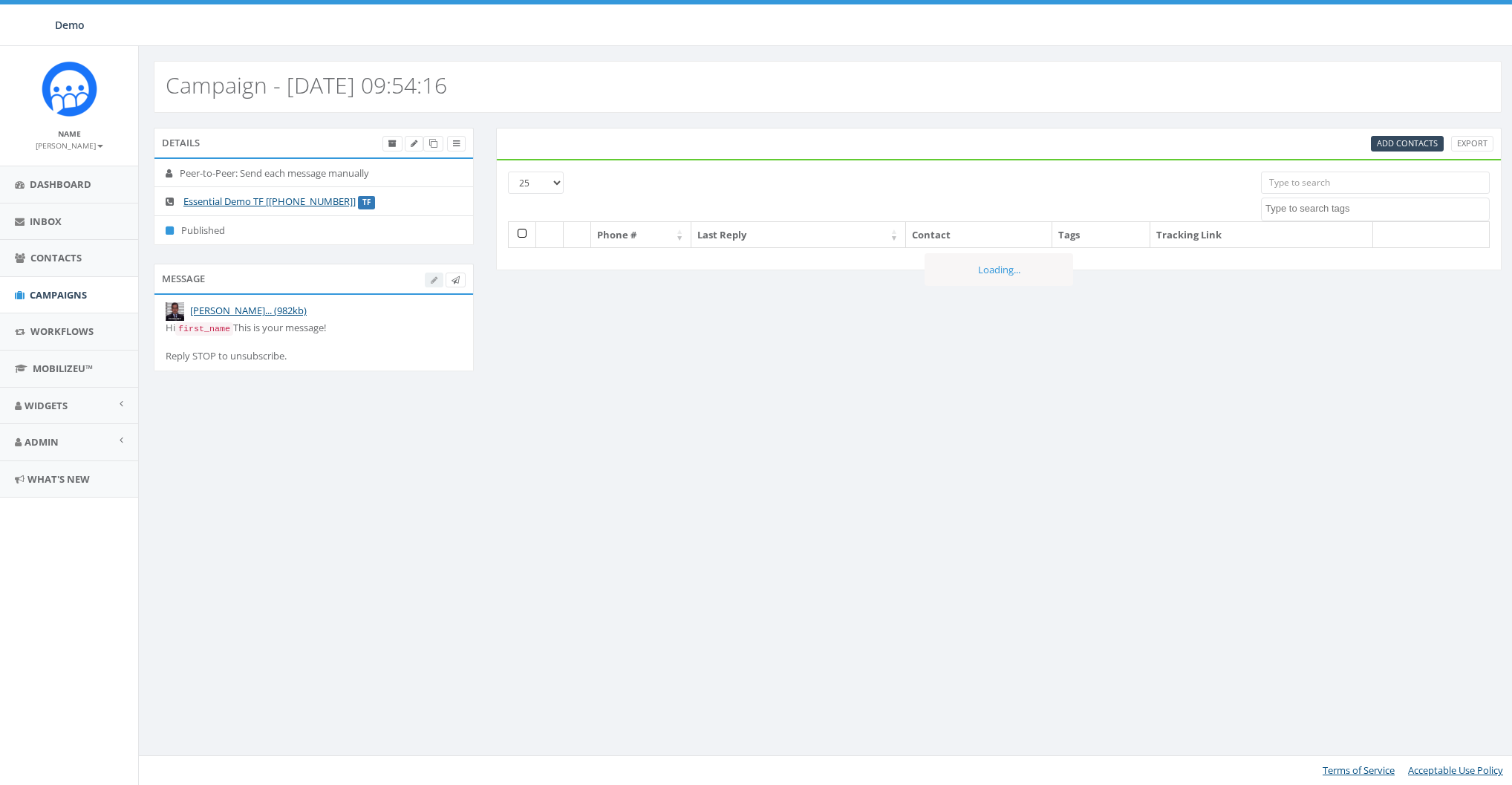
select select
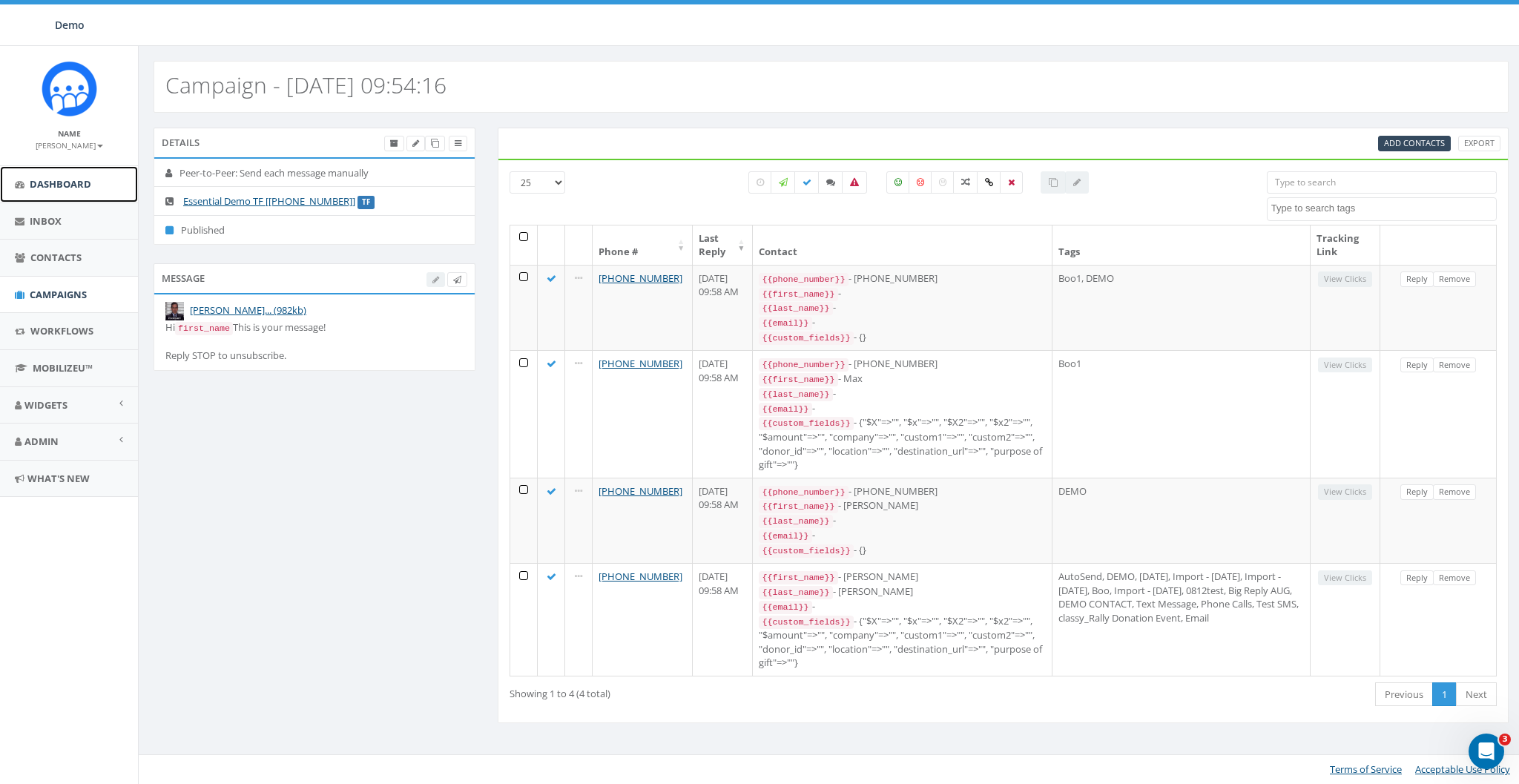
click at [54, 188] on span "Dashboard" at bounding box center [61, 183] width 61 height 13
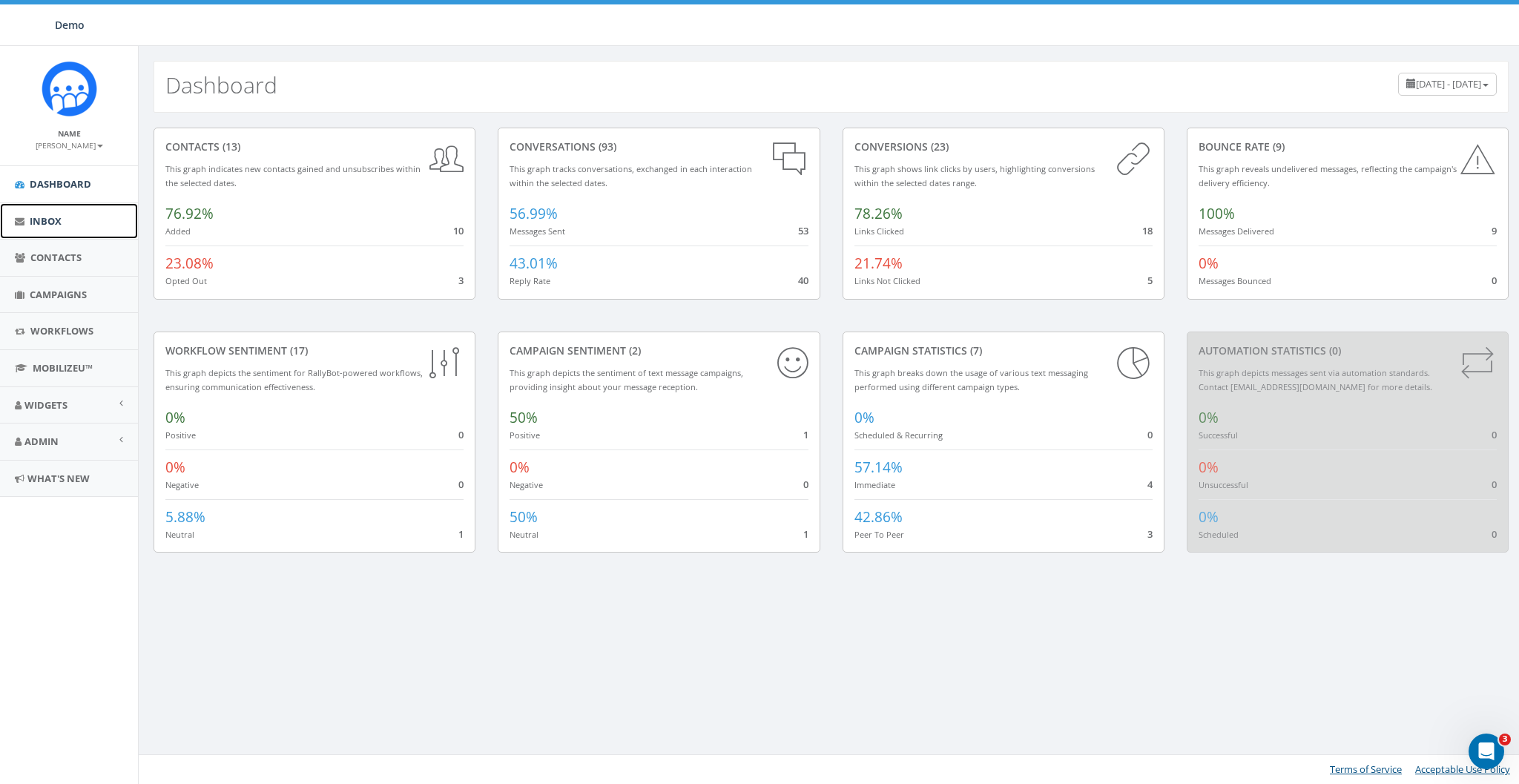
click at [52, 214] on span "Inbox" at bounding box center [46, 220] width 32 height 13
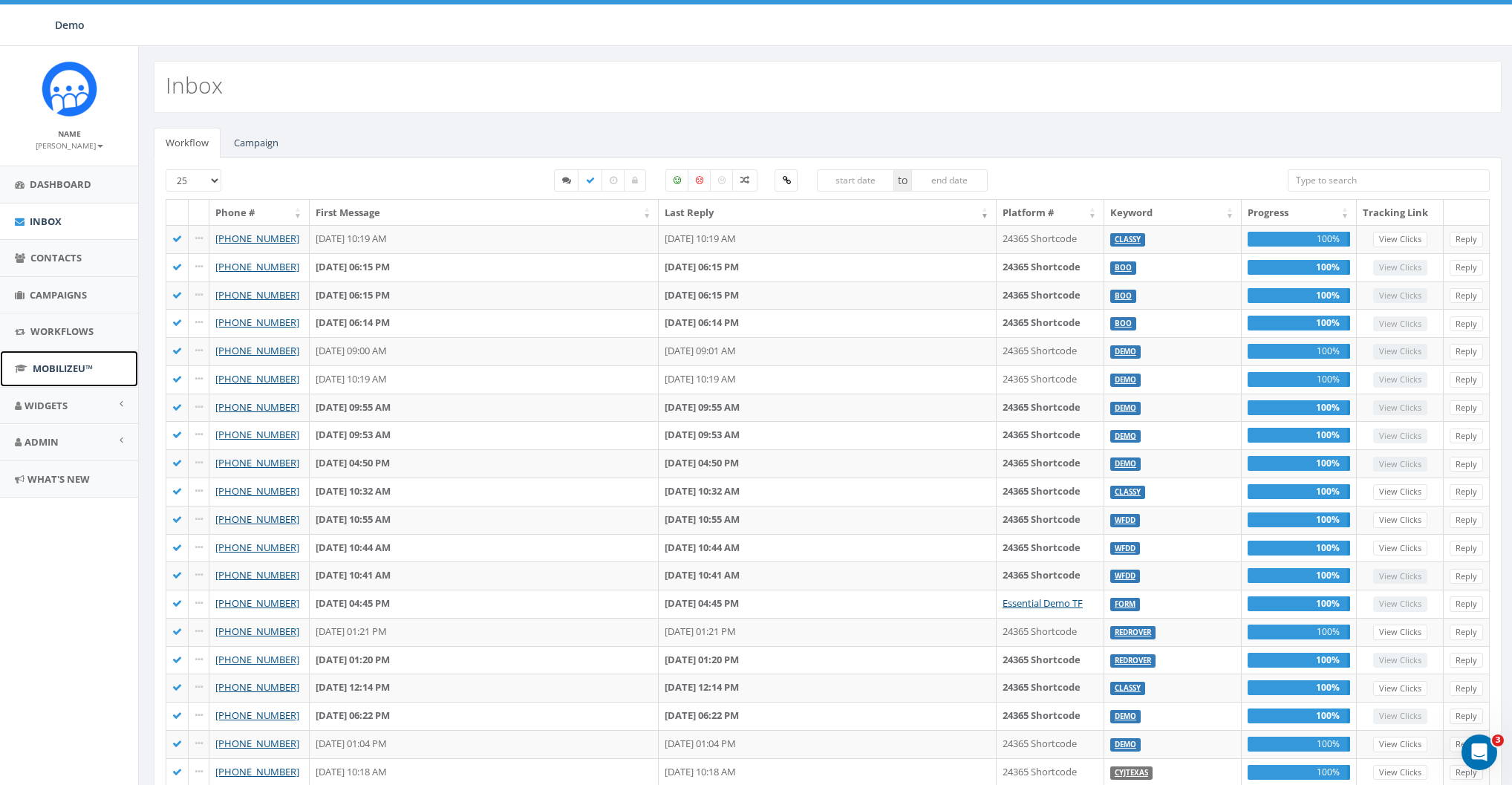
click at [57, 376] on link "MobilizeU™" at bounding box center [69, 368] width 138 height 36
click at [50, 431] on link "Admin" at bounding box center [69, 442] width 138 height 36
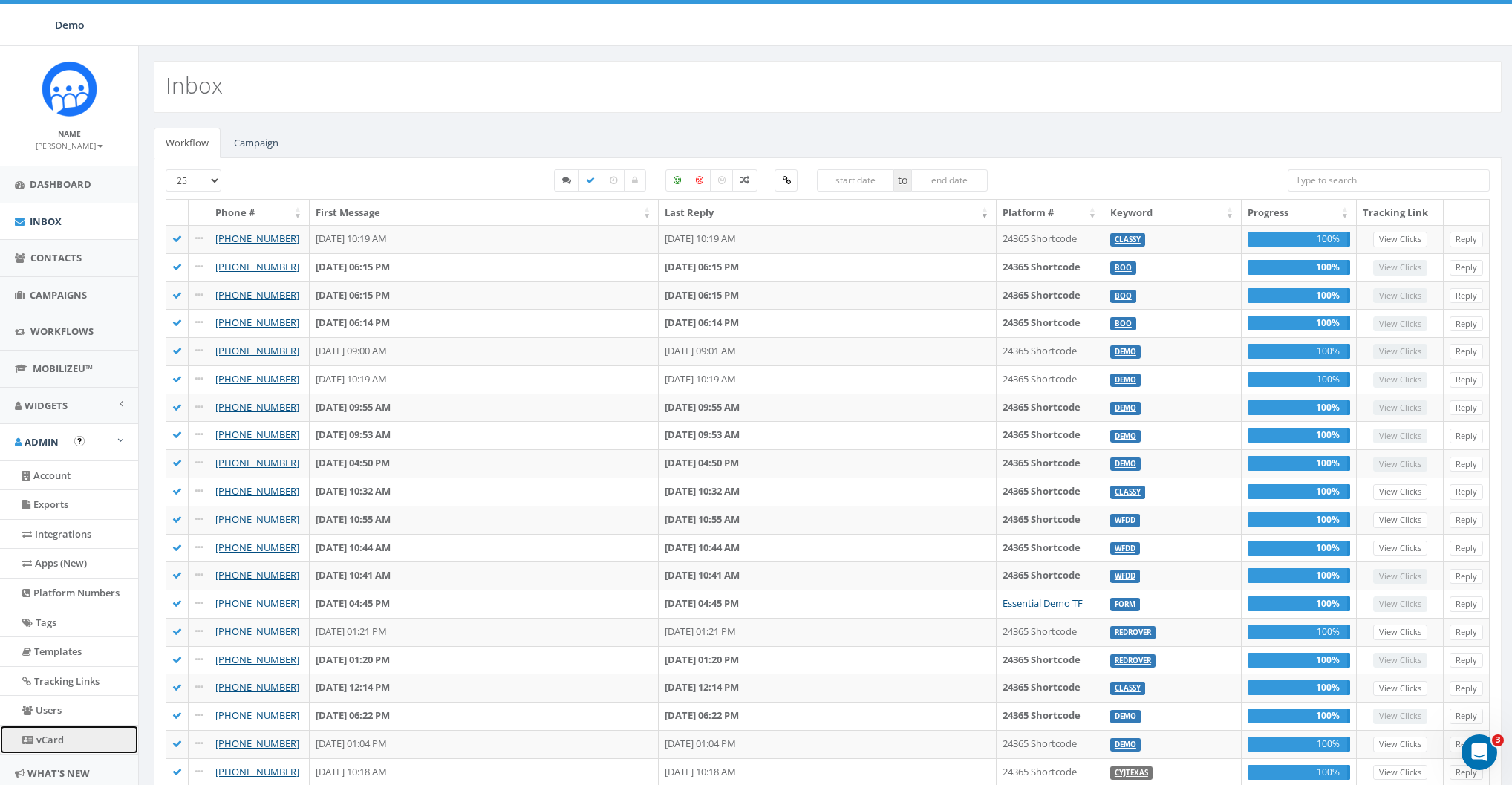
click at [57, 729] on link "vCard" at bounding box center [69, 739] width 138 height 29
click at [46, 398] on span "Widgets" at bounding box center [46, 405] width 43 height 13
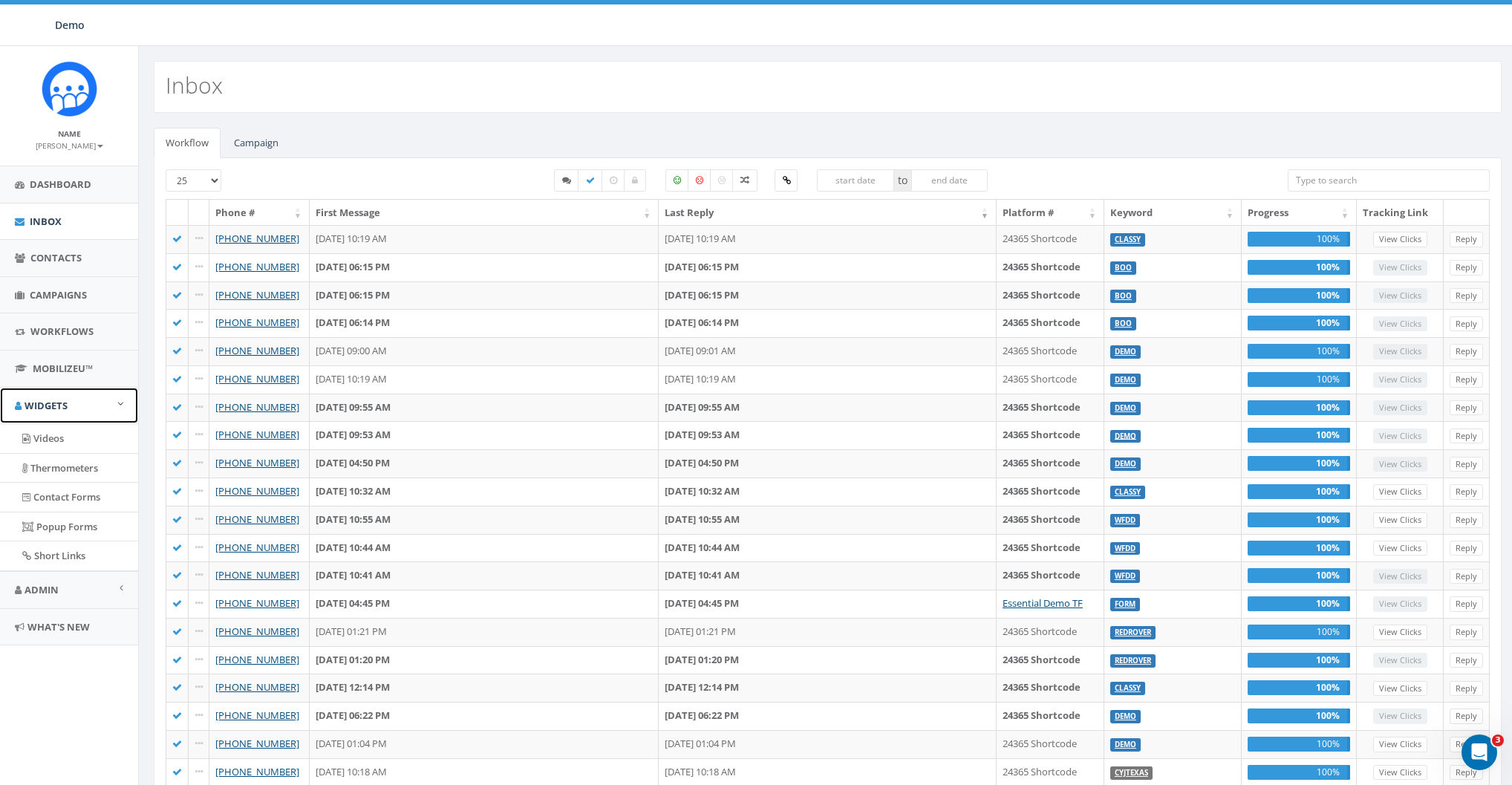
click at [62, 413] on link "Widgets" at bounding box center [69, 405] width 138 height 36
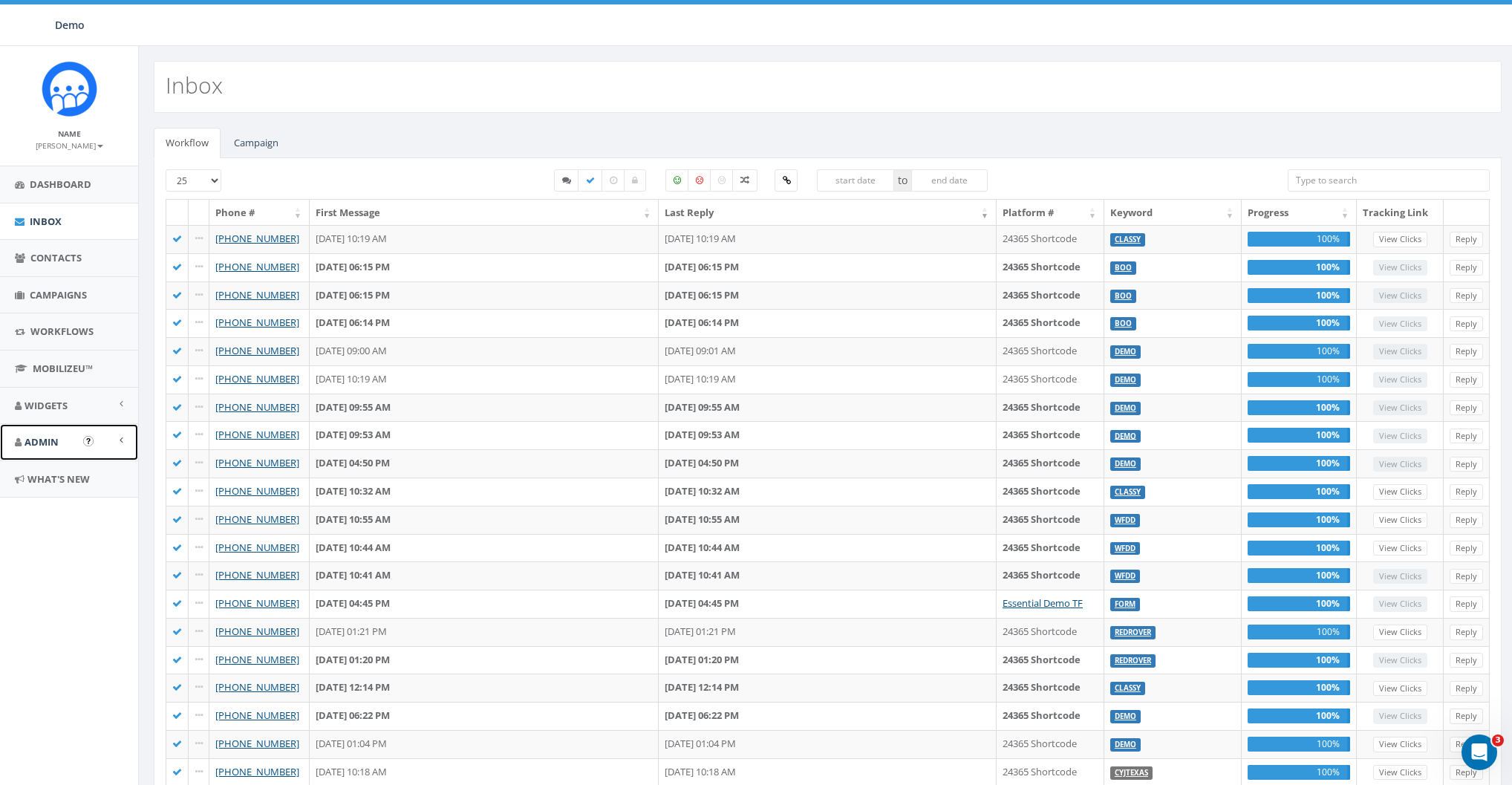
click at [58, 440] on span "Admin" at bounding box center [41, 441] width 34 height 13
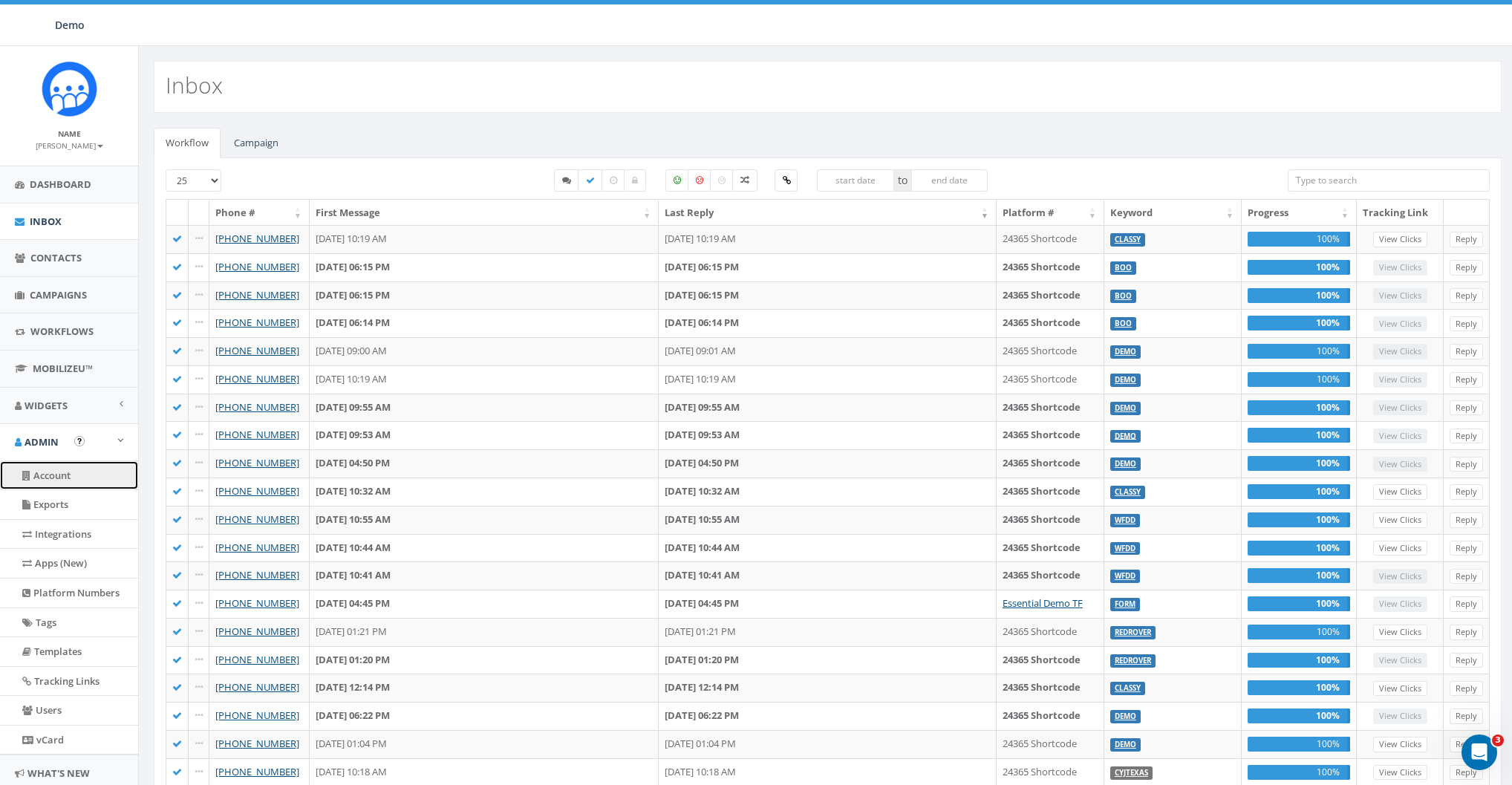
click at [57, 468] on link "Account" at bounding box center [69, 475] width 138 height 29
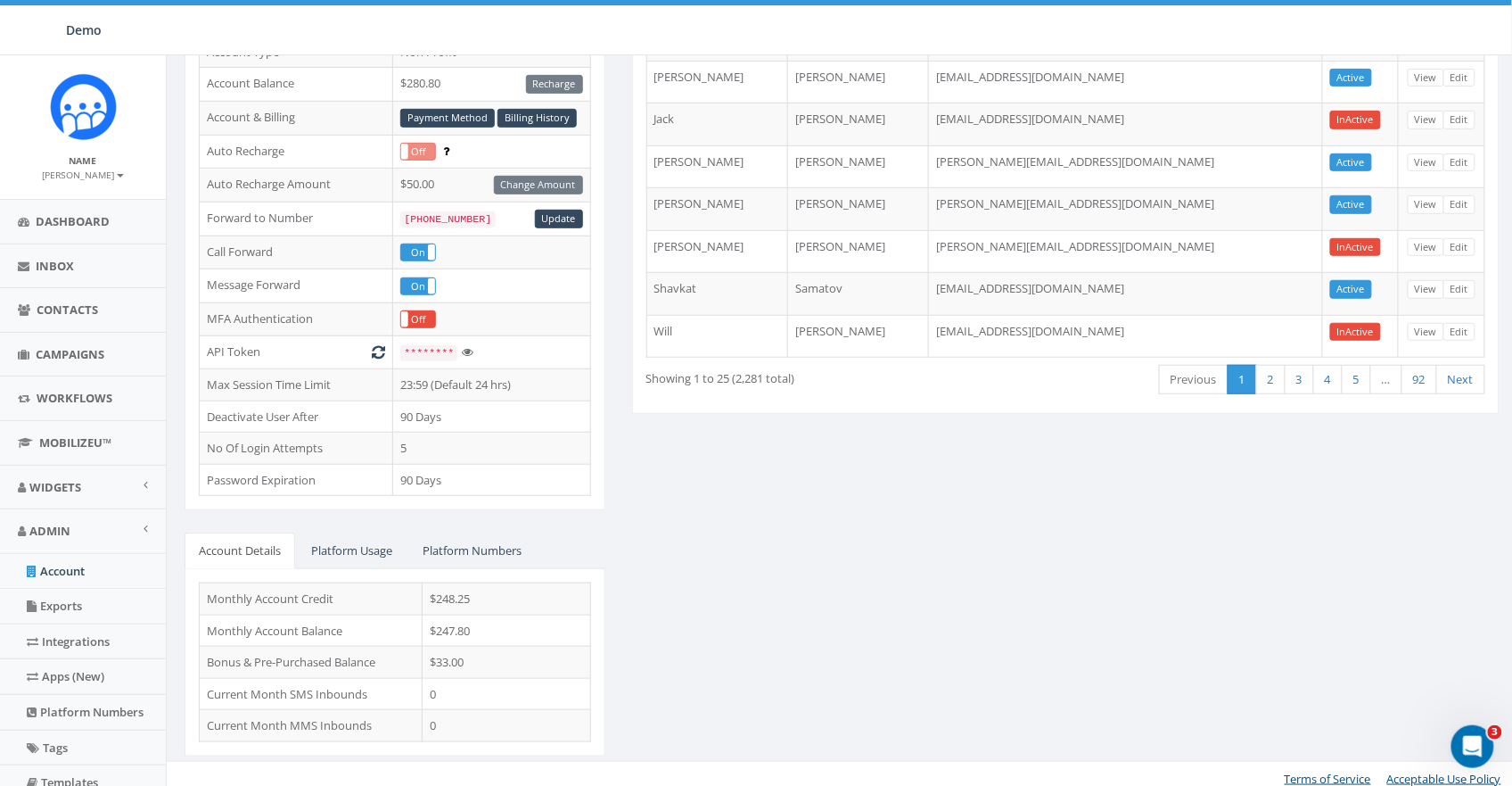
scroll to position [260, 0]
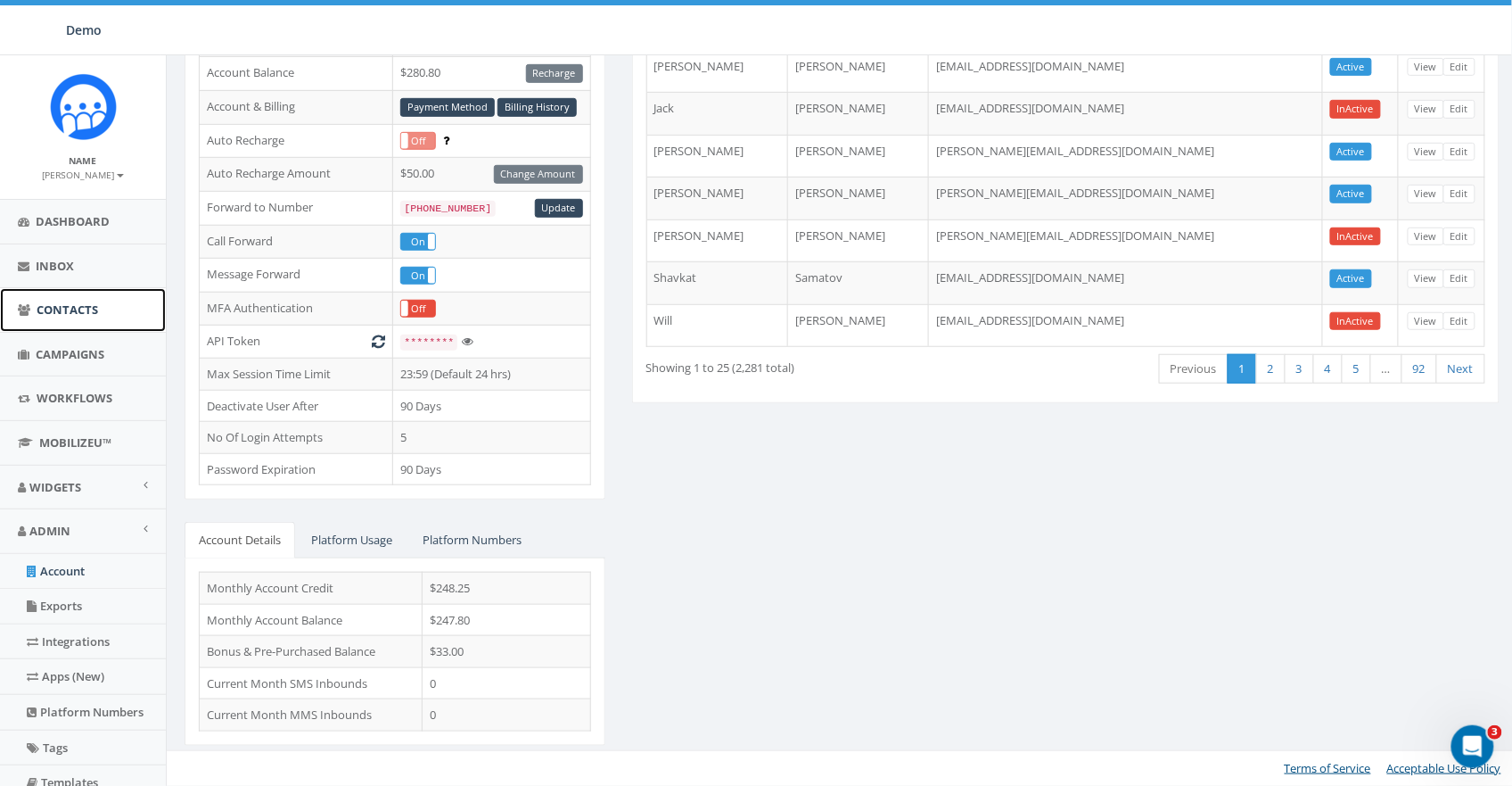
click at [62, 313] on span "Contacts" at bounding box center [67, 309] width 61 height 16
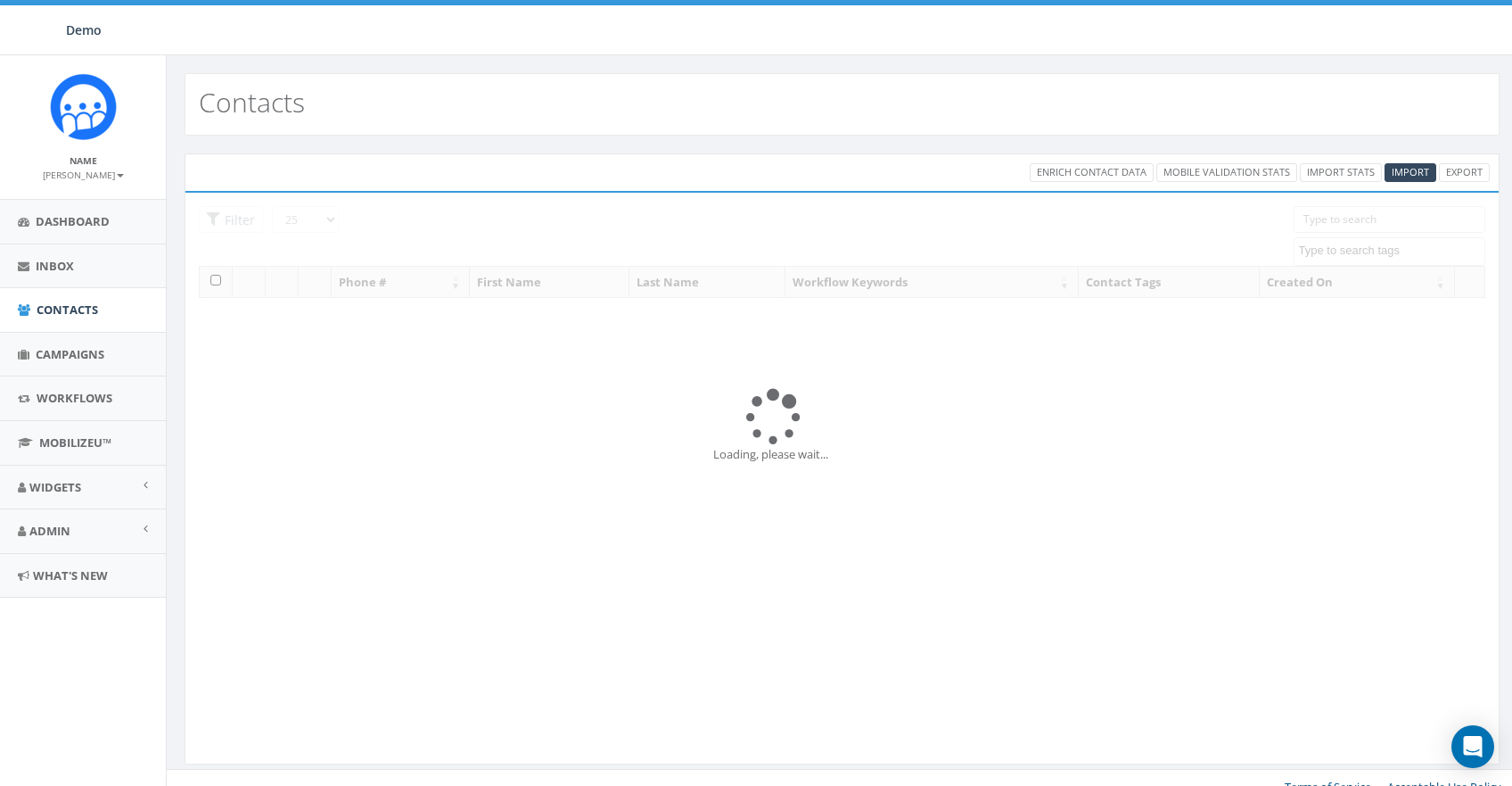
select select
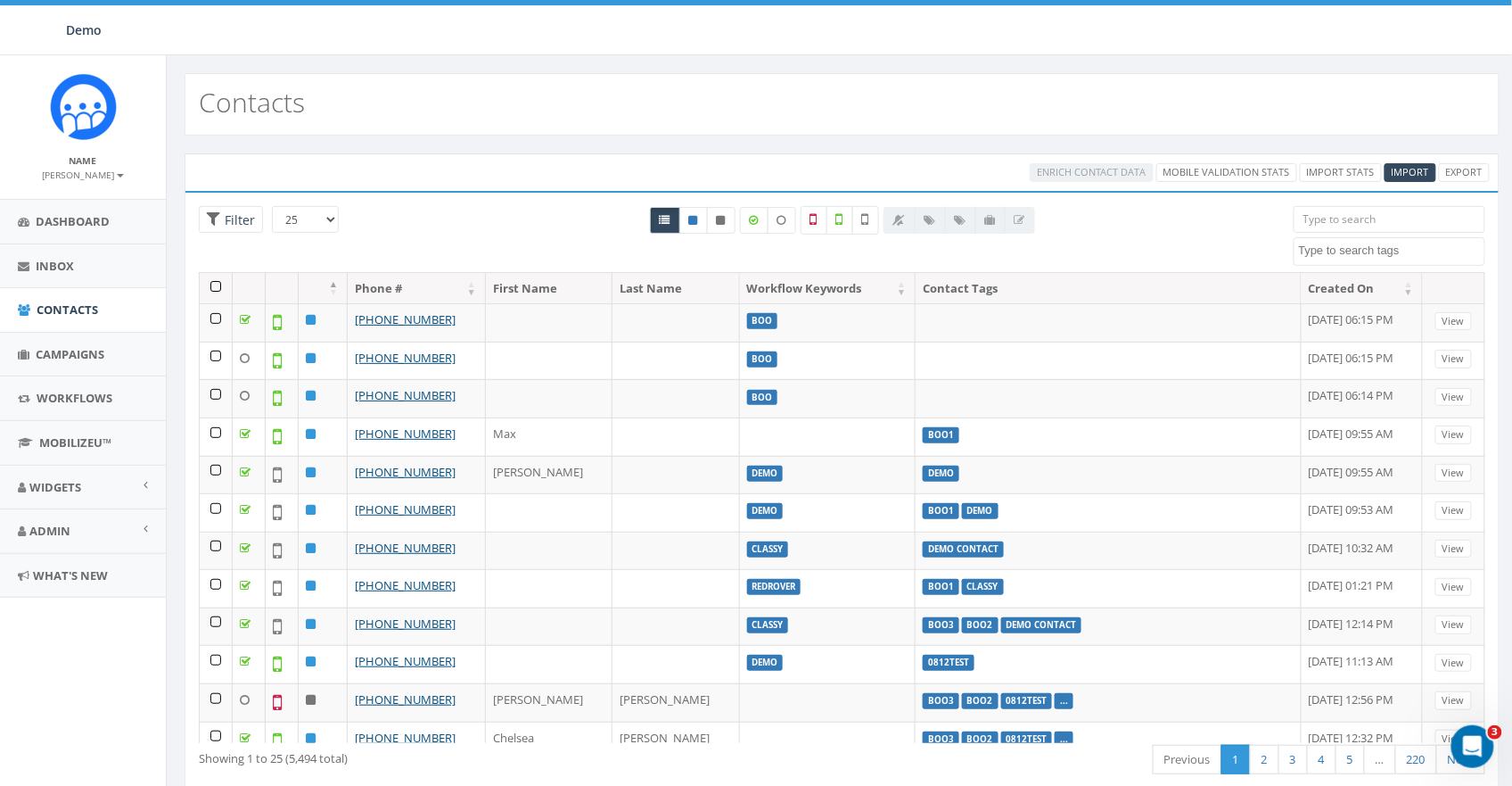
click at [99, 182] on div "Name [PERSON_NAME] Profile Sign Out" at bounding box center [82, 127] width 165 height 144
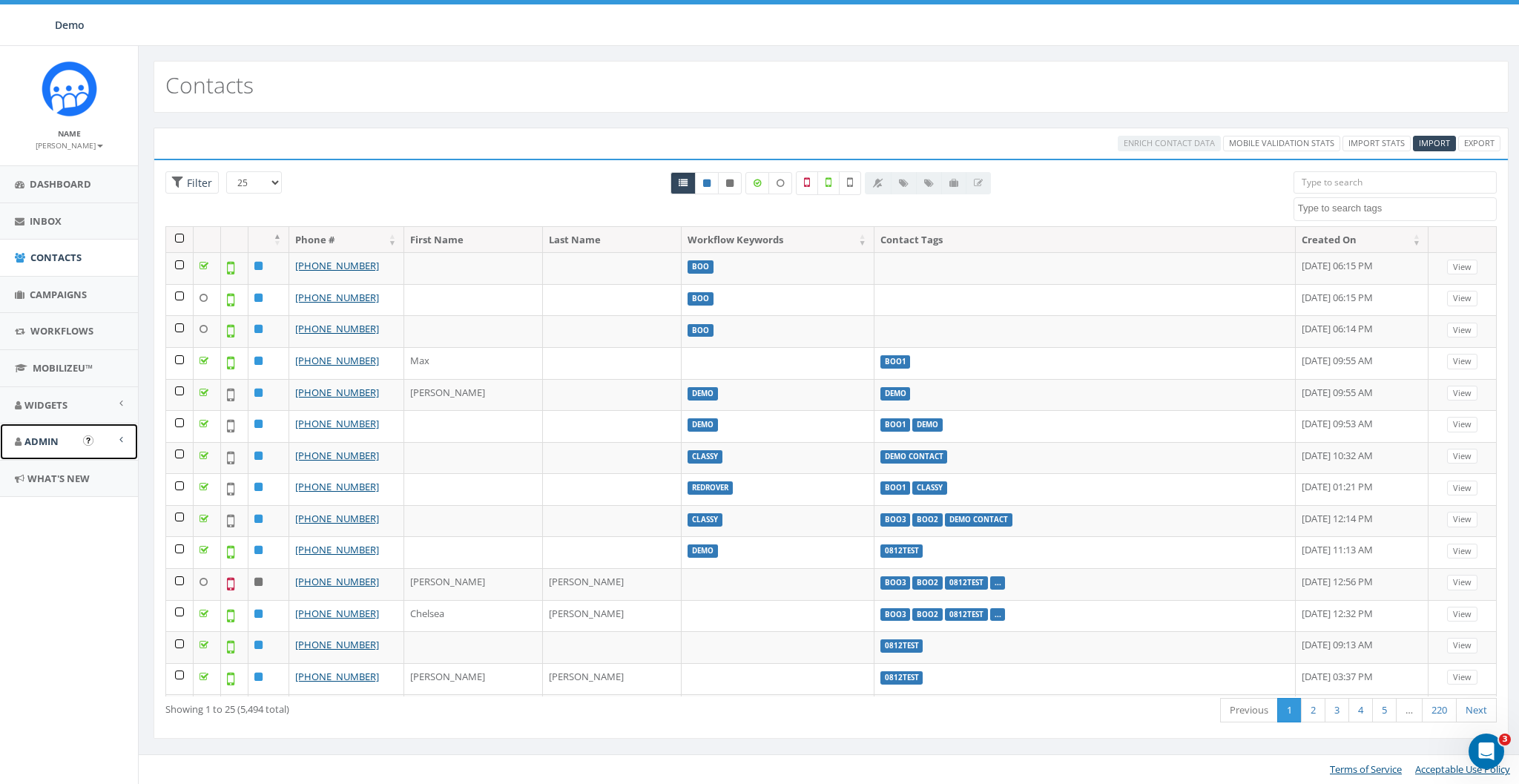
click at [52, 438] on span "Admin" at bounding box center [41, 440] width 34 height 13
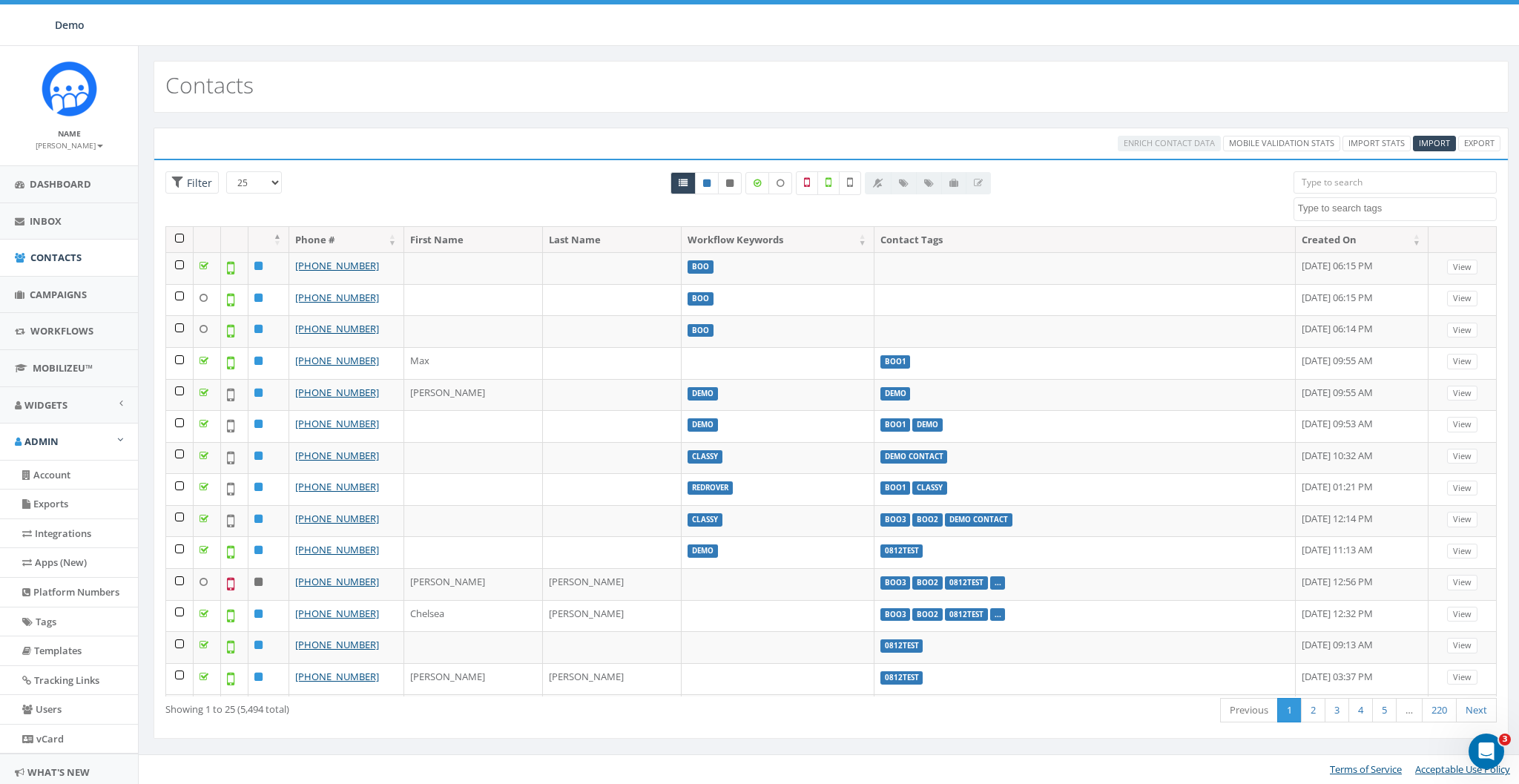
click at [223, 34] on div "Demo Demo Profile Sign Out 0.16 % of Available Amount Used You have used 0.16 %…" at bounding box center [759, 23] width 1519 height 46
